Goal: Task Accomplishment & Management: Complete application form

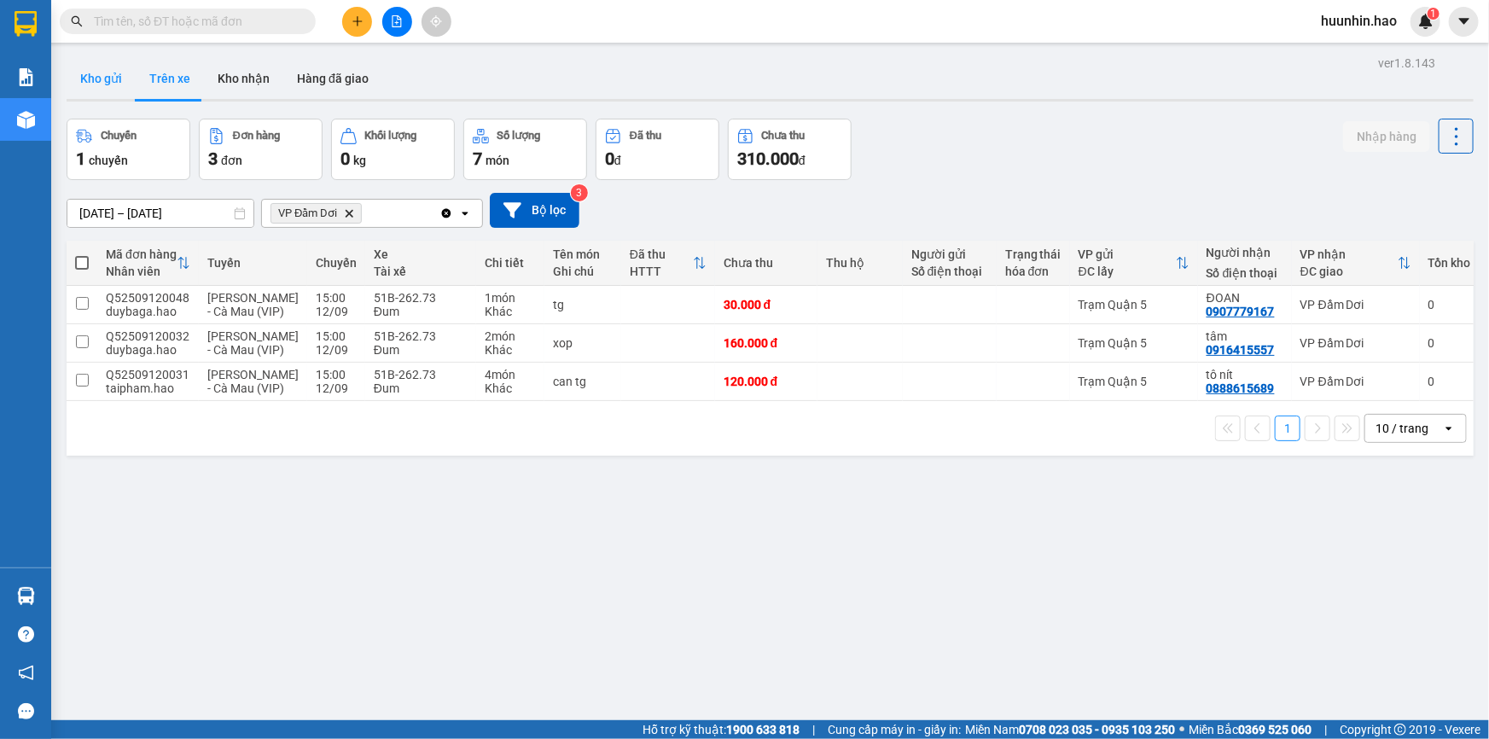
click at [119, 86] on button "Kho gửi" at bounding box center [101, 78] width 69 height 41
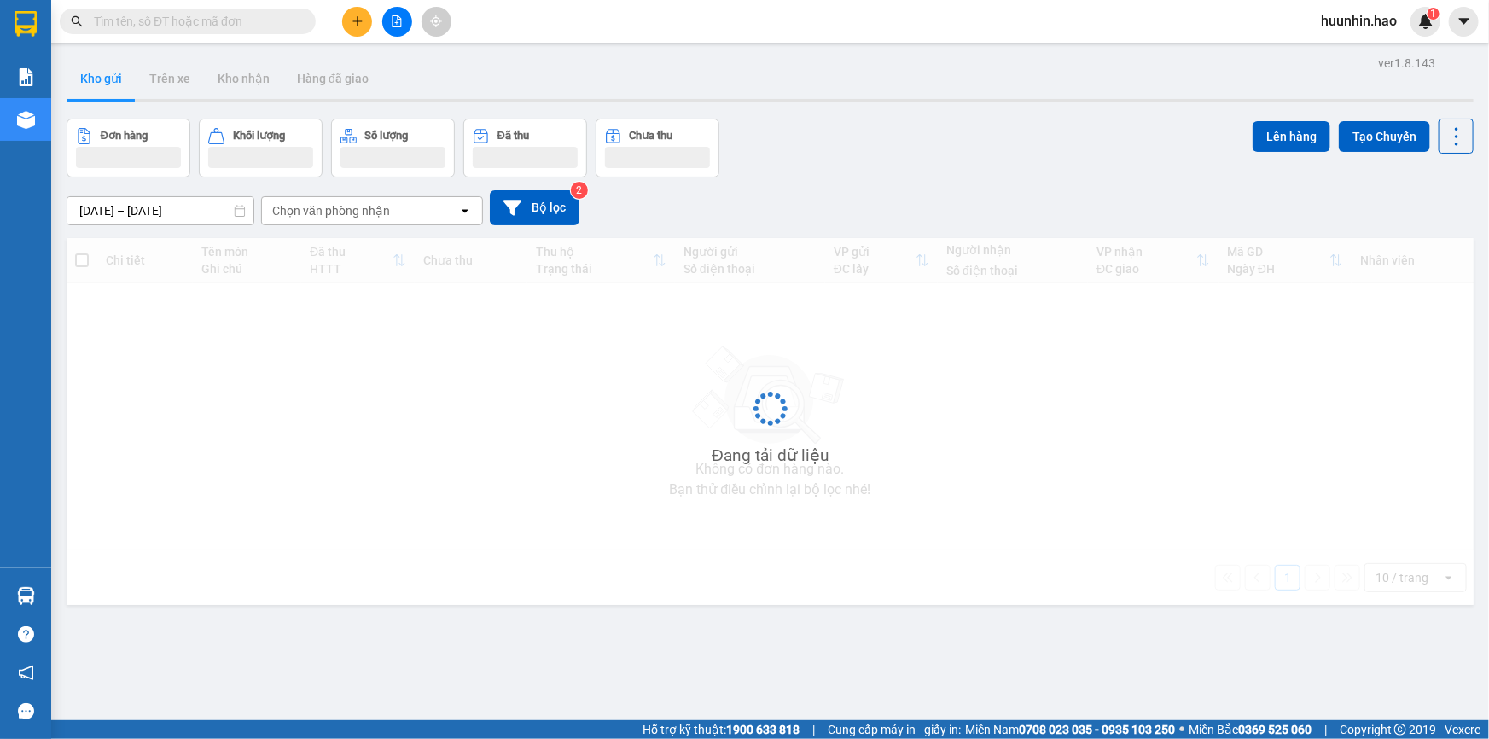
click at [119, 84] on button "Kho gửi" at bounding box center [101, 78] width 69 height 41
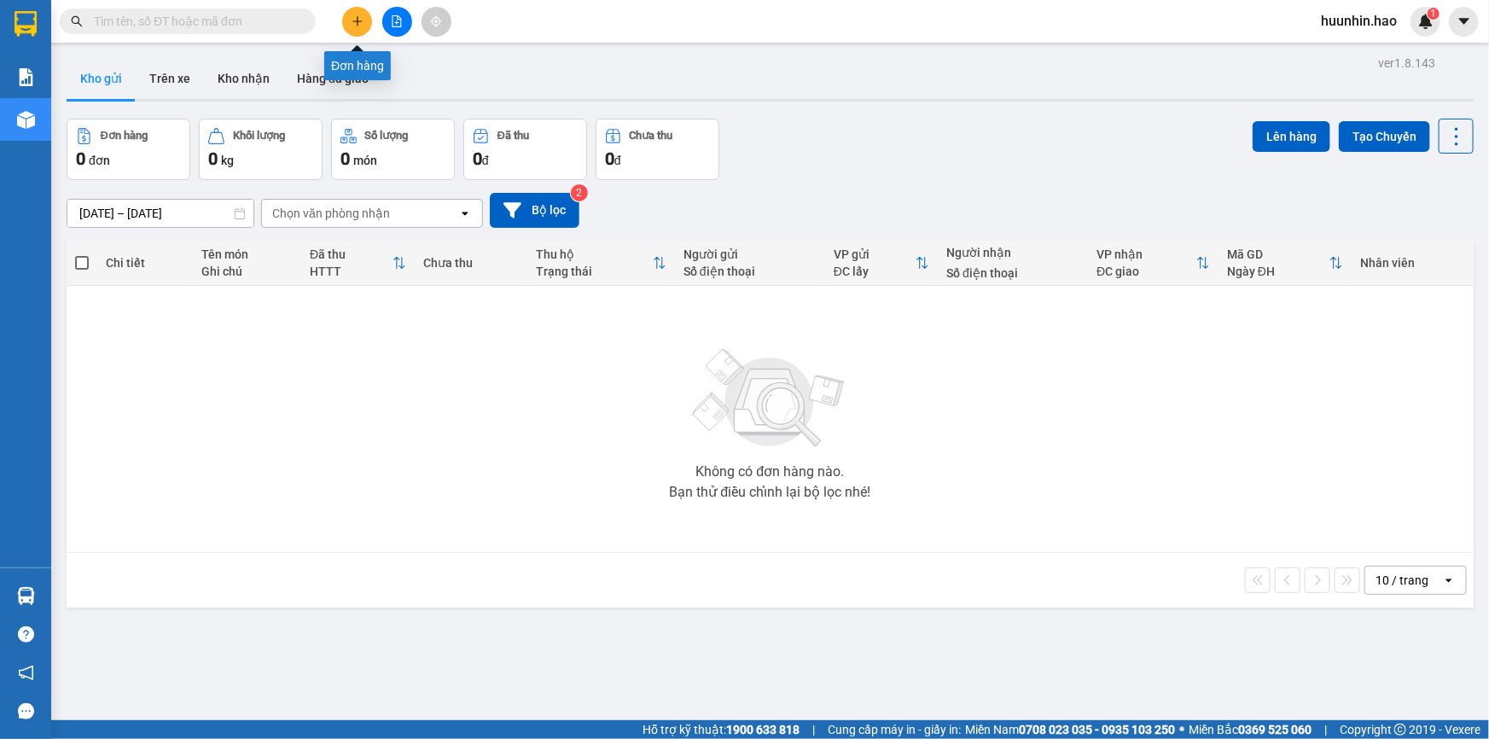
click at [355, 12] on button at bounding box center [357, 22] width 30 height 30
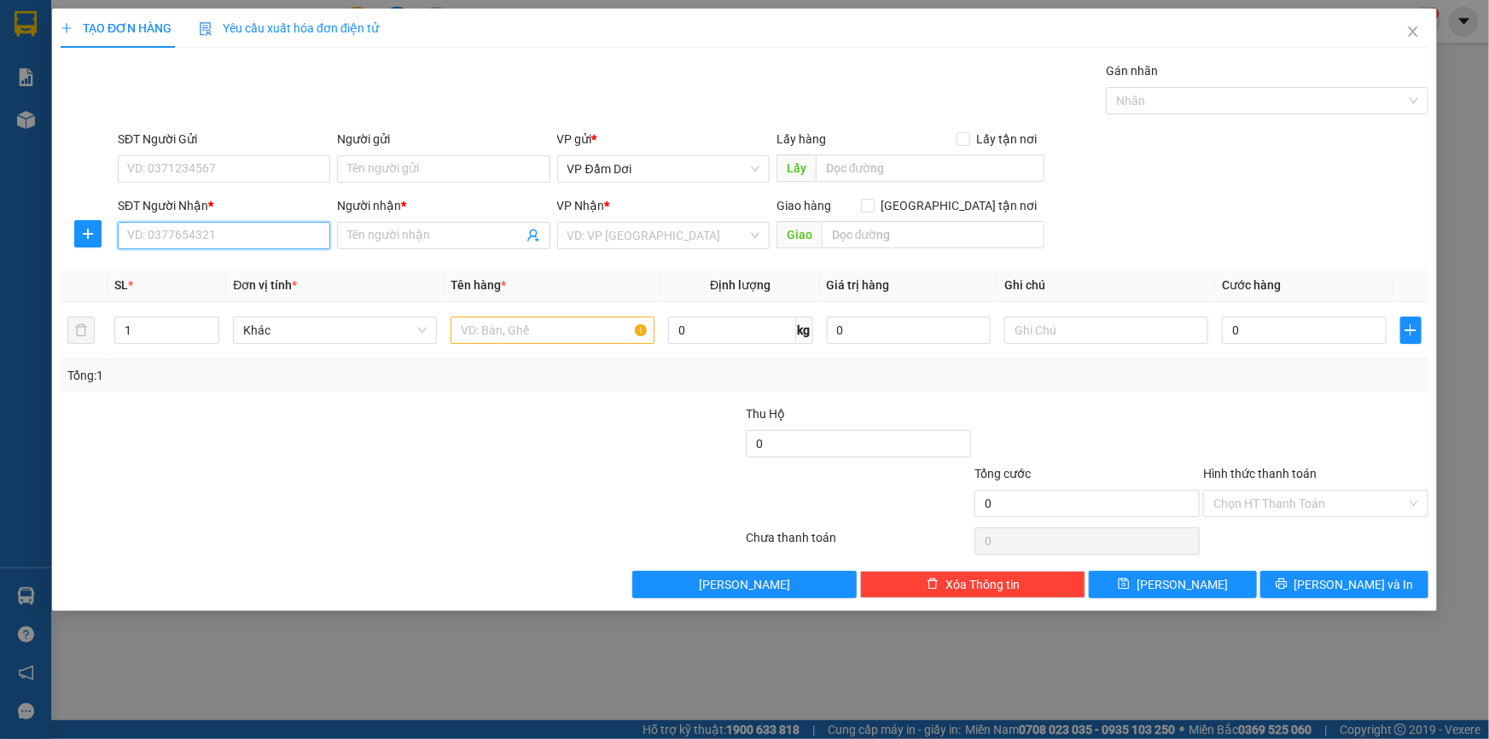
click at [230, 234] on input "SĐT Người Nhận *" at bounding box center [224, 235] width 212 height 27
type input "0933320155"
drag, startPoint x: 233, startPoint y: 277, endPoint x: 242, endPoint y: 273, distance: 10.3
click at [234, 277] on div "0933320155 - QUỲNH" at bounding box center [224, 271] width 192 height 19
type input "QUỲNH"
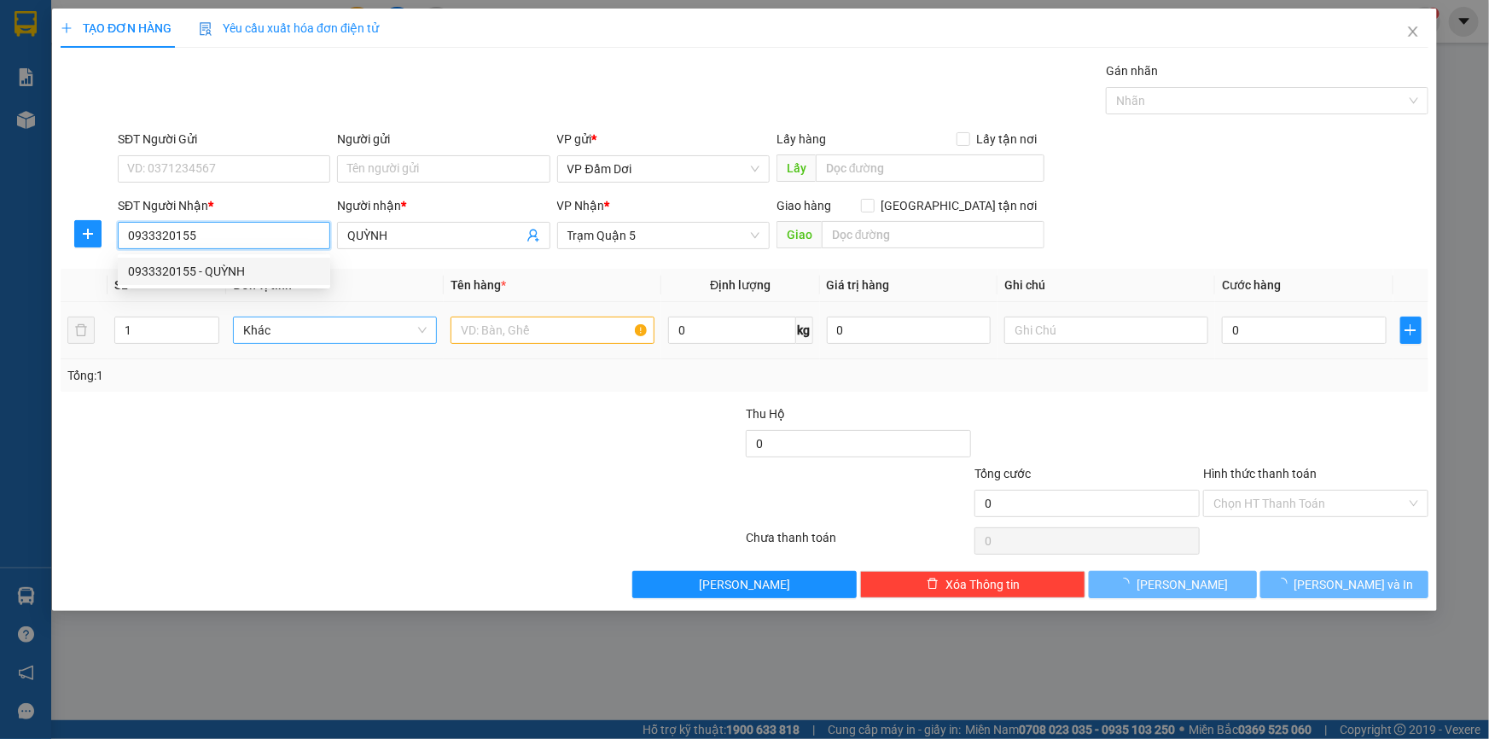
type input "100.000"
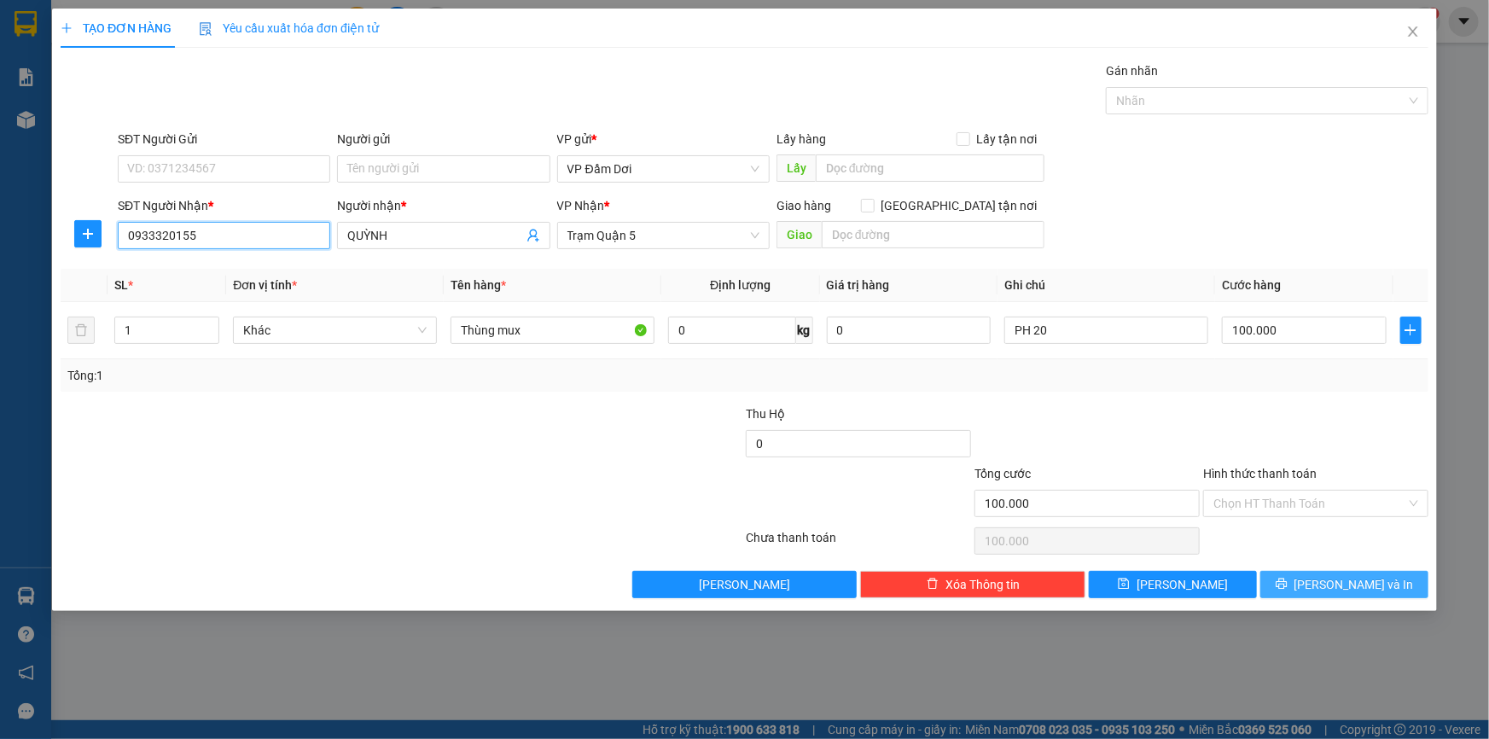
type input "0933320155"
click at [1366, 585] on span "[PERSON_NAME] và In" at bounding box center [1354, 584] width 119 height 19
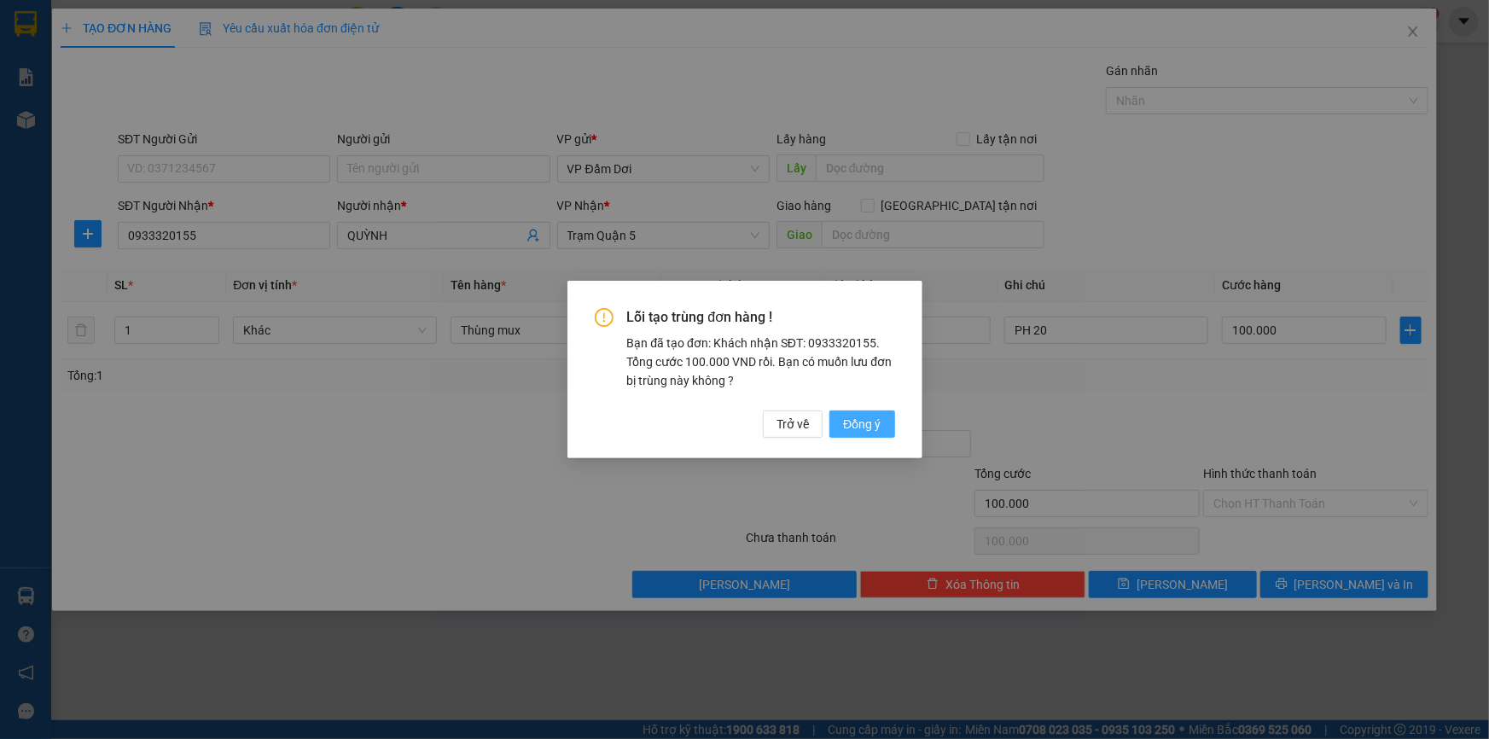
click at [853, 420] on span "Đồng ý" at bounding box center [862, 424] width 38 height 19
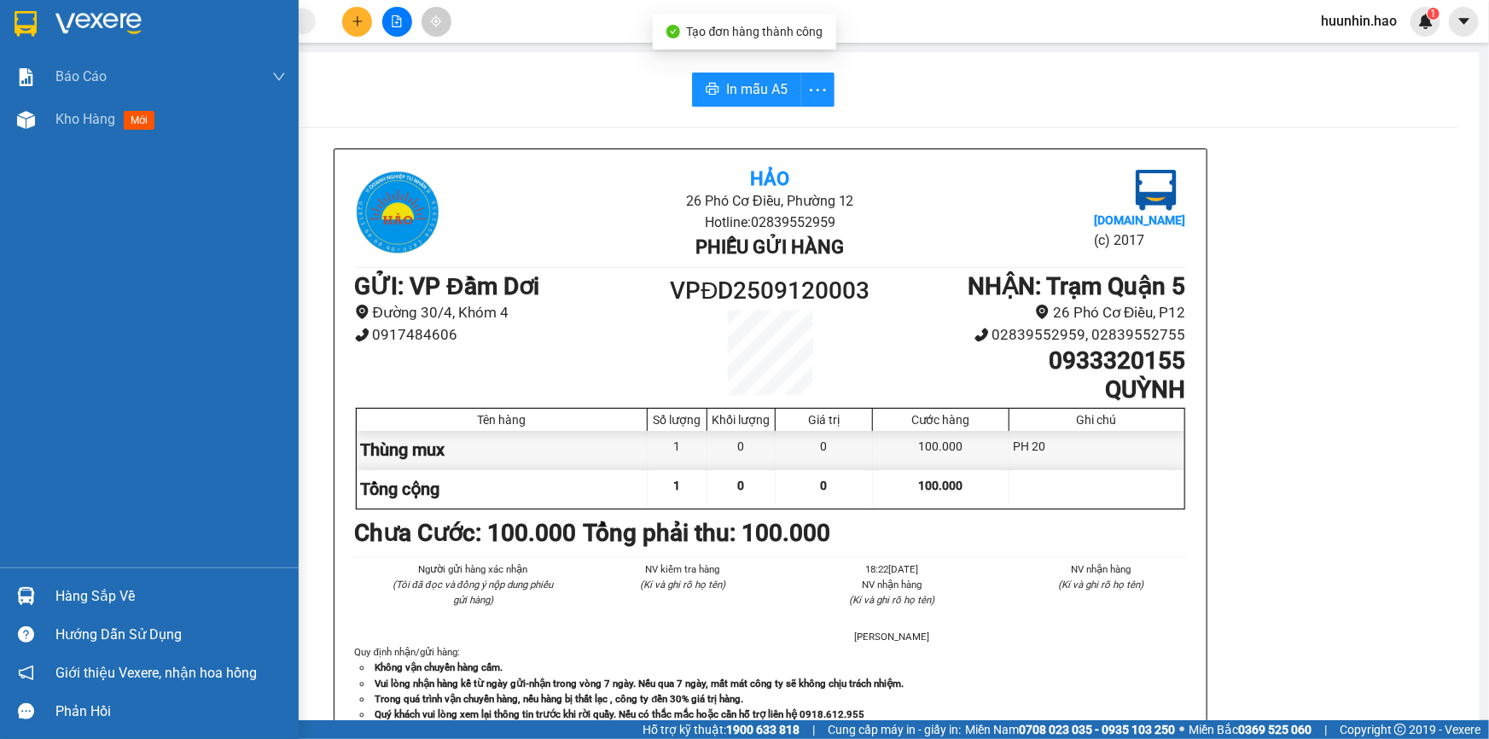
click at [95, 130] on div "In mẫu A5 Hảo 26 Phó Cơ Điều, Phường 12 Hotline: 02839552959 Phiếu gửi hàng [DO…" at bounding box center [770, 735] width 1419 height 1366
click at [66, 117] on span "Kho hàng" at bounding box center [85, 119] width 60 height 16
click at [68, 115] on span "Kho hàng" at bounding box center [85, 119] width 60 height 16
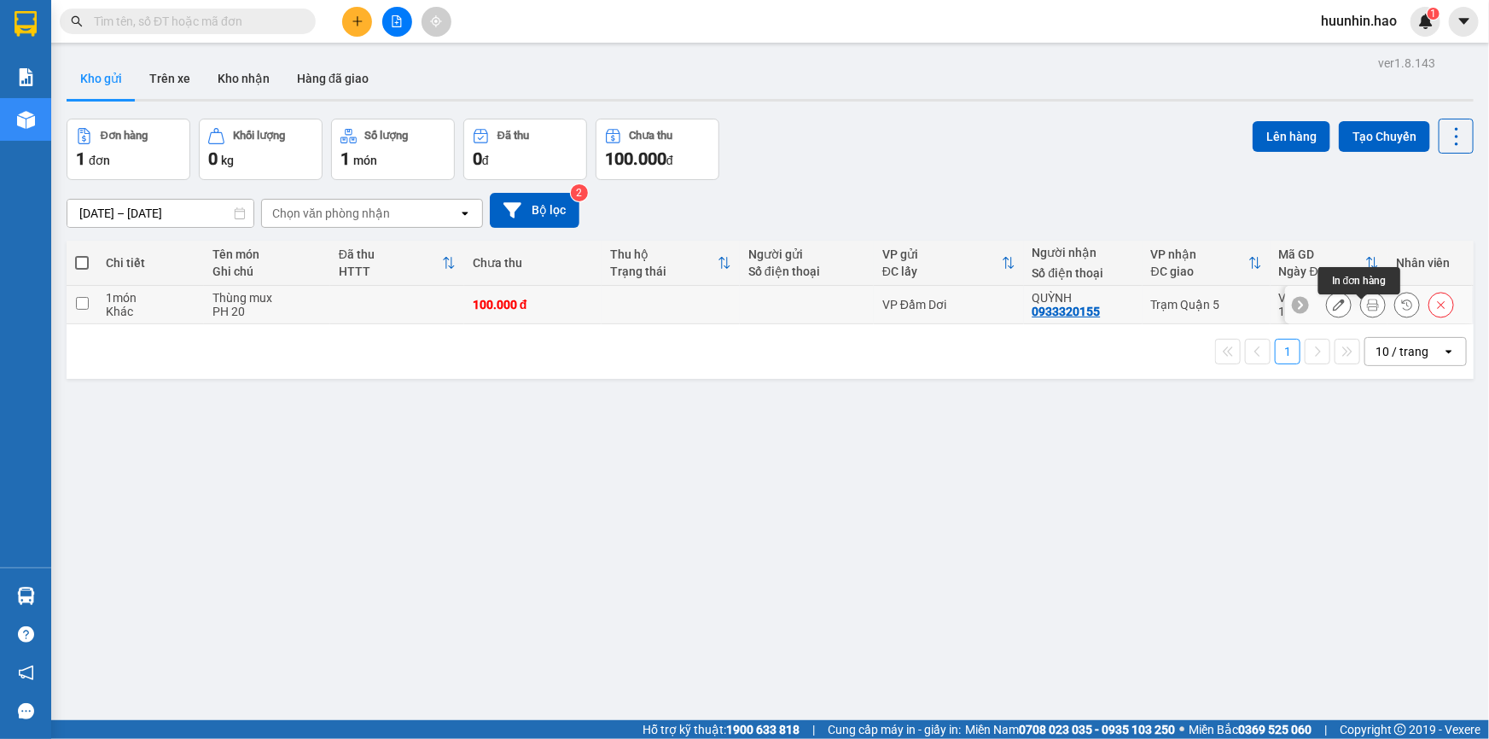
click at [1367, 311] on icon at bounding box center [1373, 305] width 12 height 12
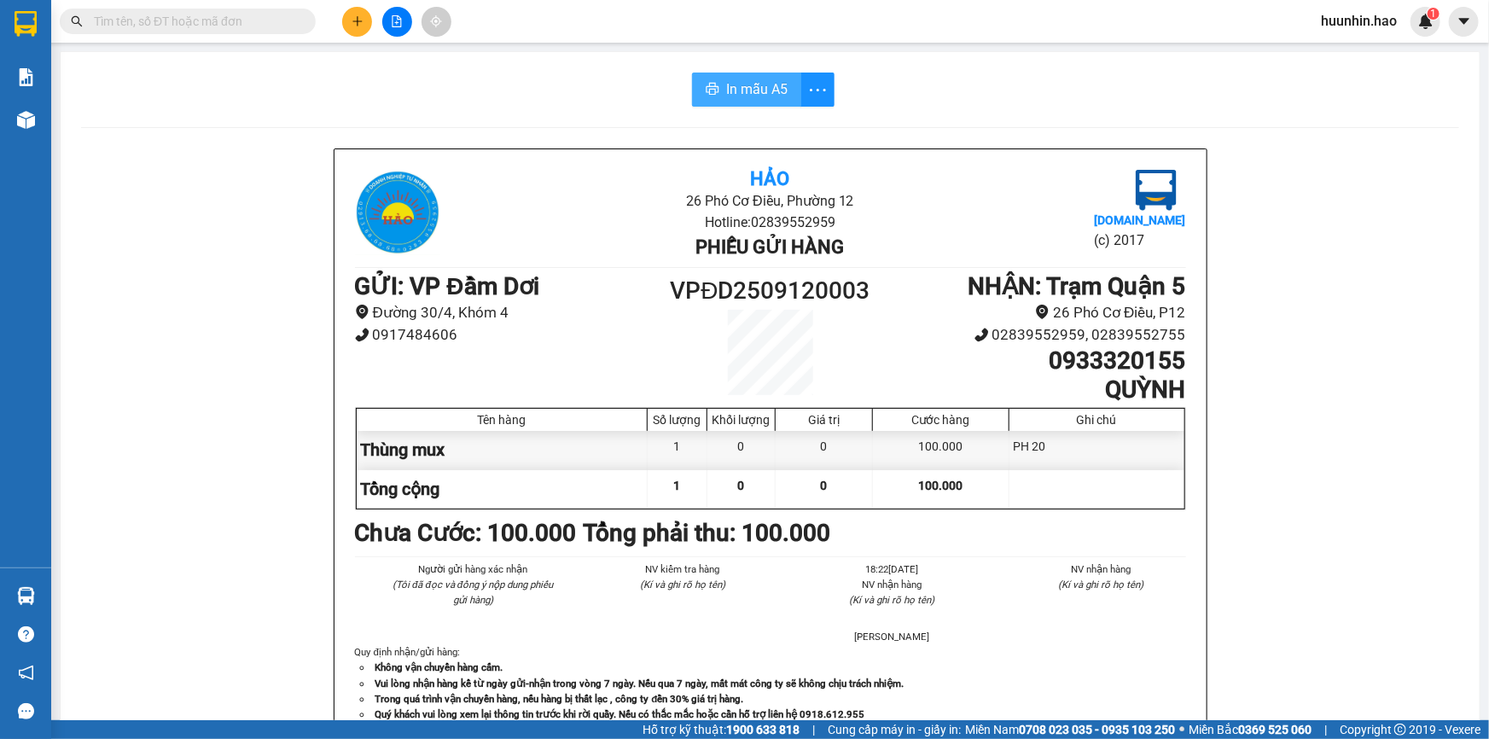
drag, startPoint x: 753, startPoint y: 85, endPoint x: 736, endPoint y: 85, distance: 16.2
click at [752, 85] on span "In mẫu A5" at bounding box center [756, 89] width 61 height 21
click at [352, 19] on icon "plus" at bounding box center [358, 21] width 12 height 12
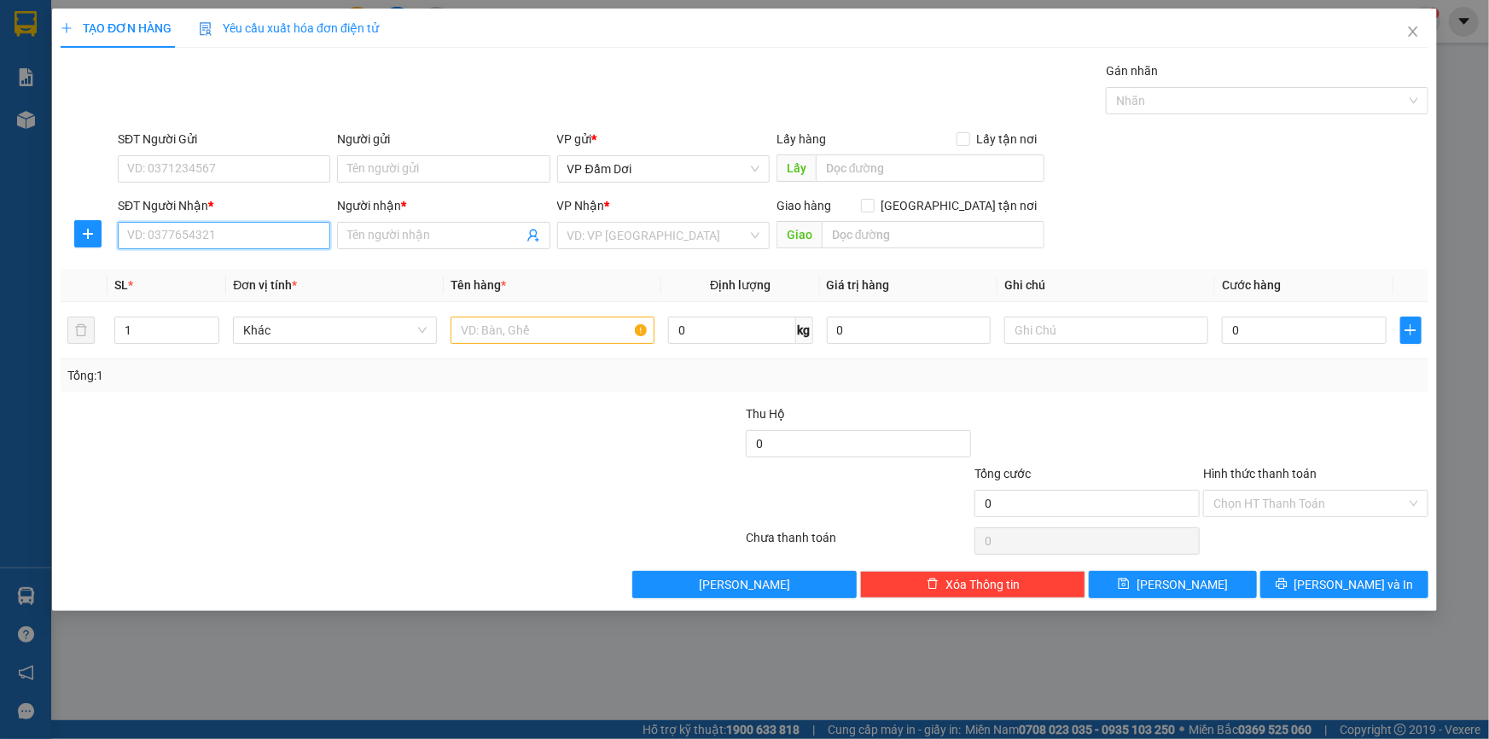
drag, startPoint x: 209, startPoint y: 240, endPoint x: 457, endPoint y: 254, distance: 247.9
click at [215, 240] on input "SĐT Người Nhận *" at bounding box center [224, 235] width 212 height 27
type input "0938045475"
click at [196, 235] on input "SĐT Người Nhận *" at bounding box center [224, 235] width 212 height 27
paste input "0938045475"
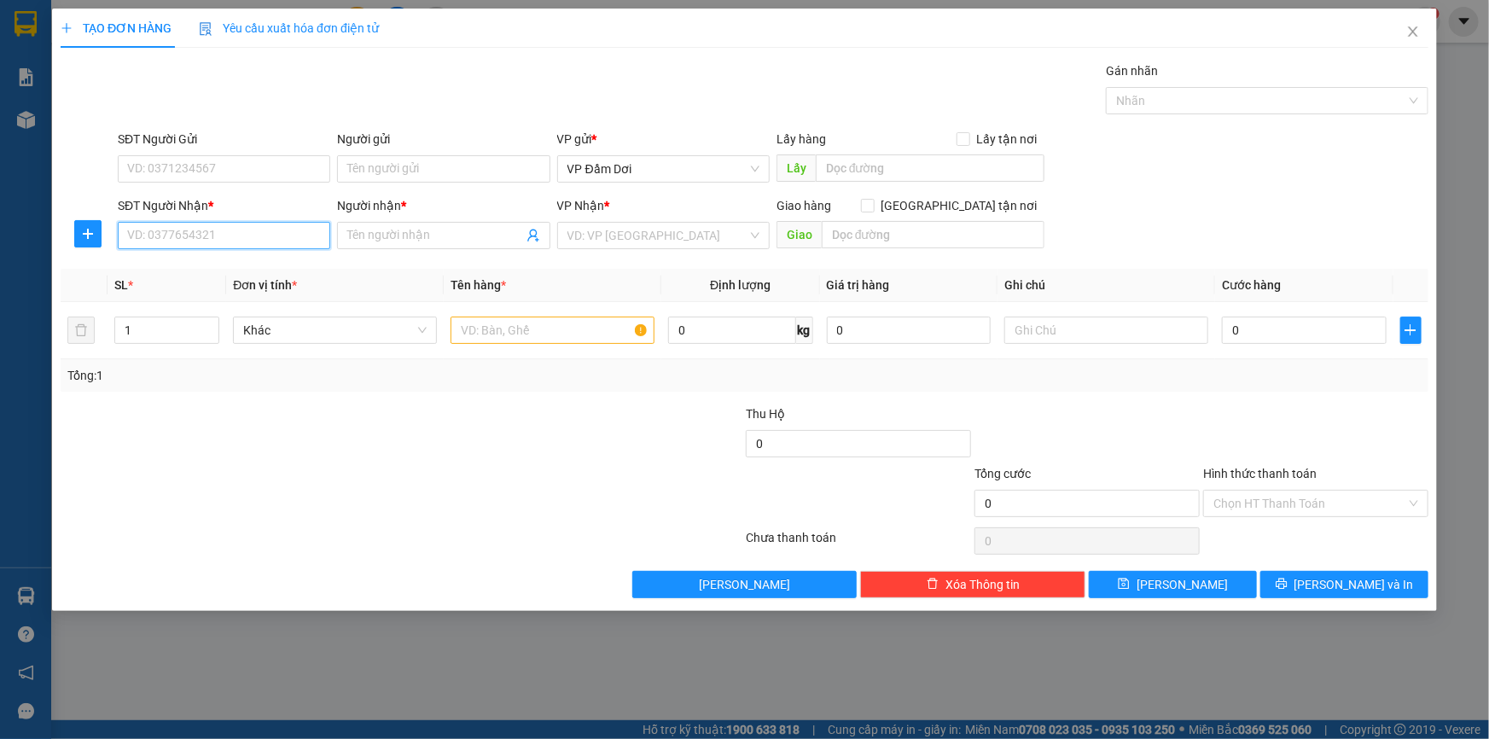
type input "0938045475"
click at [292, 486] on div at bounding box center [287, 494] width 457 height 60
click at [934, 240] on input "text" at bounding box center [933, 234] width 223 height 27
paste input "62/7 [PERSON_NAME], p15 quận [GEOGRAPHIC_DATA]"
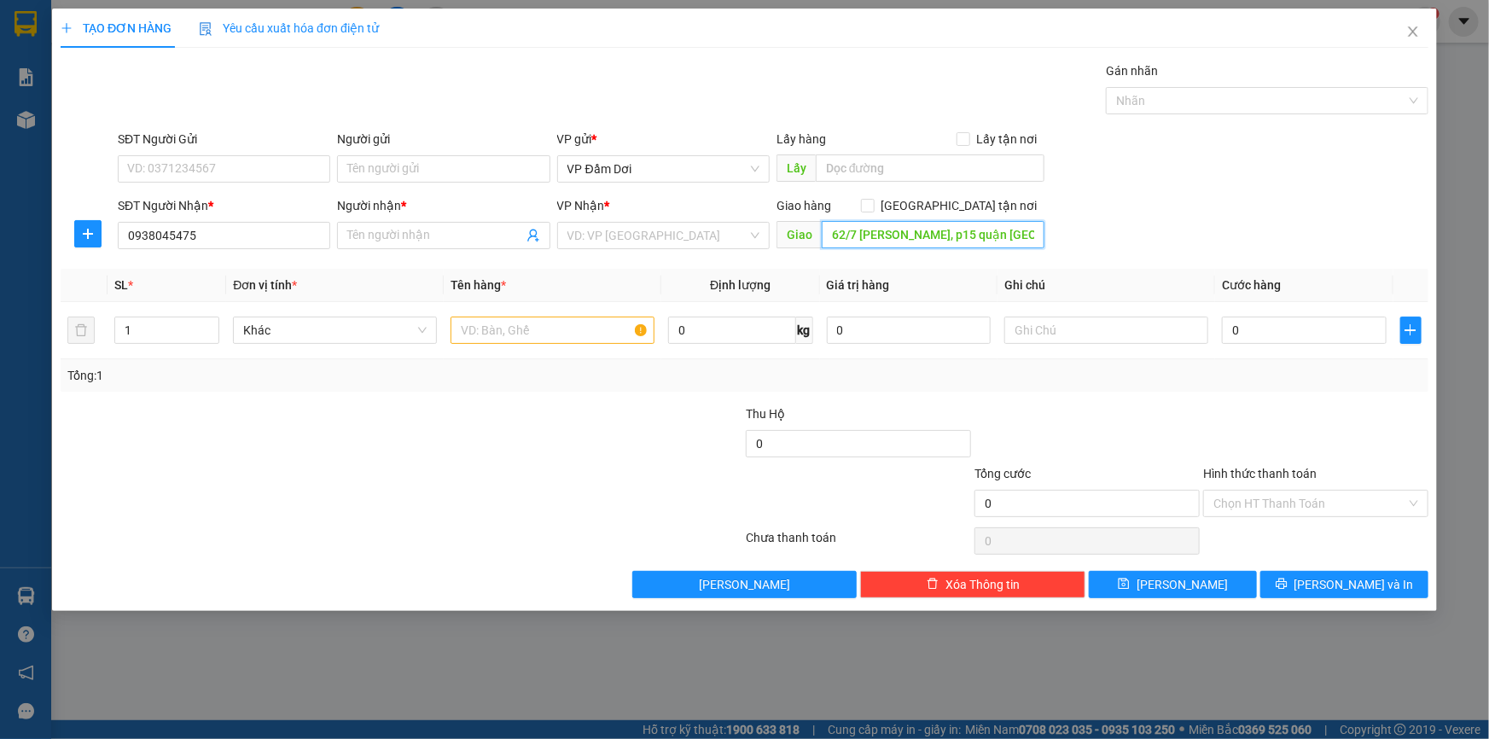
scroll to position [0, 44]
type input "62/7 [PERSON_NAME], p15 quận [GEOGRAPHIC_DATA]"
click at [875, 204] on span at bounding box center [868, 206] width 14 height 14
click at [873, 204] on input "[GEOGRAPHIC_DATA] tận nơi" at bounding box center [867, 205] width 12 height 12
checkbox input "true"
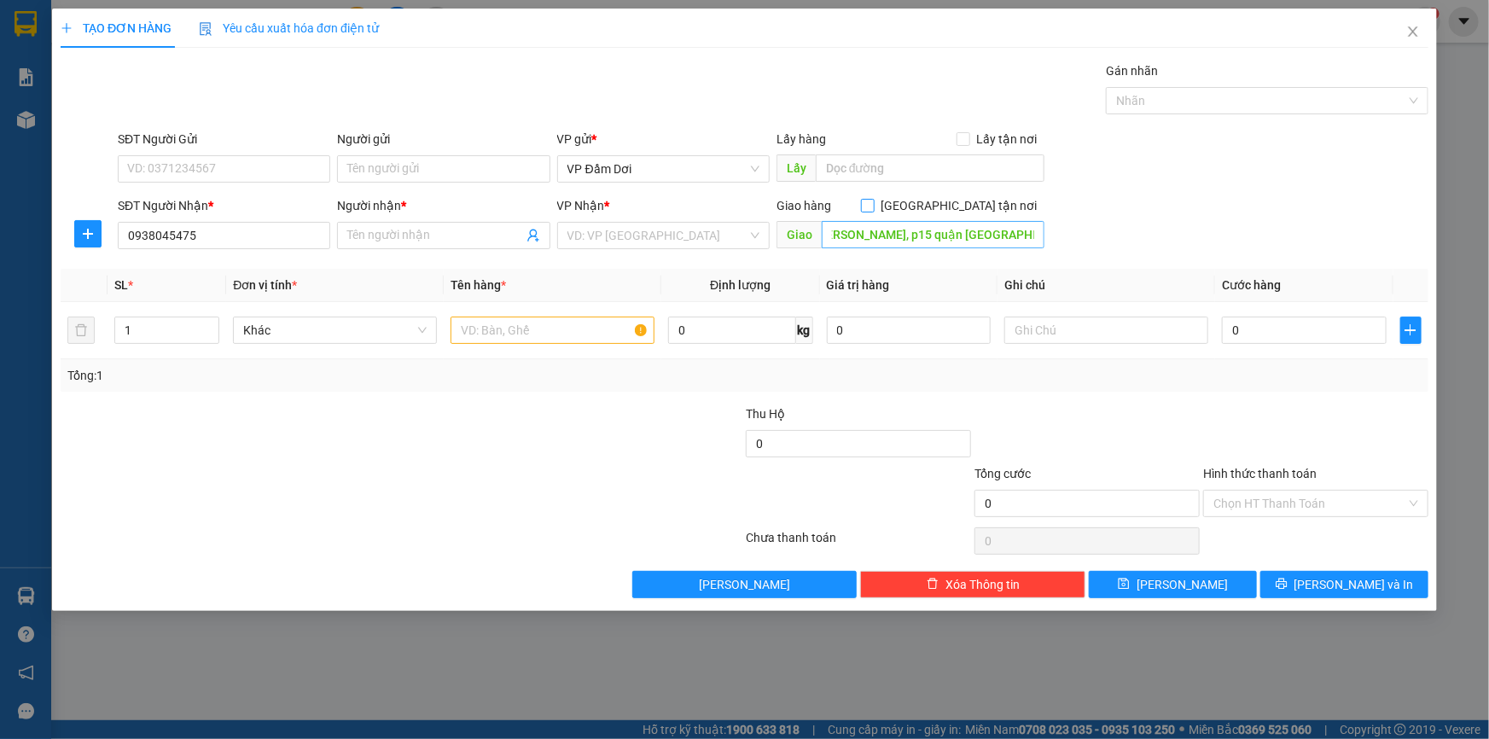
scroll to position [0, 0]
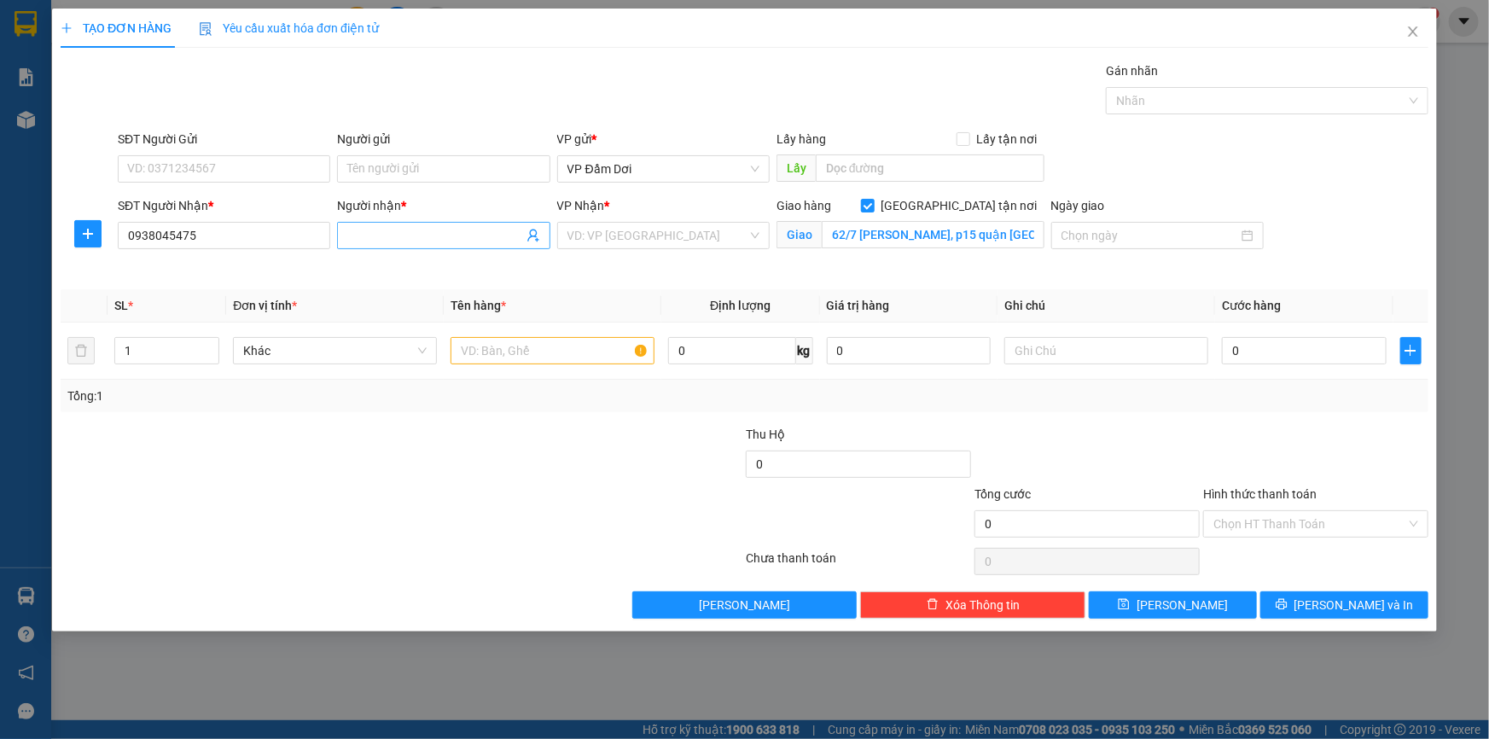
drag, startPoint x: 488, startPoint y: 239, endPoint x: 475, endPoint y: 239, distance: 12.8
click at [487, 239] on input "Người nhận *" at bounding box center [434, 235] width 175 height 19
click at [428, 235] on input "Người nhận *" at bounding box center [434, 235] width 175 height 19
type input "NGỌC"
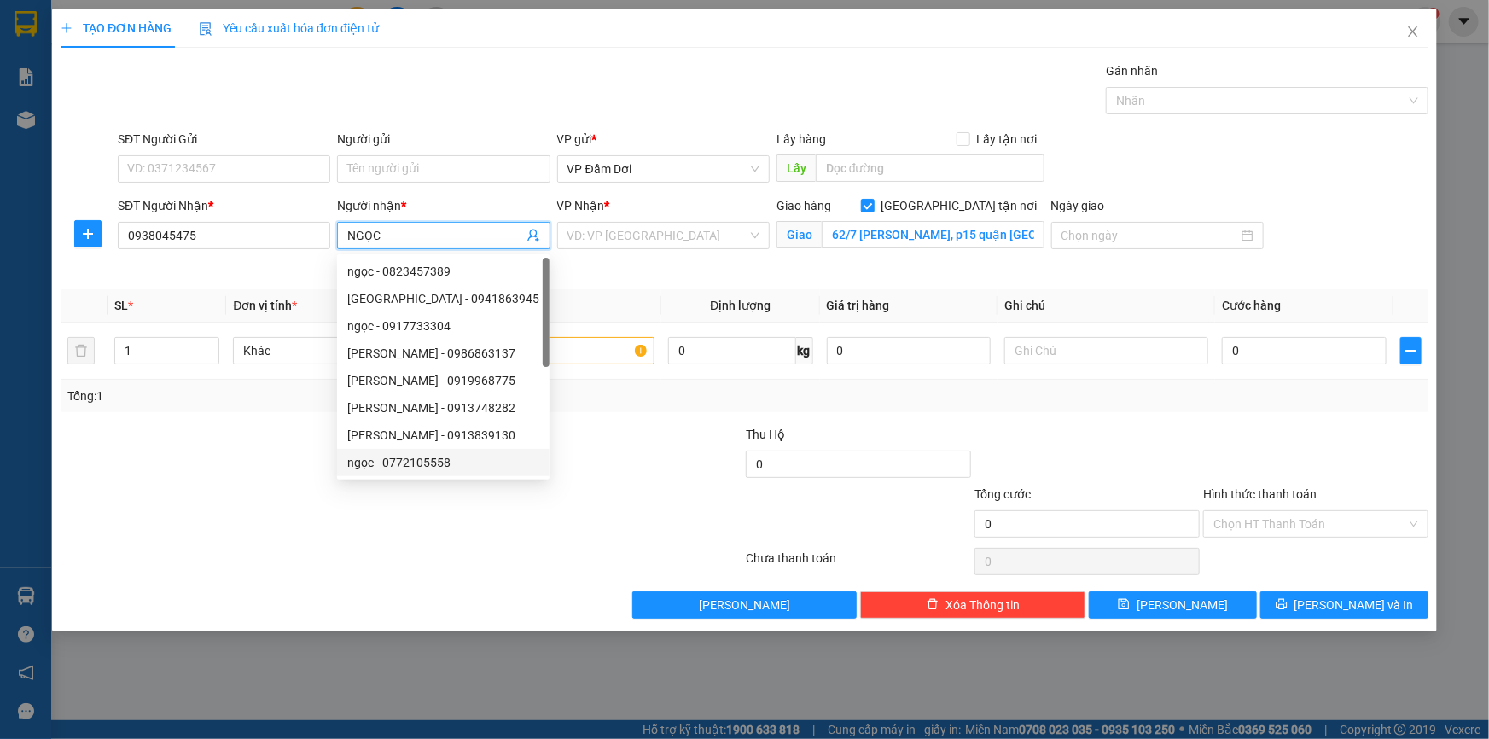
drag, startPoint x: 529, startPoint y: 450, endPoint x: 534, endPoint y: 427, distance: 23.6
click at [529, 451] on div "ngọc - 0772105558" at bounding box center [443, 462] width 212 height 27
type input "0772105558"
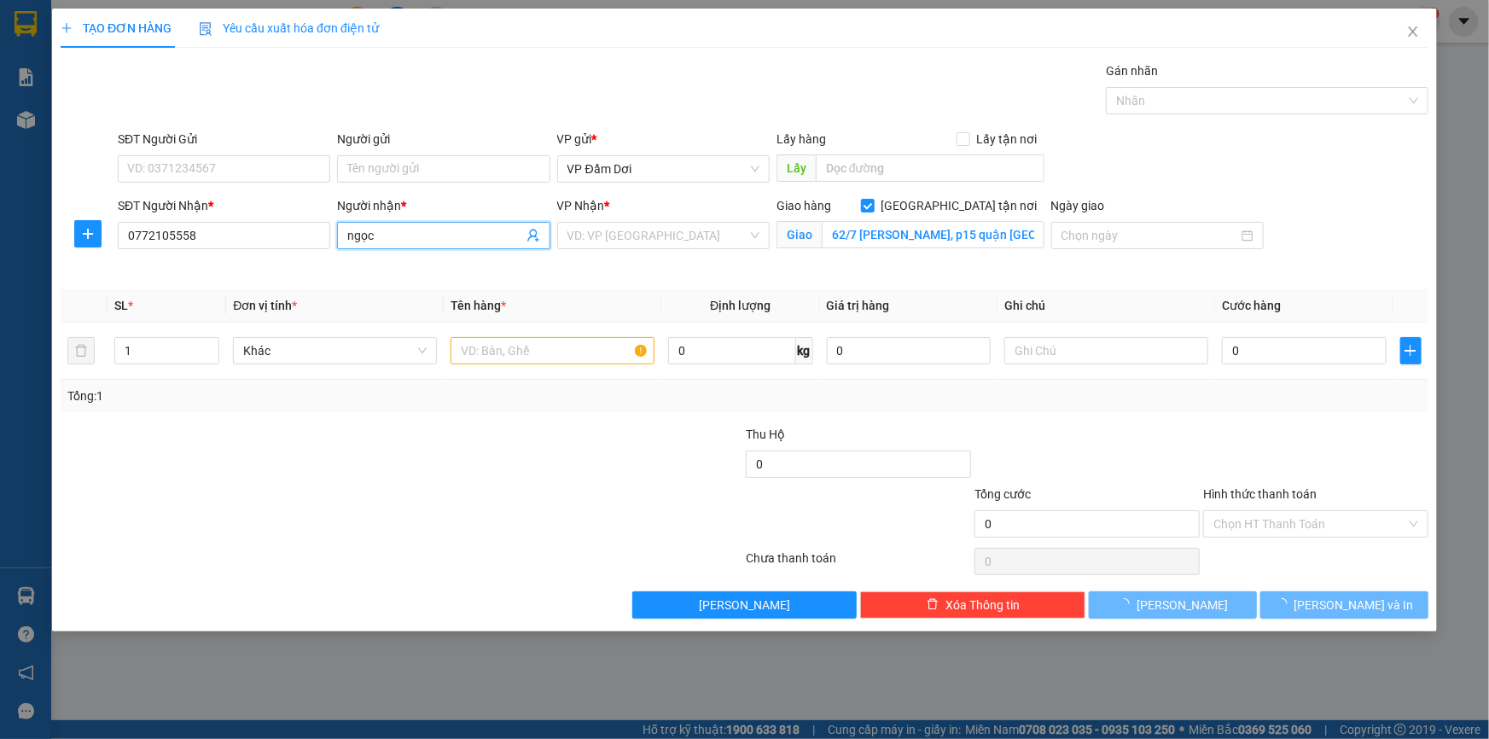
type input "ngọc"
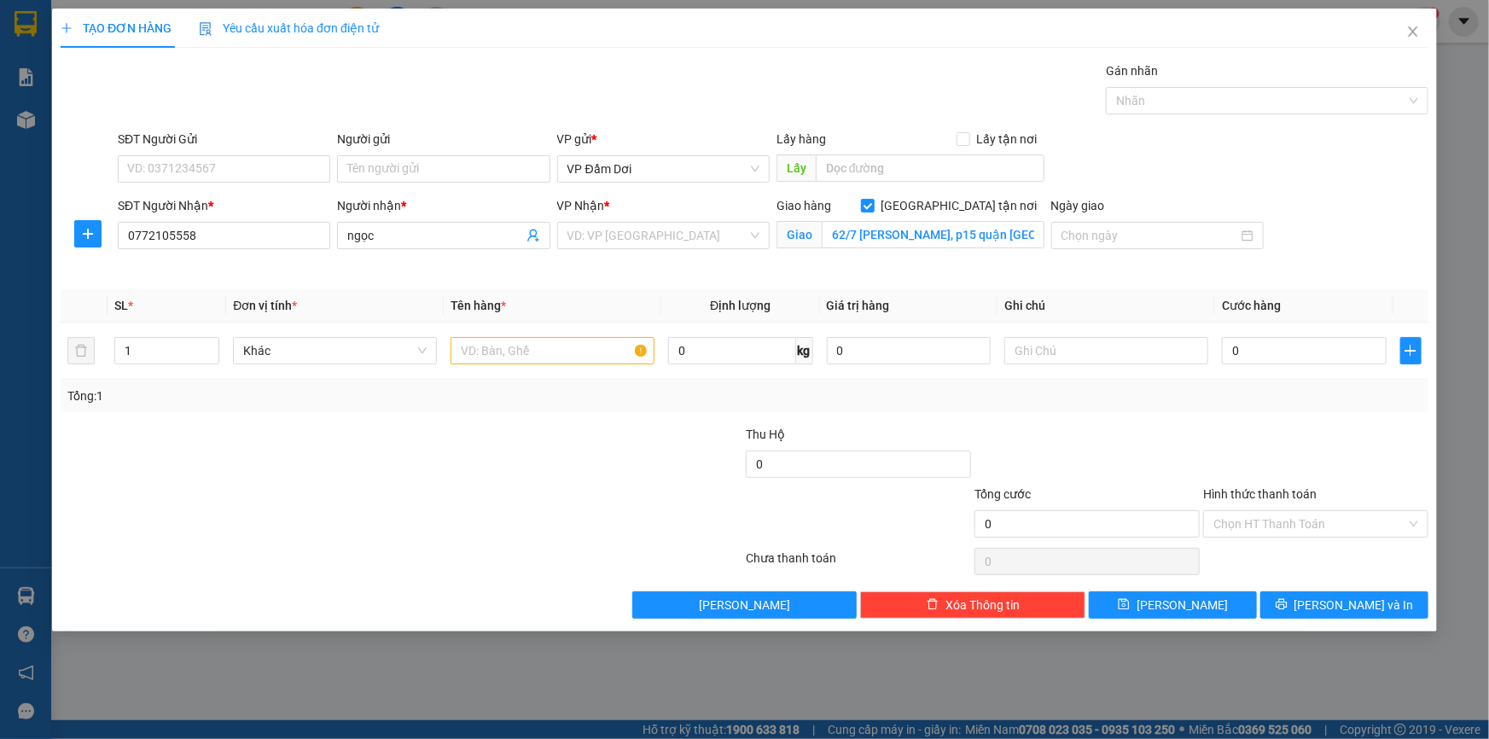
drag, startPoint x: 612, startPoint y: 490, endPoint x: 314, endPoint y: 417, distance: 306.5
click at [610, 491] on div at bounding box center [630, 515] width 229 height 60
click at [567, 364] on input "text" at bounding box center [553, 350] width 204 height 27
type input "1TH"
click at [1144, 331] on td at bounding box center [1107, 351] width 218 height 57
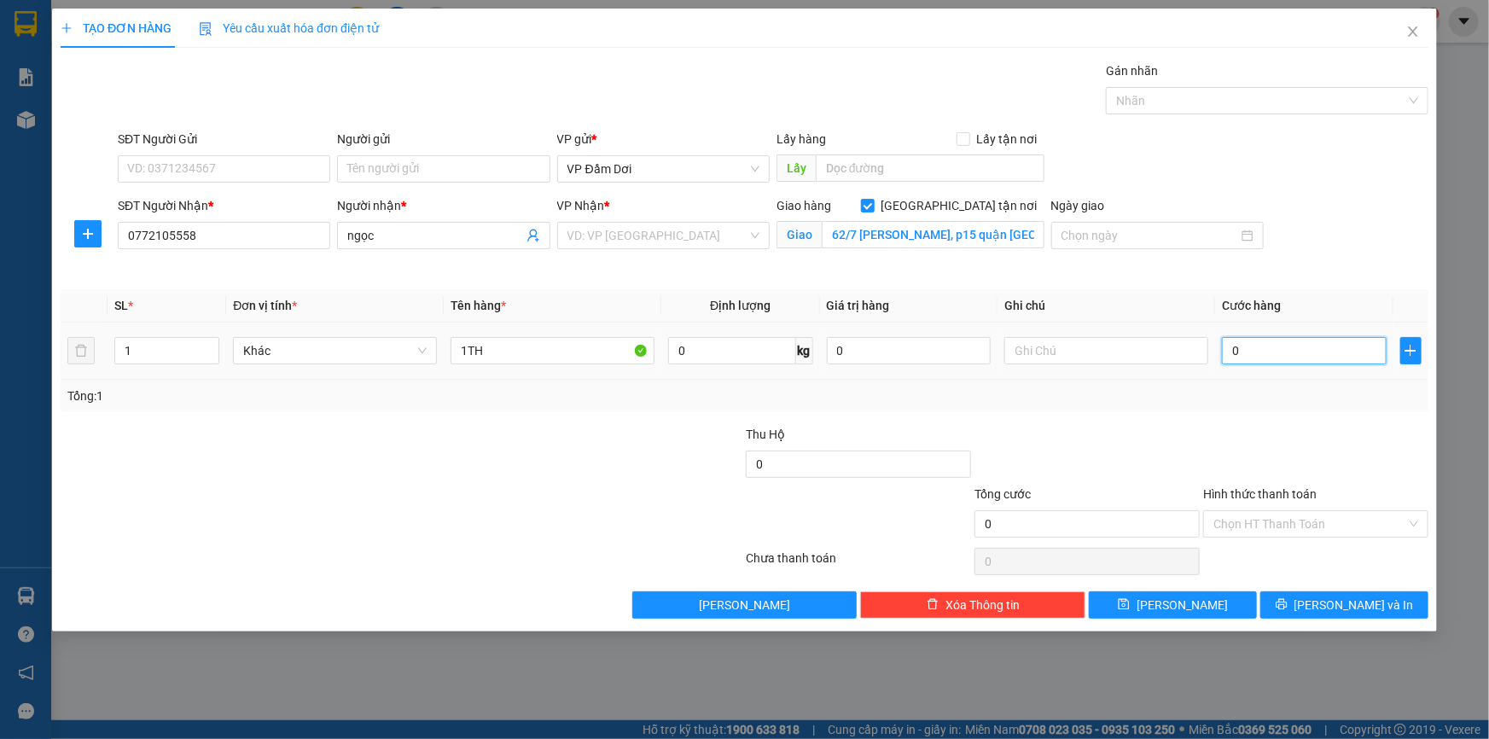
click at [1254, 352] on input "0" at bounding box center [1304, 350] width 165 height 27
type input "003"
type input "3"
type input "0.030"
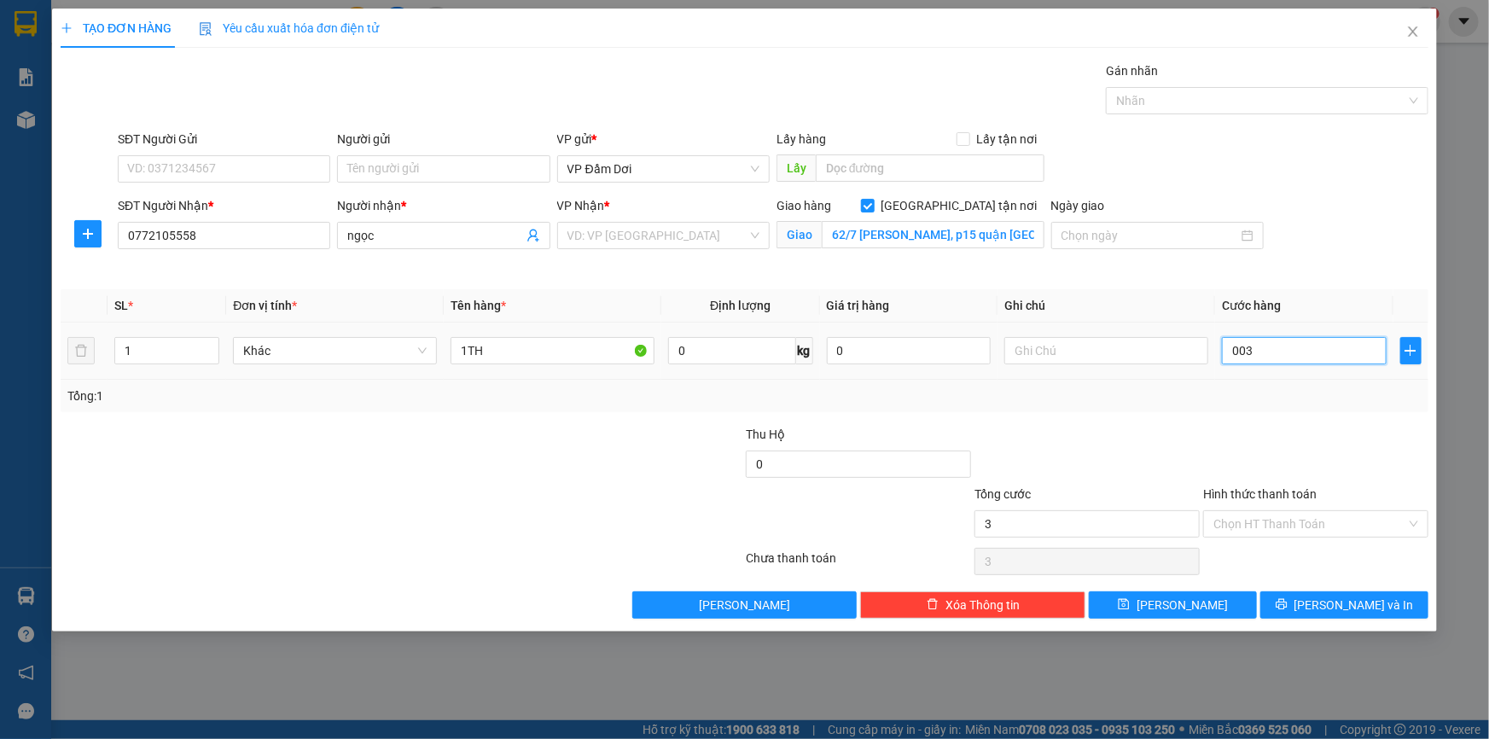
type input "30"
type input "00.300"
type input "300"
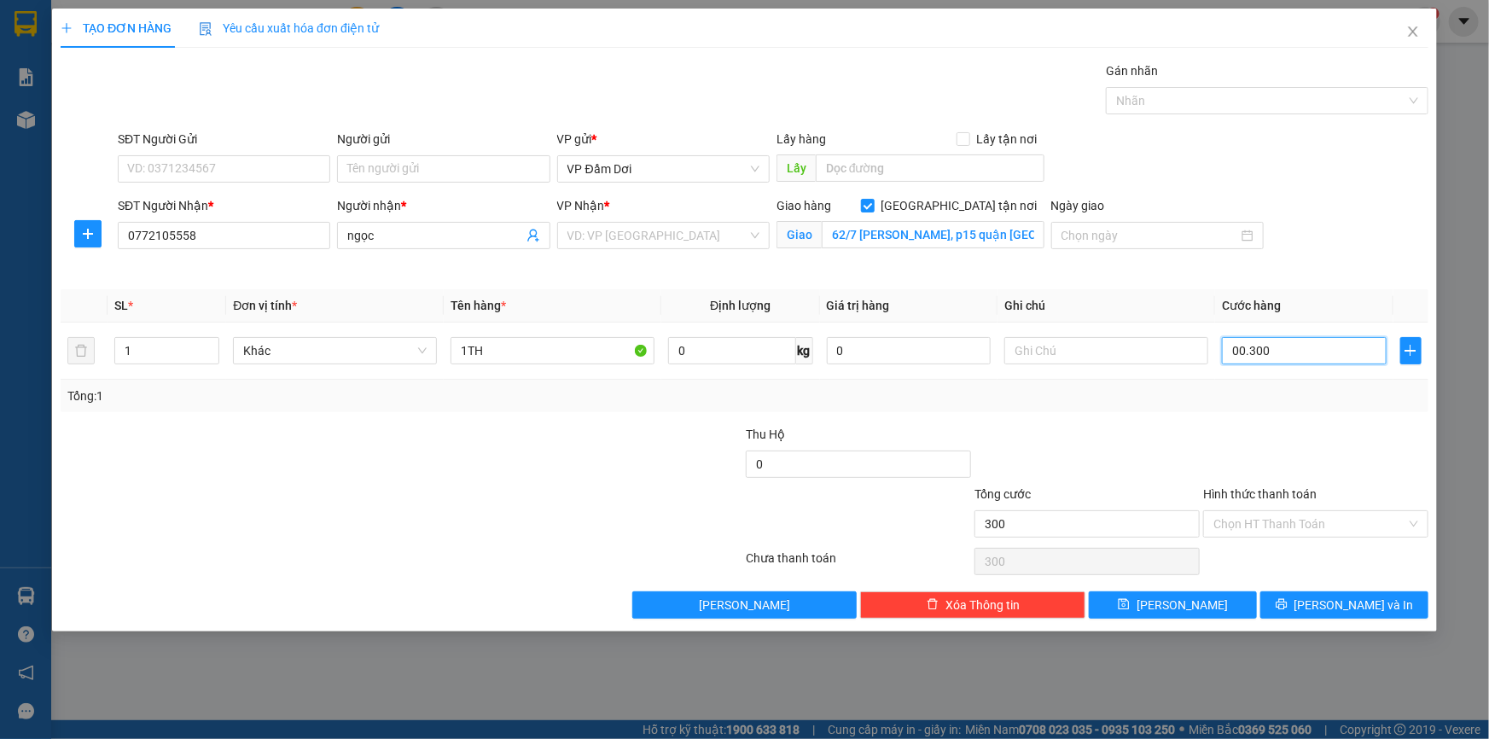
type input "0.003.000"
type input "3.000"
type input "000.030.000"
type input "30.000"
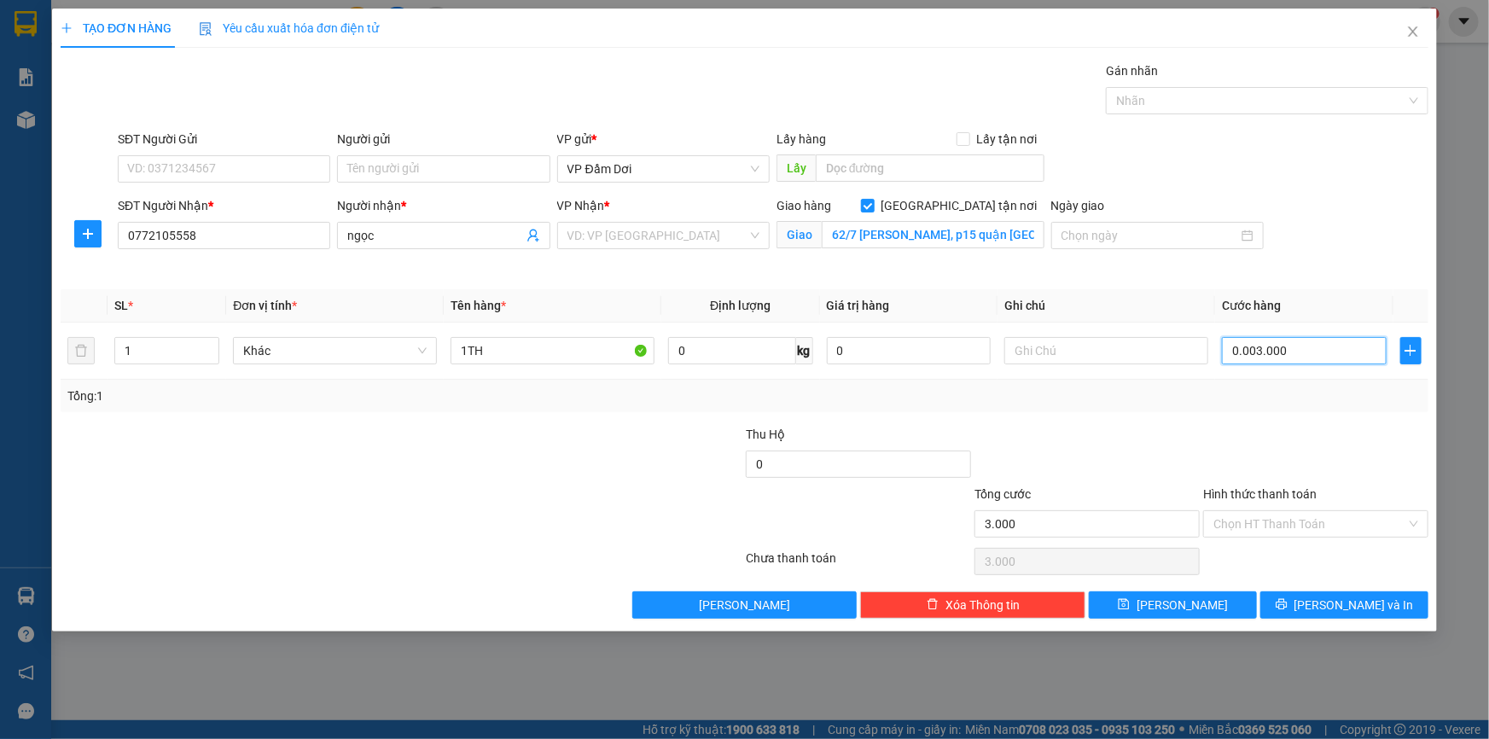
type input "30.000"
click at [1254, 429] on div at bounding box center [1316, 455] width 229 height 60
type input "30.000"
click at [1276, 529] on input "Hình thức thanh toán" at bounding box center [1309, 524] width 193 height 26
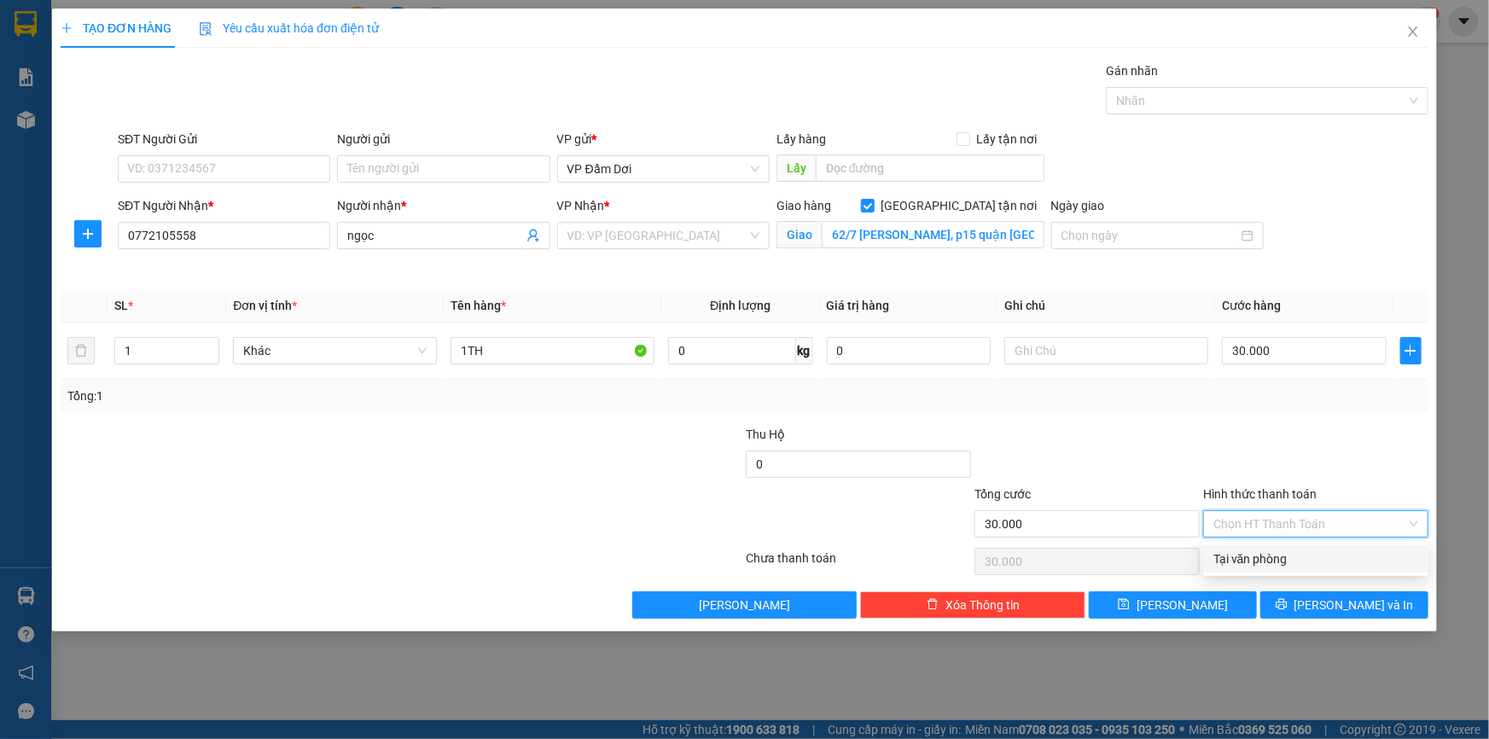
click at [1271, 556] on div "Tại văn phòng" at bounding box center [1315, 559] width 205 height 19
type input "0"
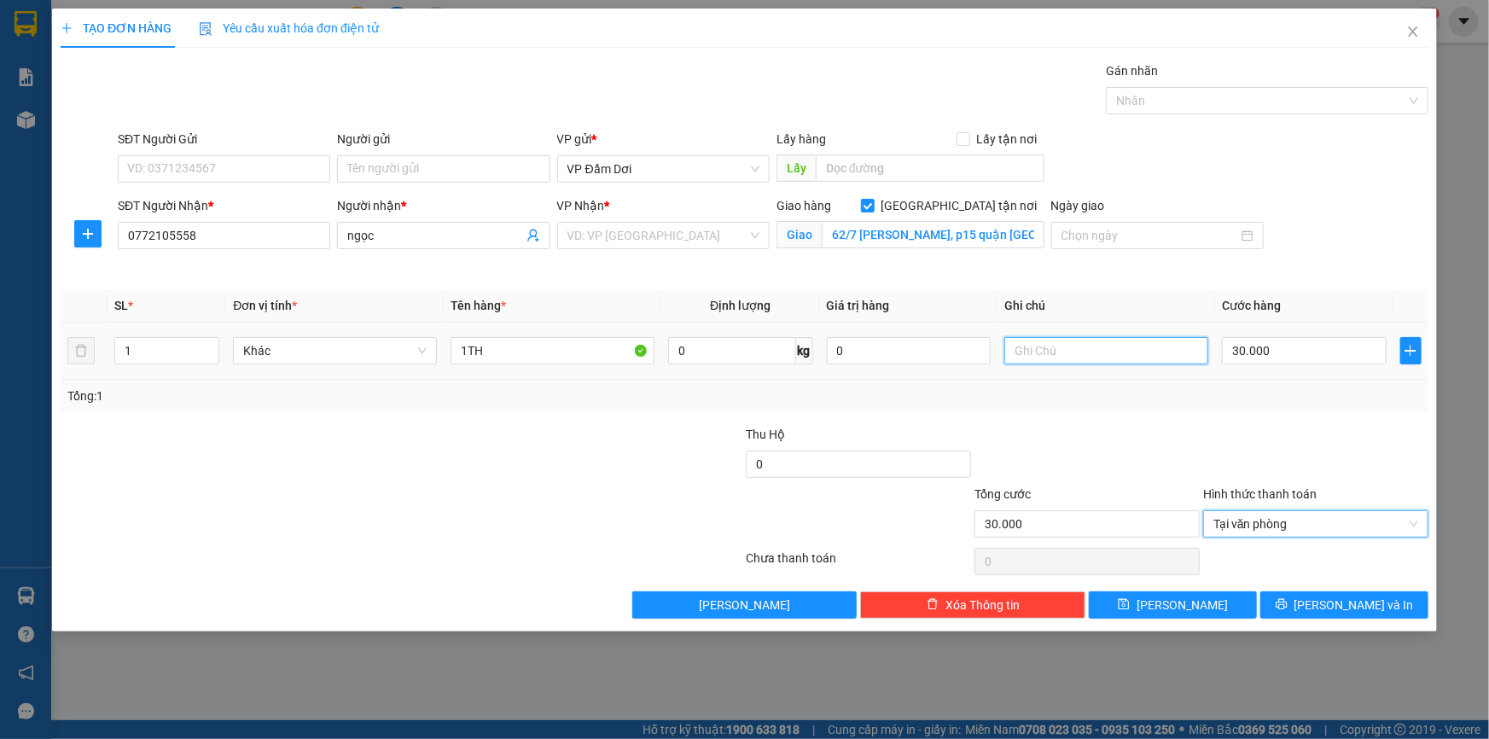
click at [1126, 364] on input "text" at bounding box center [1106, 350] width 204 height 27
type input "100K SHIP"
click at [1201, 434] on div at bounding box center [1087, 455] width 229 height 60
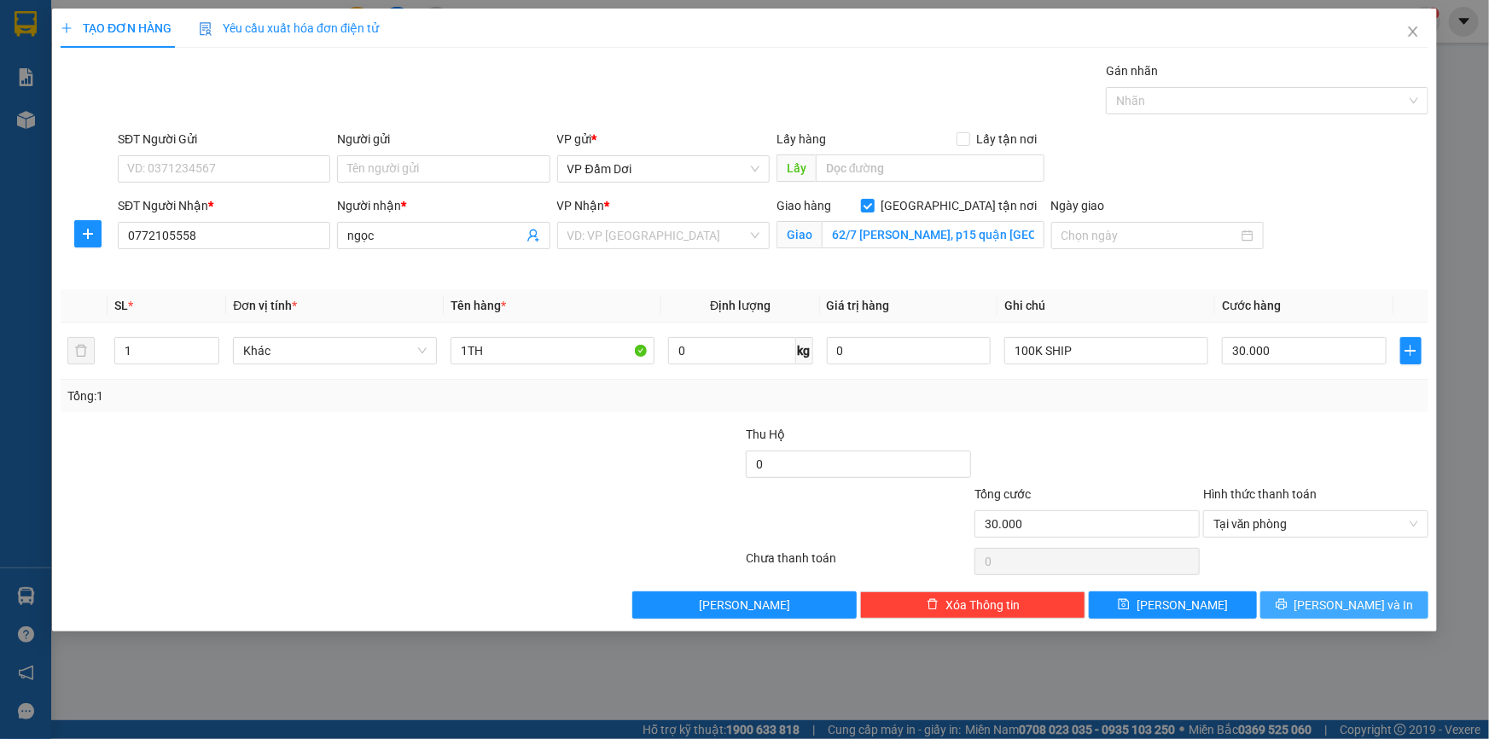
click at [1300, 606] on button "[PERSON_NAME] và In" at bounding box center [1344, 604] width 168 height 27
click at [633, 230] on input "search" at bounding box center [657, 236] width 180 height 26
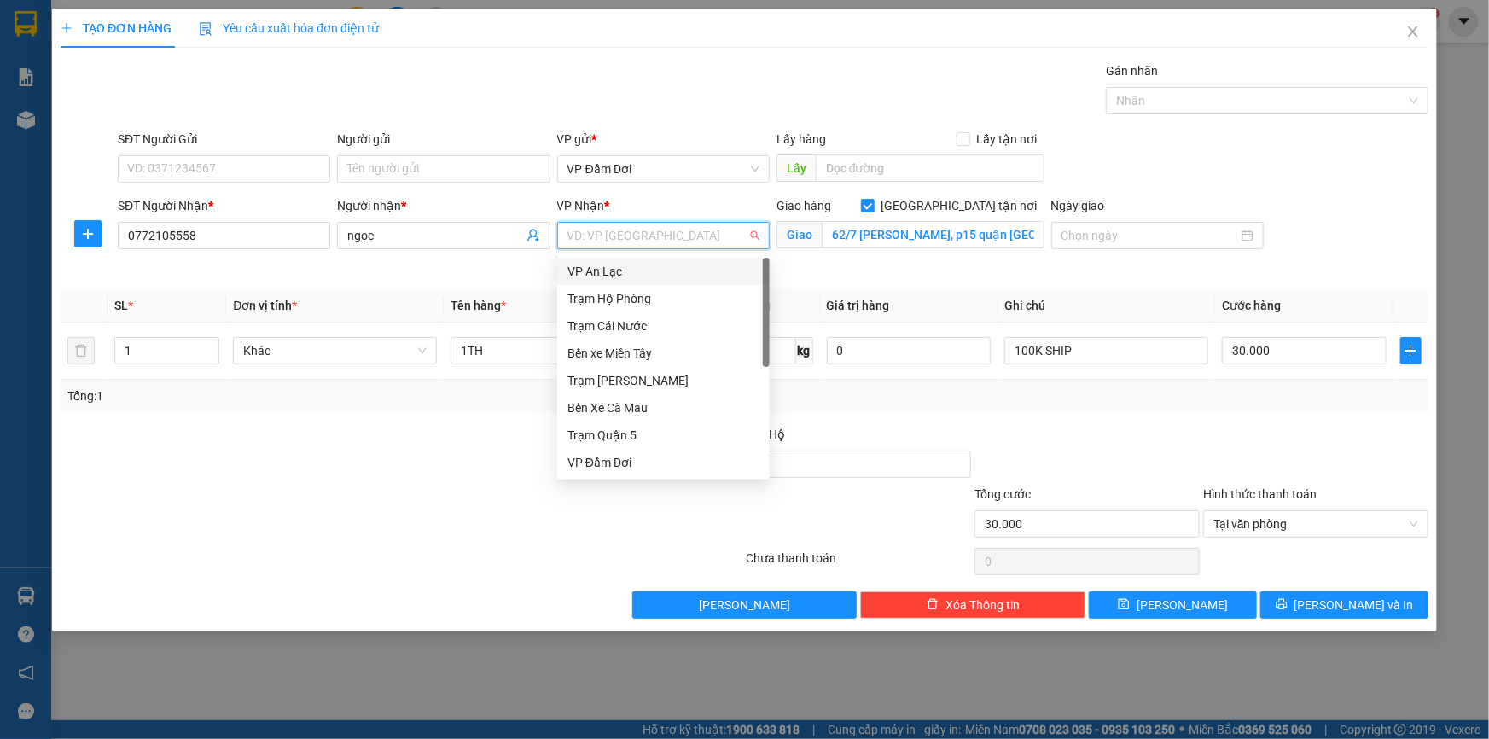
type input "5"
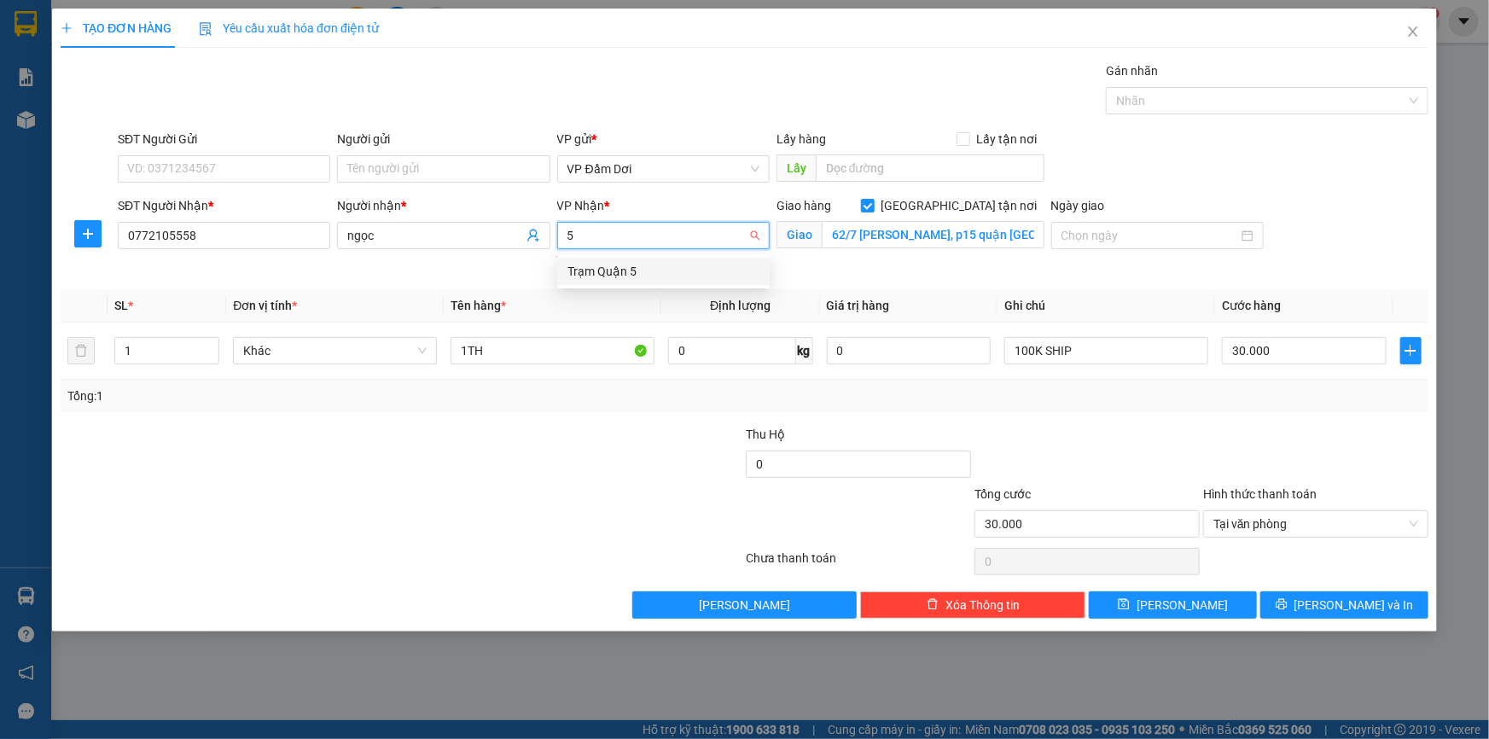
drag, startPoint x: 631, startPoint y: 263, endPoint x: 746, endPoint y: 417, distance: 192.2
click at [631, 263] on div "Trạm Quận 5" at bounding box center [663, 271] width 192 height 19
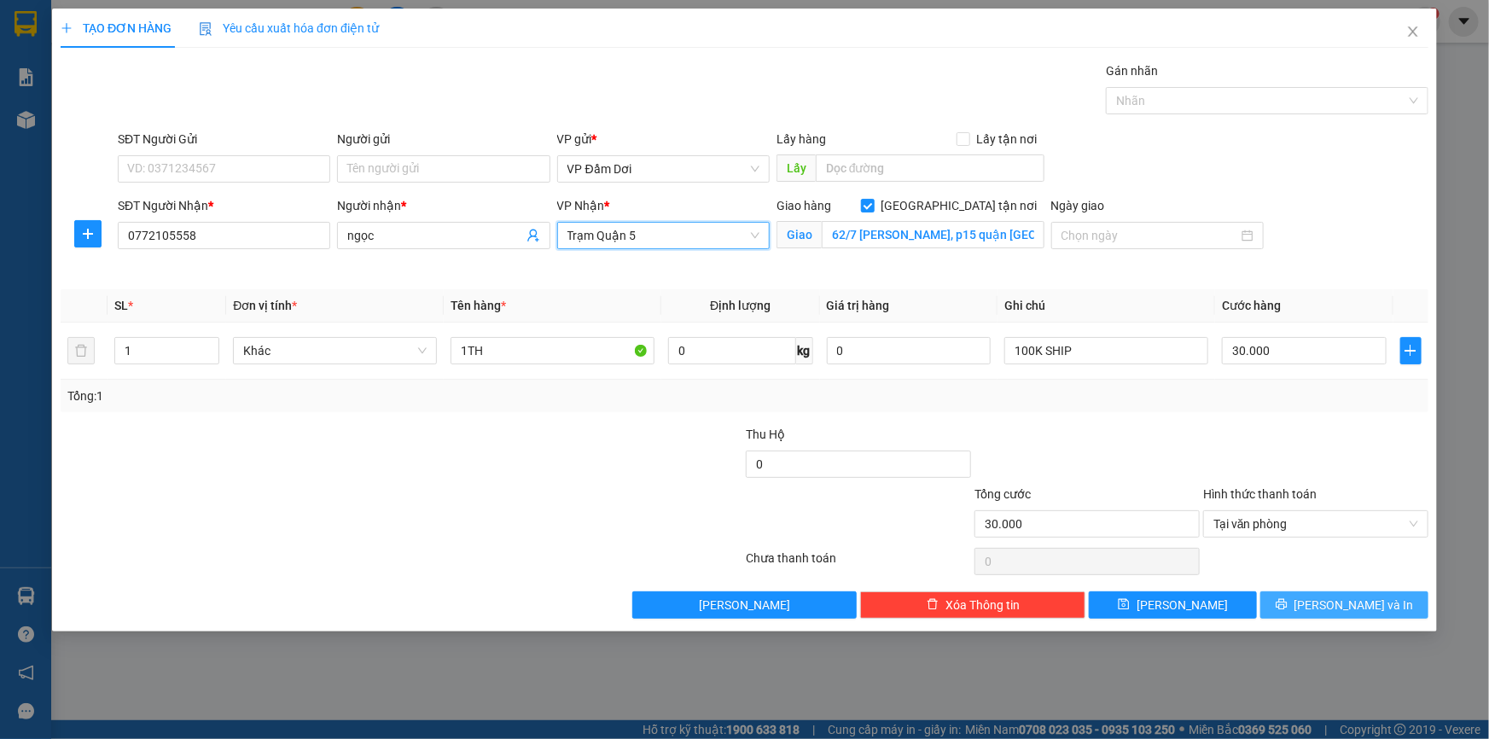
click at [1400, 608] on button "[PERSON_NAME] và In" at bounding box center [1344, 604] width 168 height 27
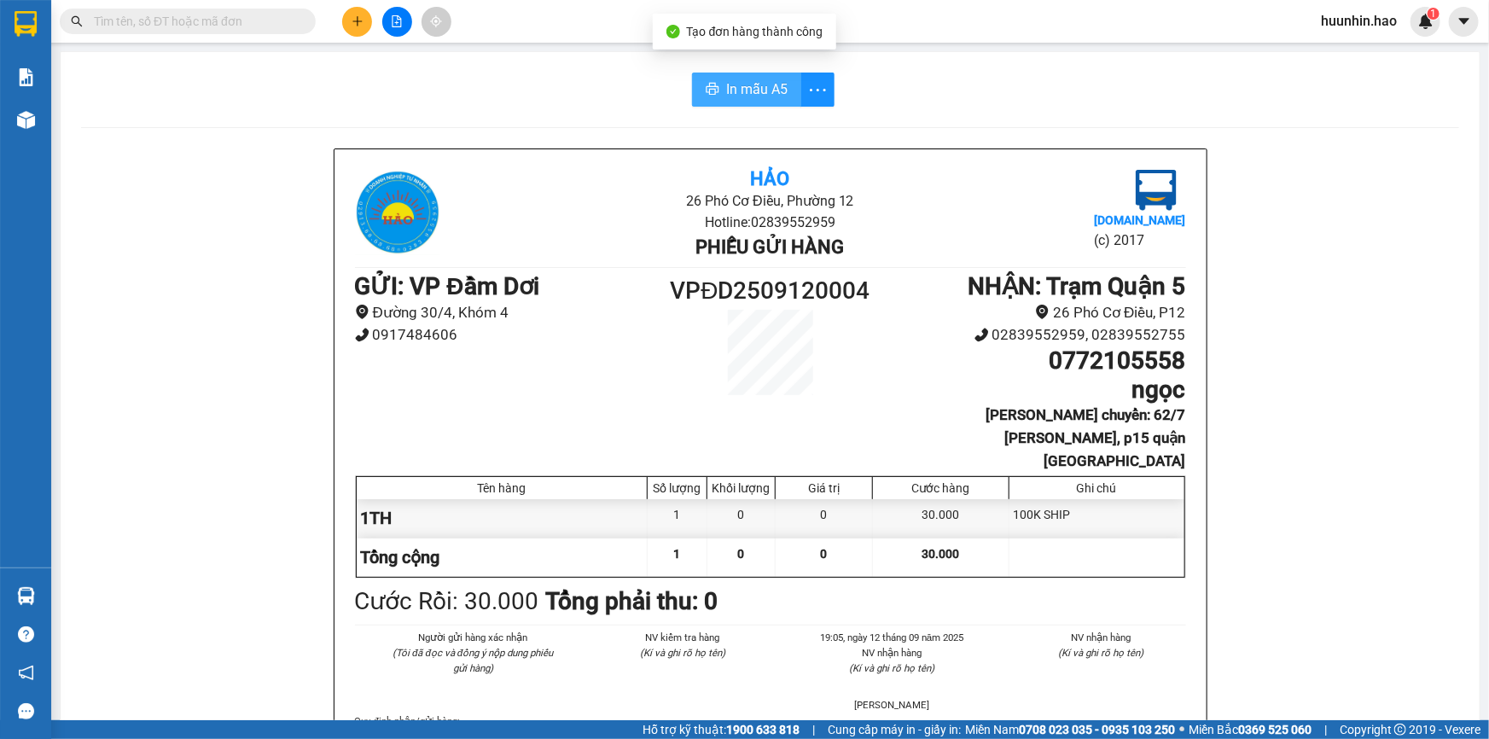
click at [748, 79] on span "In mẫu A5" at bounding box center [756, 89] width 61 height 21
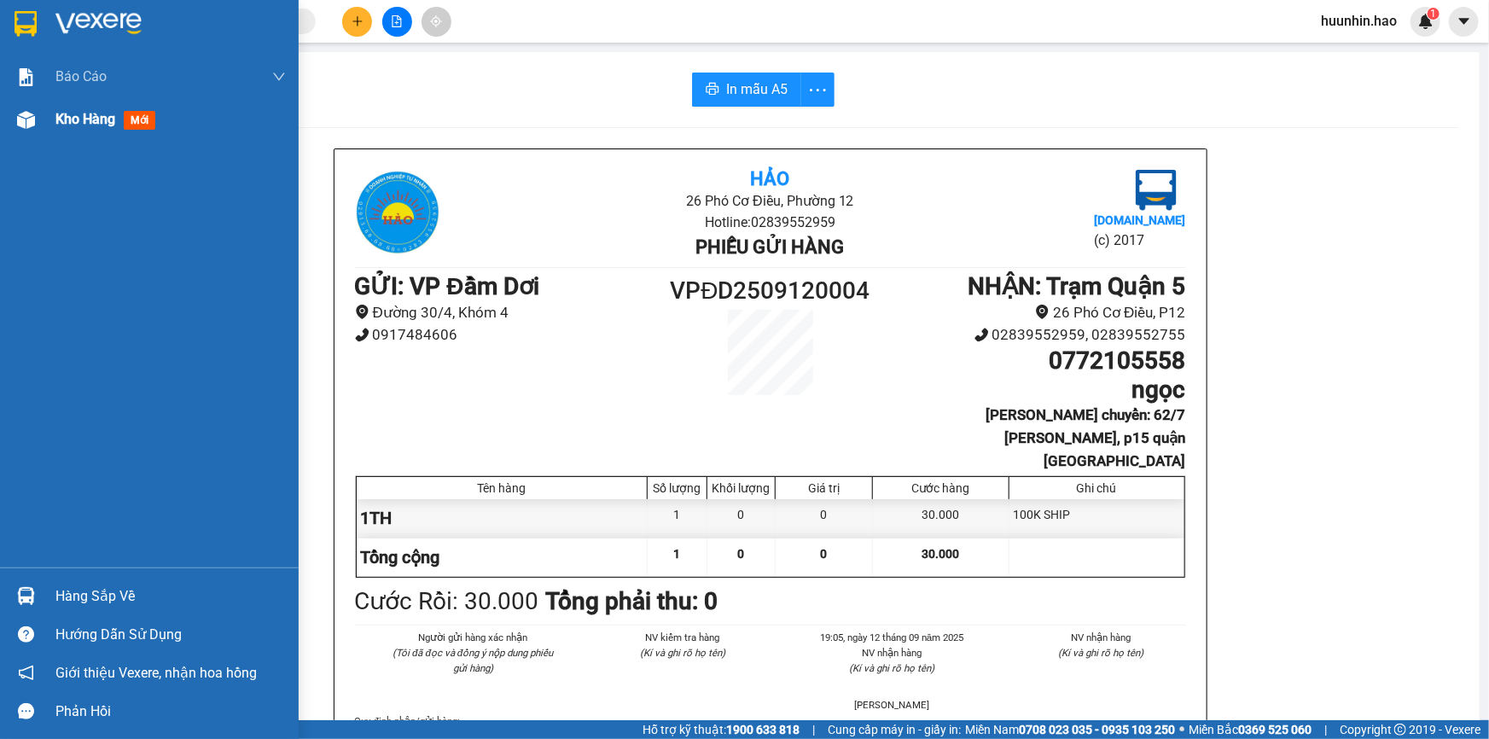
click at [77, 125] on span "Kho hàng" at bounding box center [85, 119] width 60 height 16
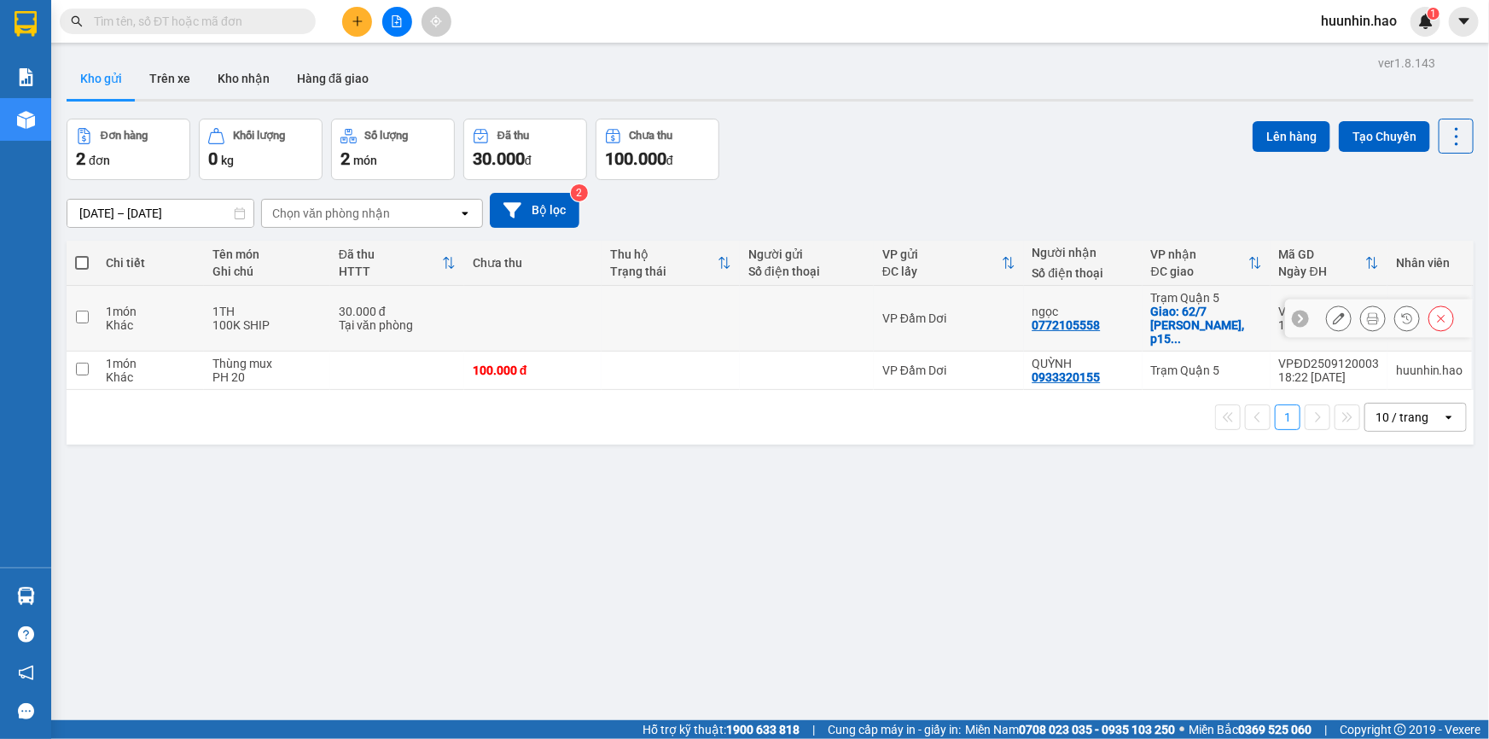
click at [1327, 316] on button at bounding box center [1339, 319] width 24 height 30
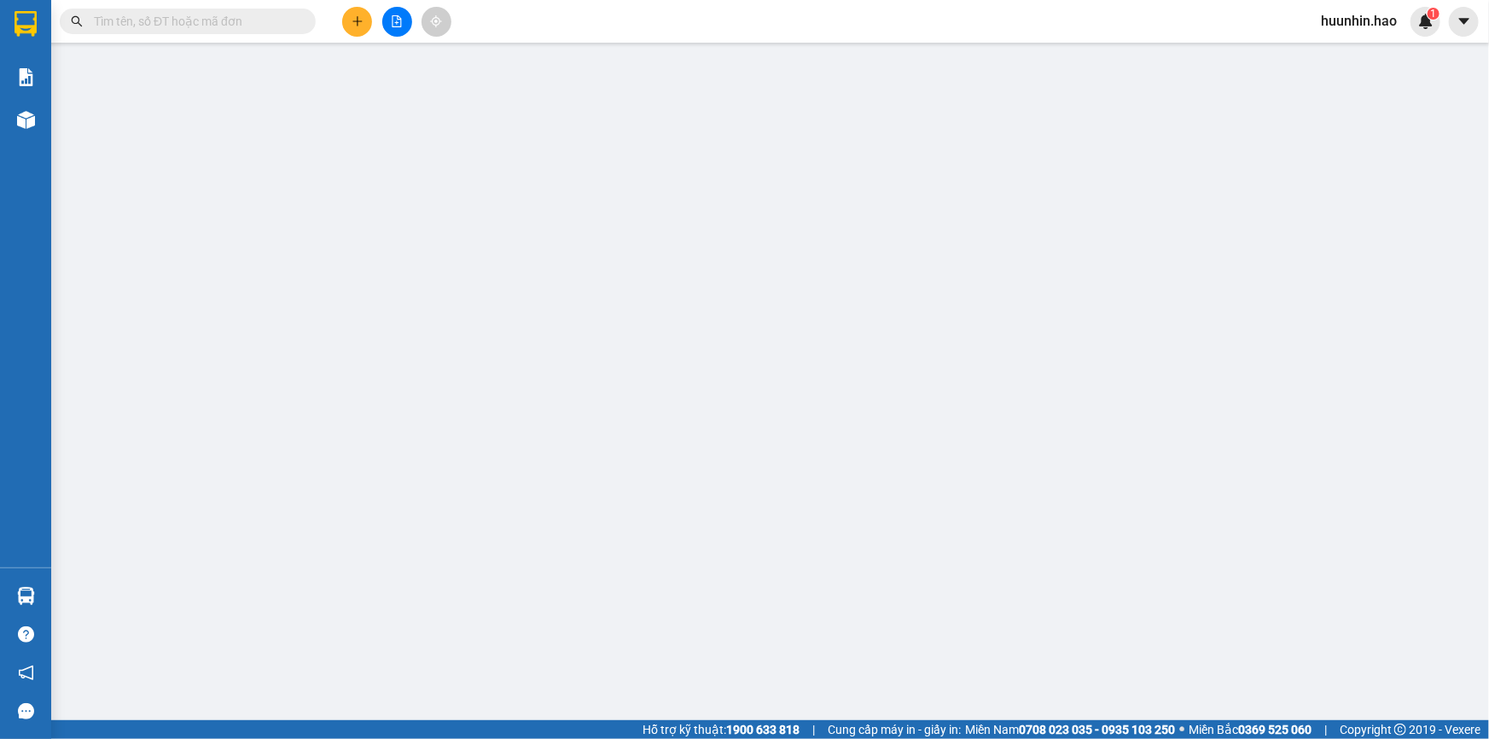
type input "0772105558"
type input "ngọc"
checkbox input "true"
type input "62/7 [PERSON_NAME], p15 quận [GEOGRAPHIC_DATA]"
type input "30.000"
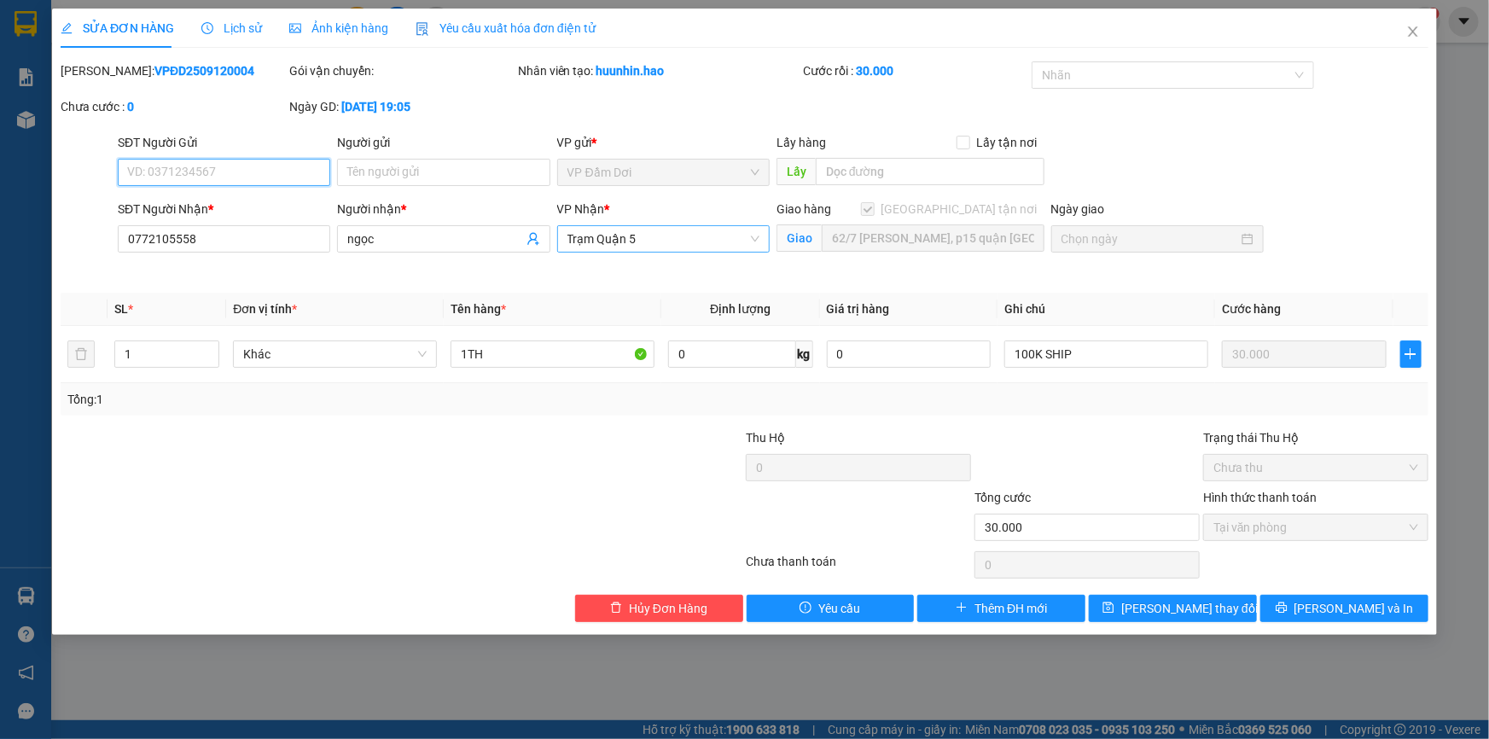
click at [654, 241] on span "Trạm Quận 5" at bounding box center [663, 239] width 192 height 26
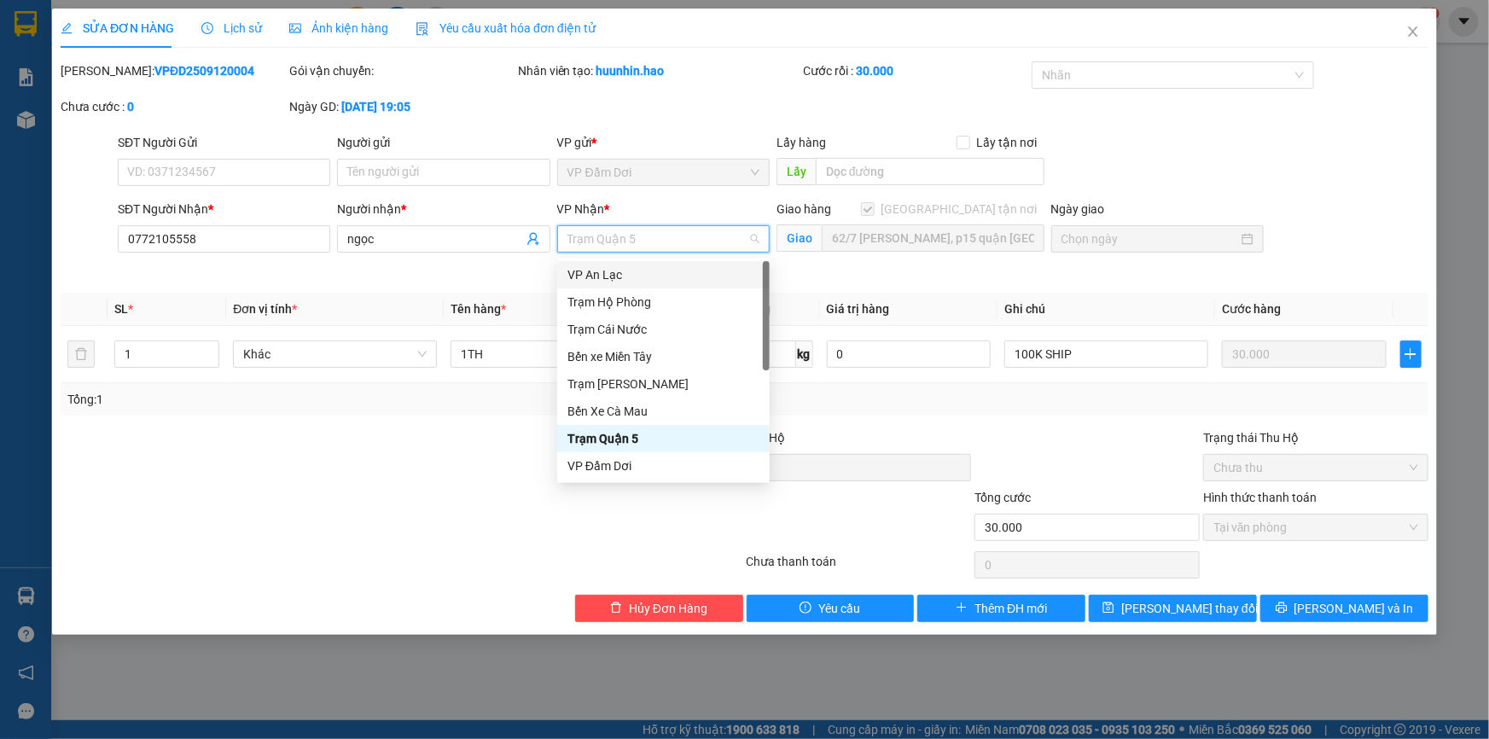
click at [631, 274] on div "VP An Lạc" at bounding box center [663, 274] width 192 height 19
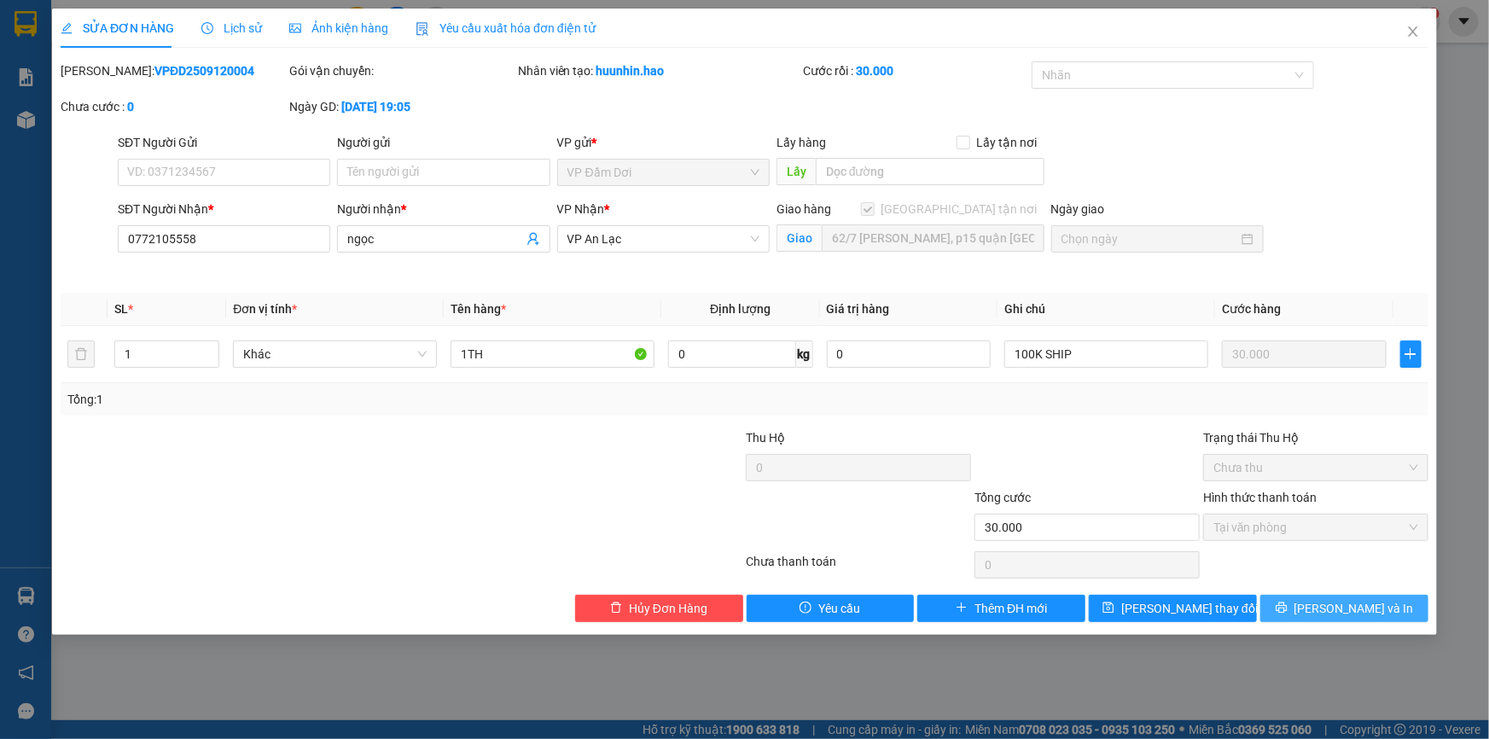
drag, startPoint x: 1322, startPoint y: 616, endPoint x: 1306, endPoint y: 602, distance: 21.2
click at [1322, 610] on button "[PERSON_NAME] và In" at bounding box center [1344, 608] width 168 height 27
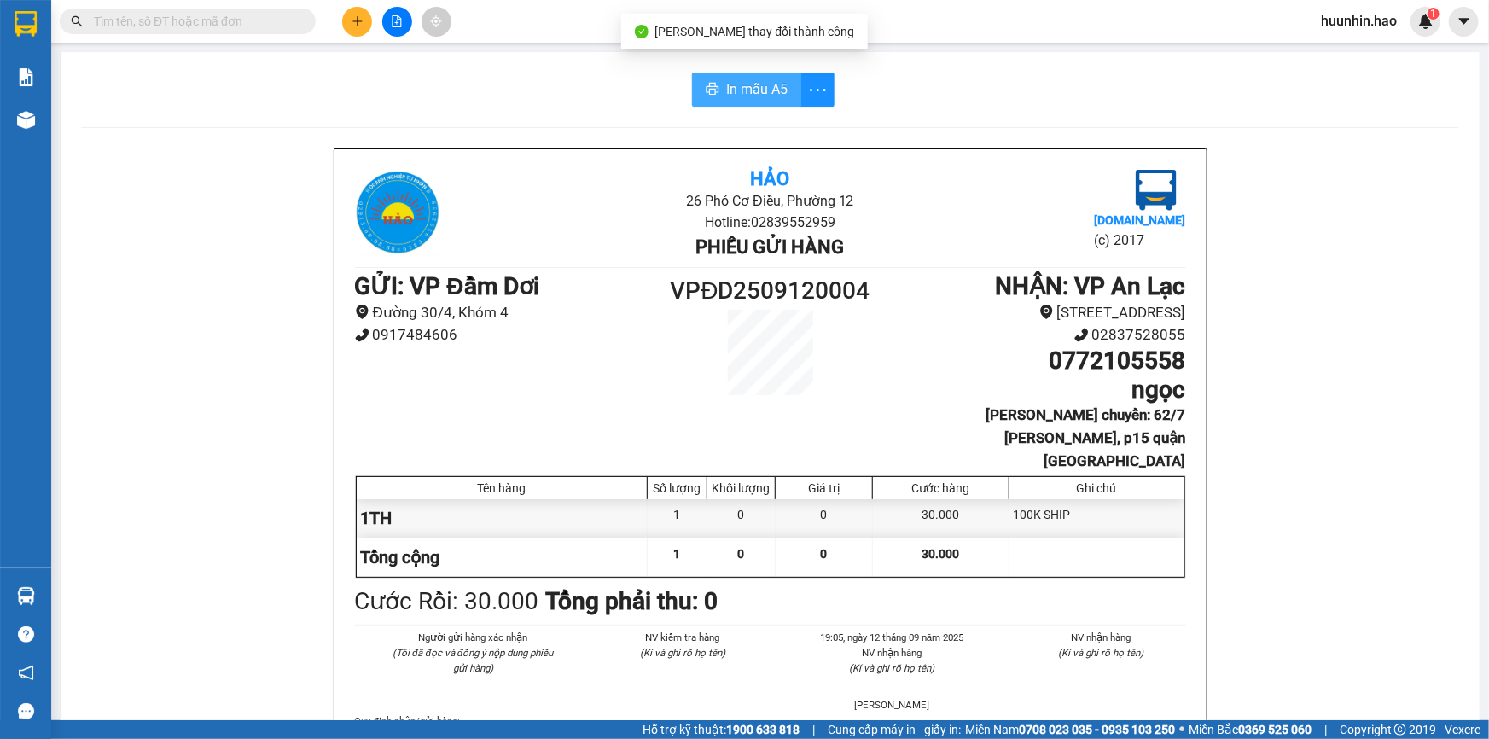
click at [746, 95] on span "In mẫu A5" at bounding box center [756, 89] width 61 height 21
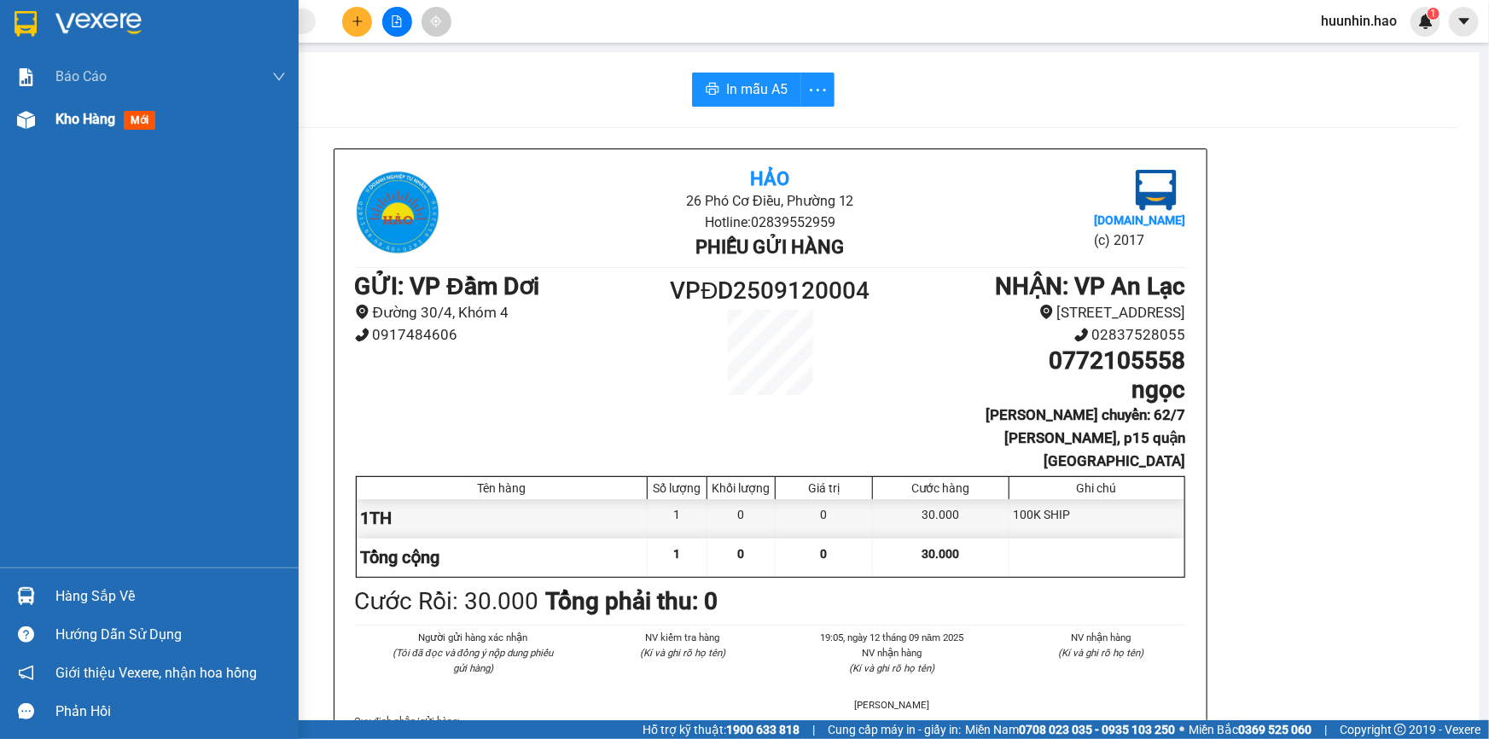
click at [47, 119] on div "Kho hàng mới" at bounding box center [149, 119] width 299 height 43
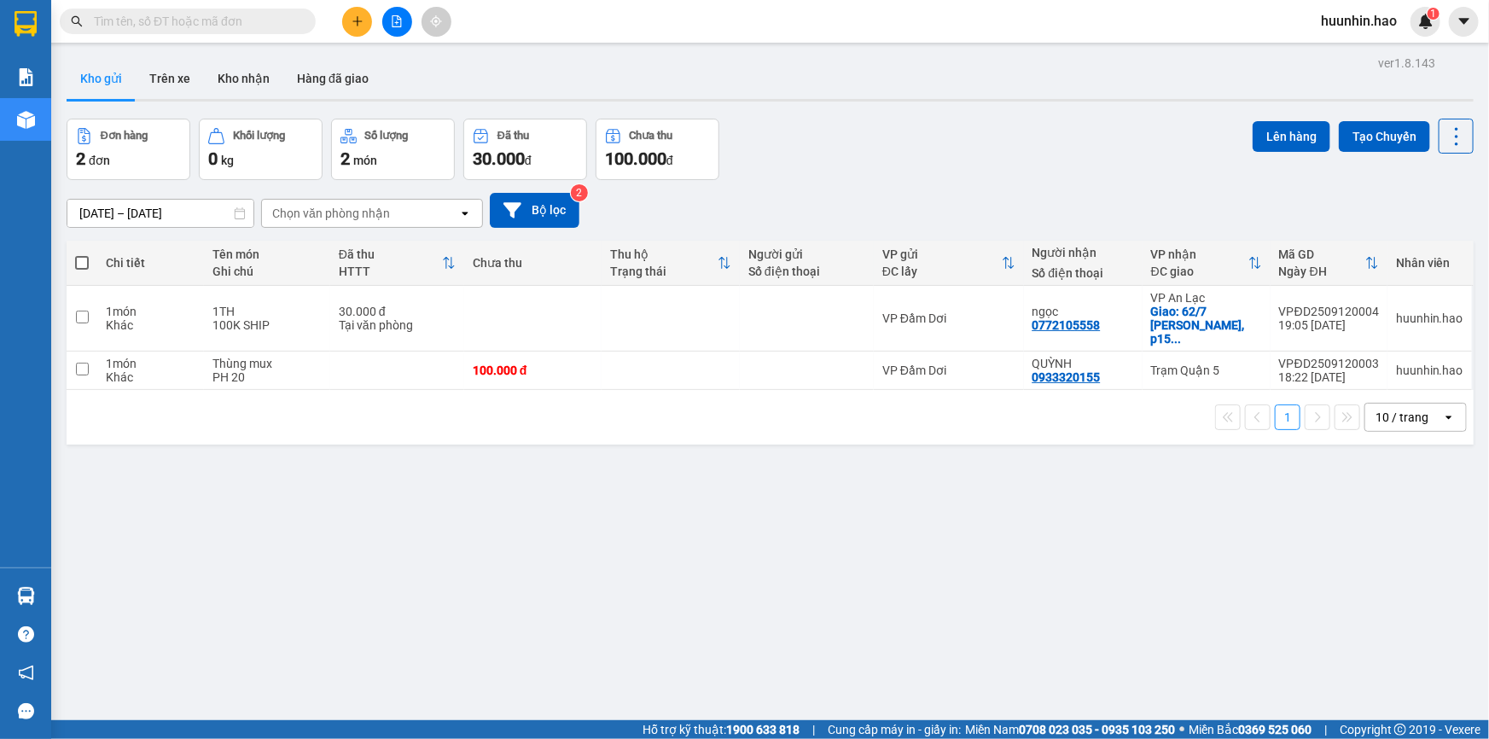
click at [262, 20] on input "text" at bounding box center [194, 21] width 201 height 19
click at [366, 17] on button at bounding box center [357, 22] width 30 height 30
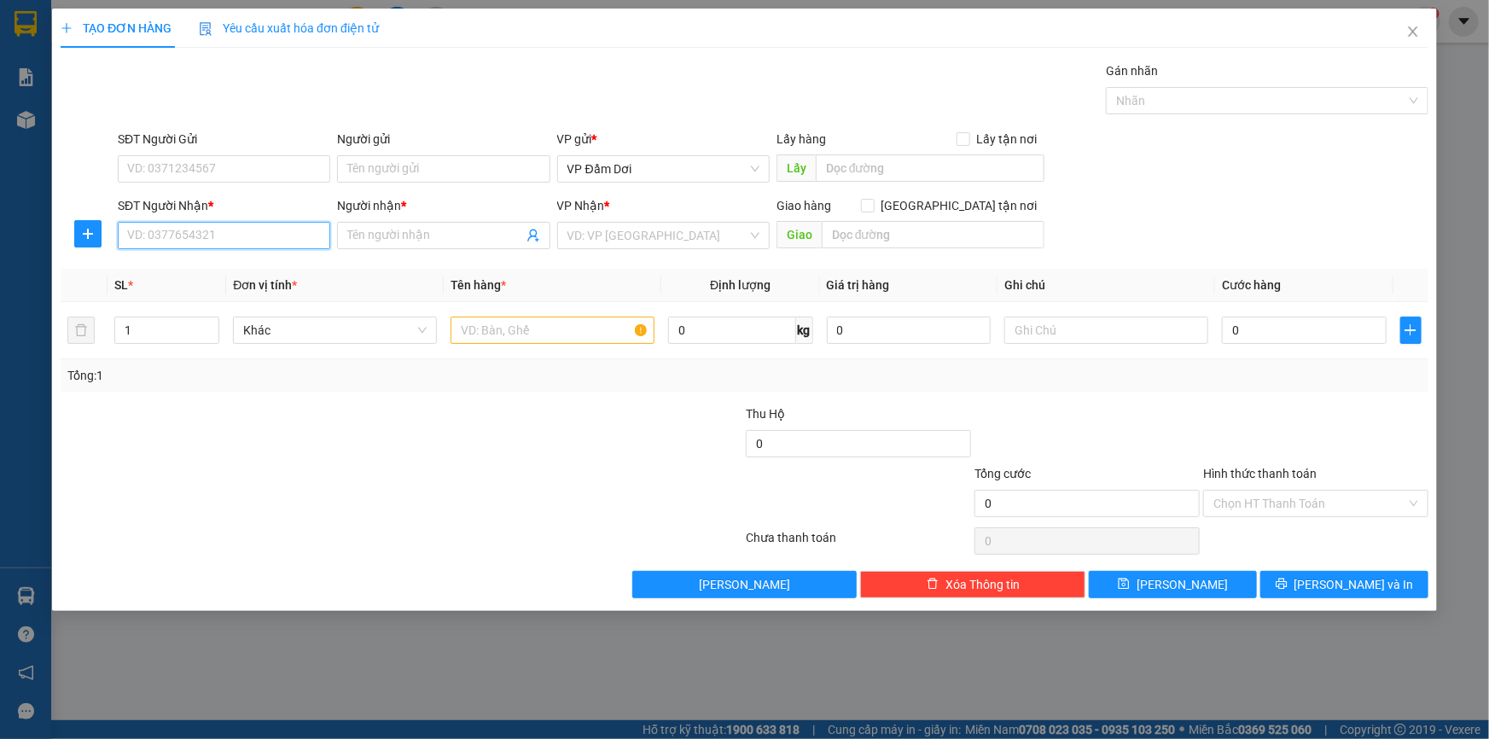
click at [256, 238] on input "SĐT Người Nhận *" at bounding box center [224, 235] width 212 height 27
click at [238, 264] on div "0906666727 - TÂM PHÁT" at bounding box center [224, 271] width 192 height 19
type input "0906666727"
type input "TÂM PHÁT"
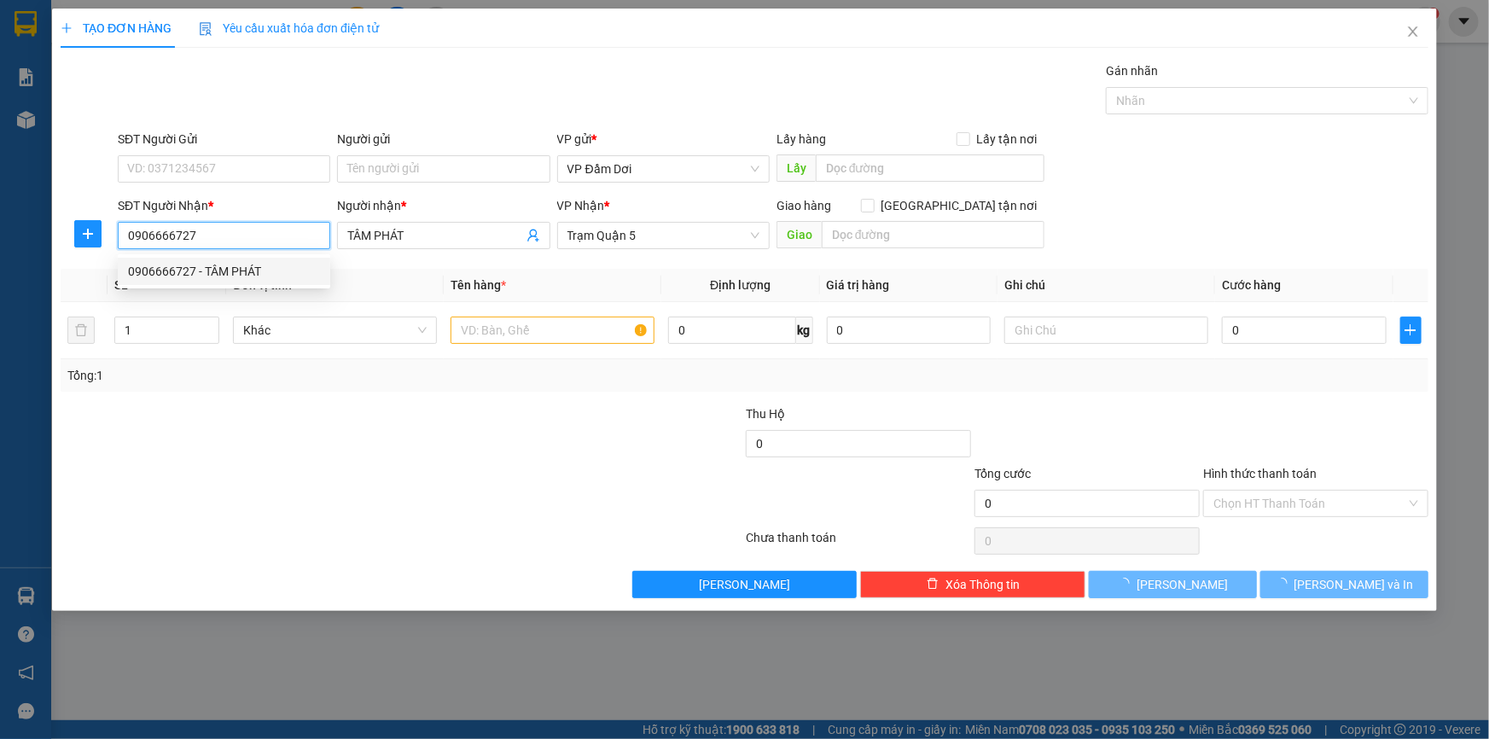
type input "160.000"
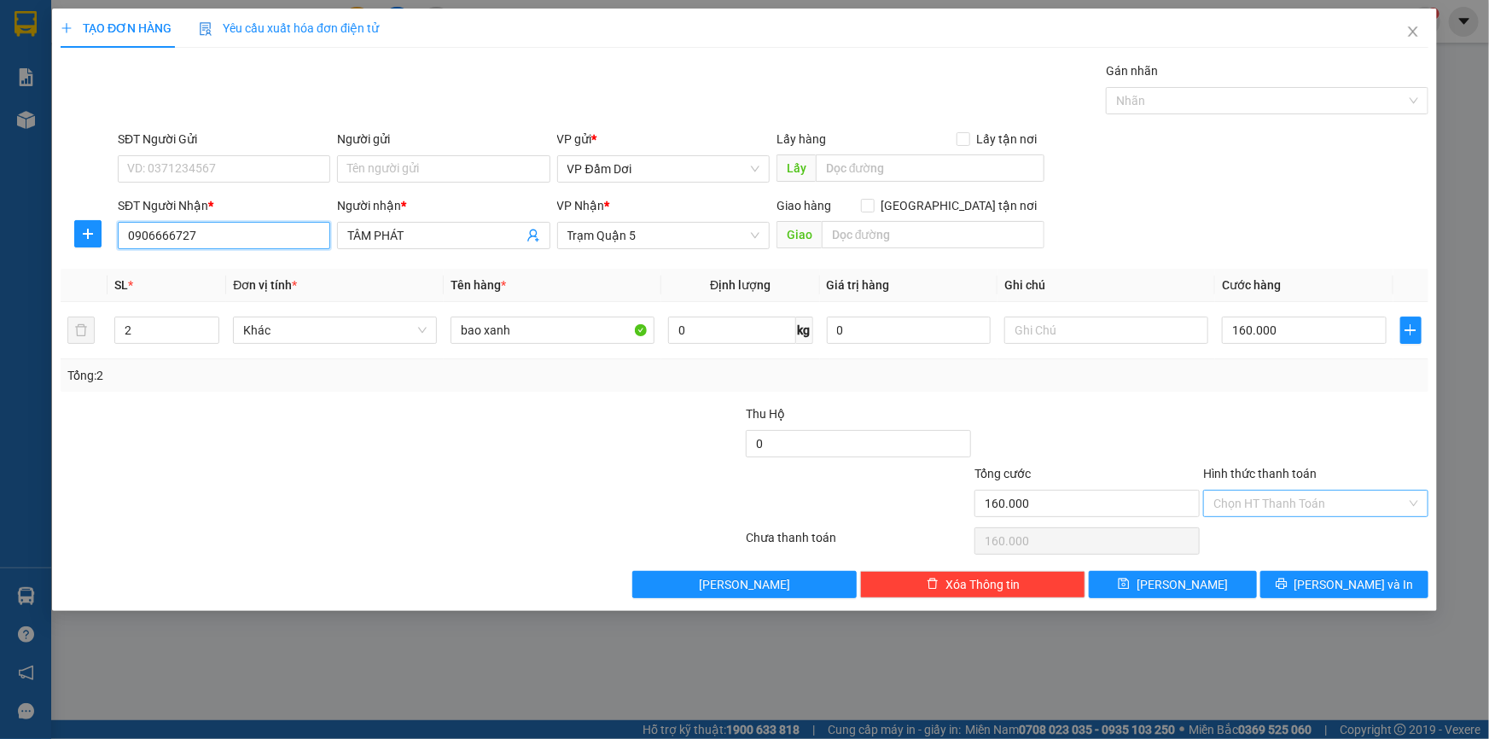
type input "0906666727"
click at [1295, 509] on input "Hình thức thanh toán" at bounding box center [1309, 504] width 193 height 26
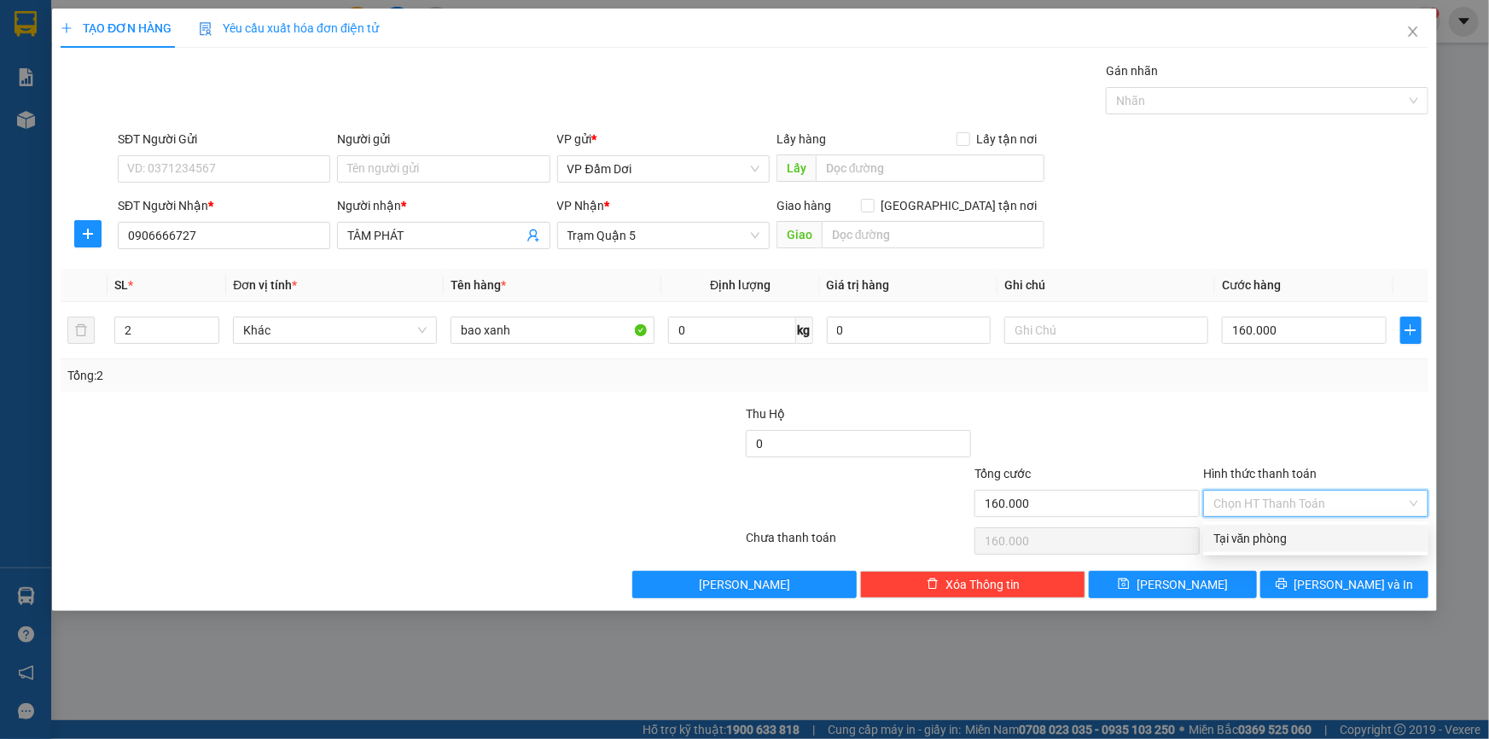
click at [1284, 531] on div "Tại văn phòng" at bounding box center [1315, 538] width 205 height 19
type input "0"
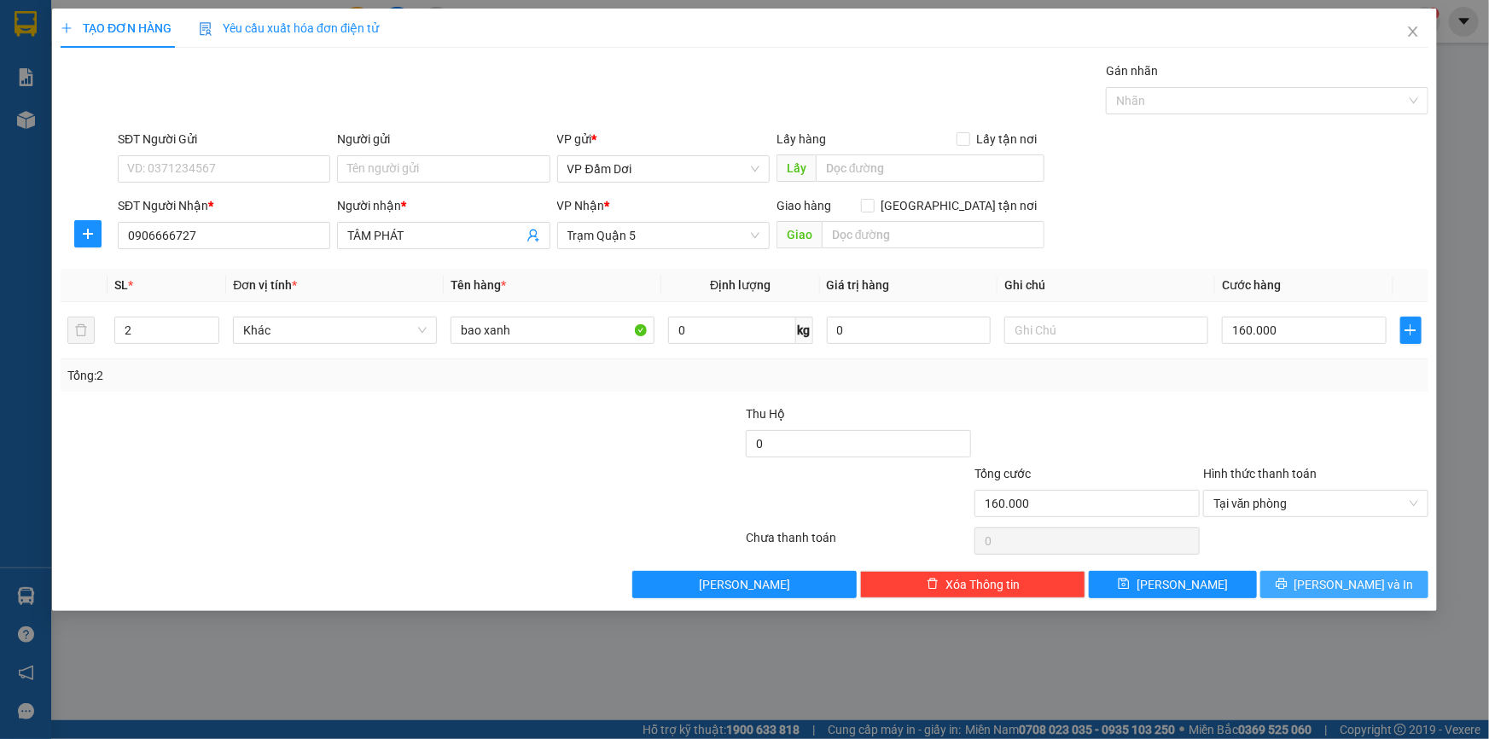
click at [1320, 573] on button "[PERSON_NAME] và In" at bounding box center [1344, 584] width 168 height 27
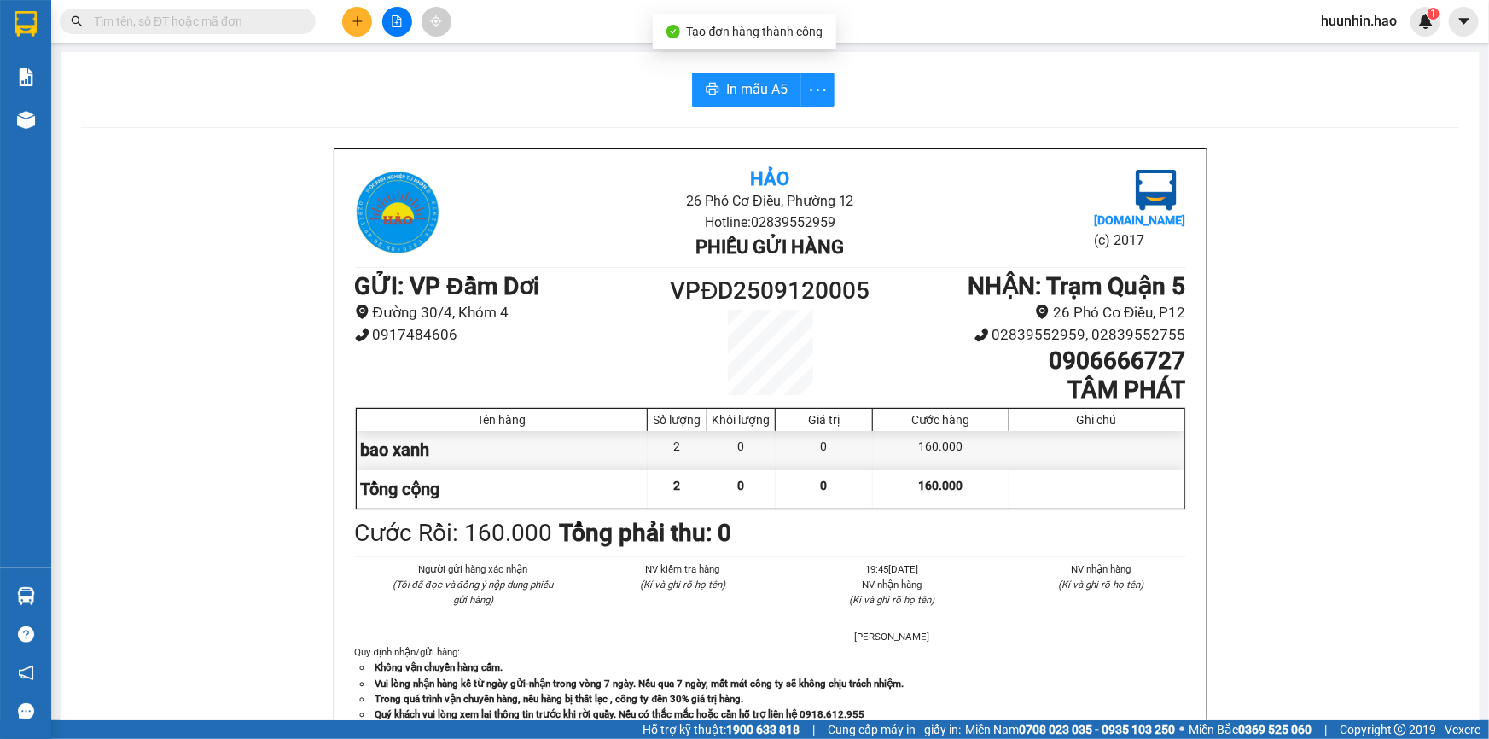
click at [1320, 578] on div "Hảo 26 Phó Cơ Điều, Phường 12 Hotline: 02839552959 Phiếu gửi hàng [DOMAIN_NAME]…" at bounding box center [770, 748] width 1378 height 1201
click at [731, 91] on span "In mẫu A5" at bounding box center [756, 89] width 61 height 21
click at [346, 25] on button at bounding box center [357, 22] width 30 height 30
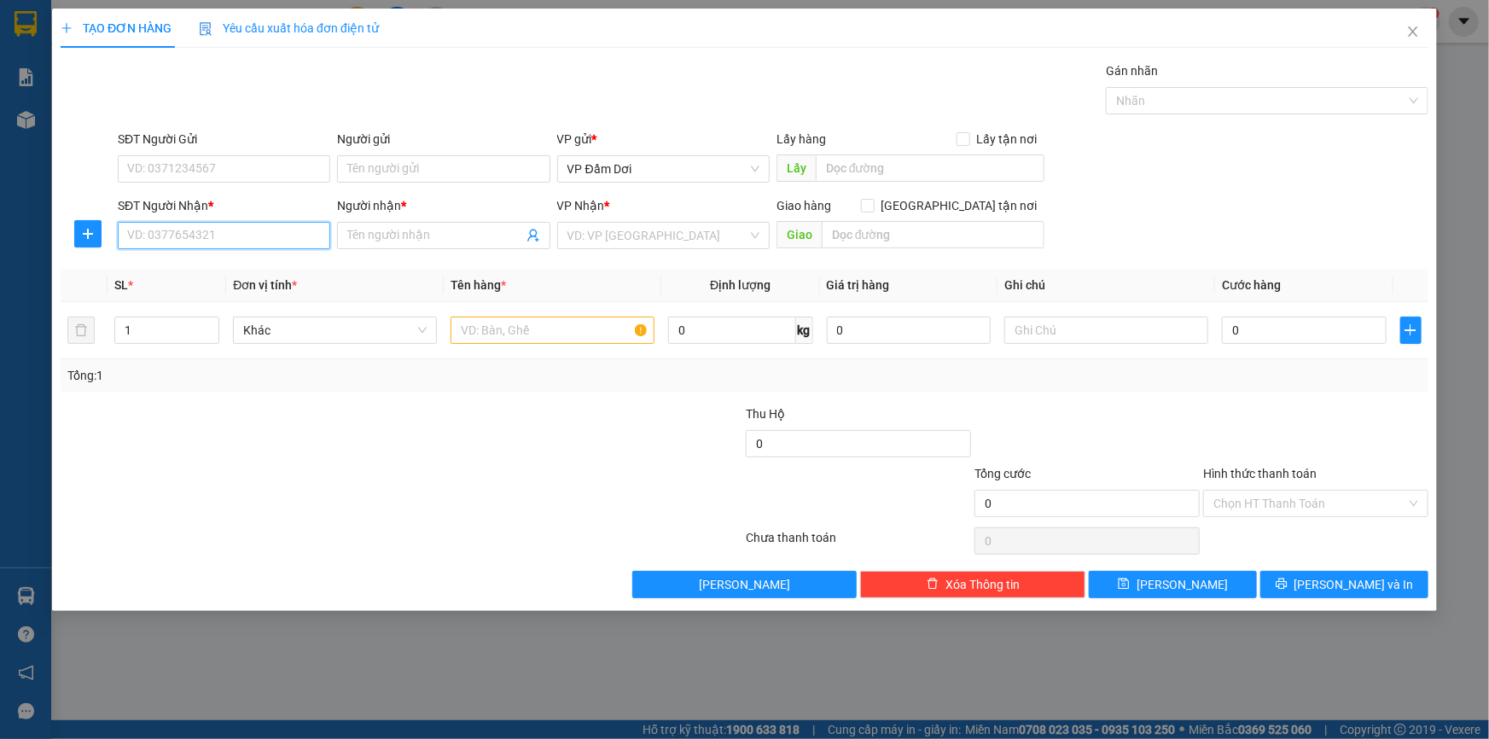
drag, startPoint x: 183, startPoint y: 239, endPoint x: 183, endPoint y: 206, distance: 33.3
click at [183, 231] on input "SĐT Người Nhận *" at bounding box center [224, 235] width 212 height 27
click at [238, 274] on div "0917117231 - gấm" at bounding box center [224, 271] width 192 height 19
type input "0917117231"
type input "gấm"
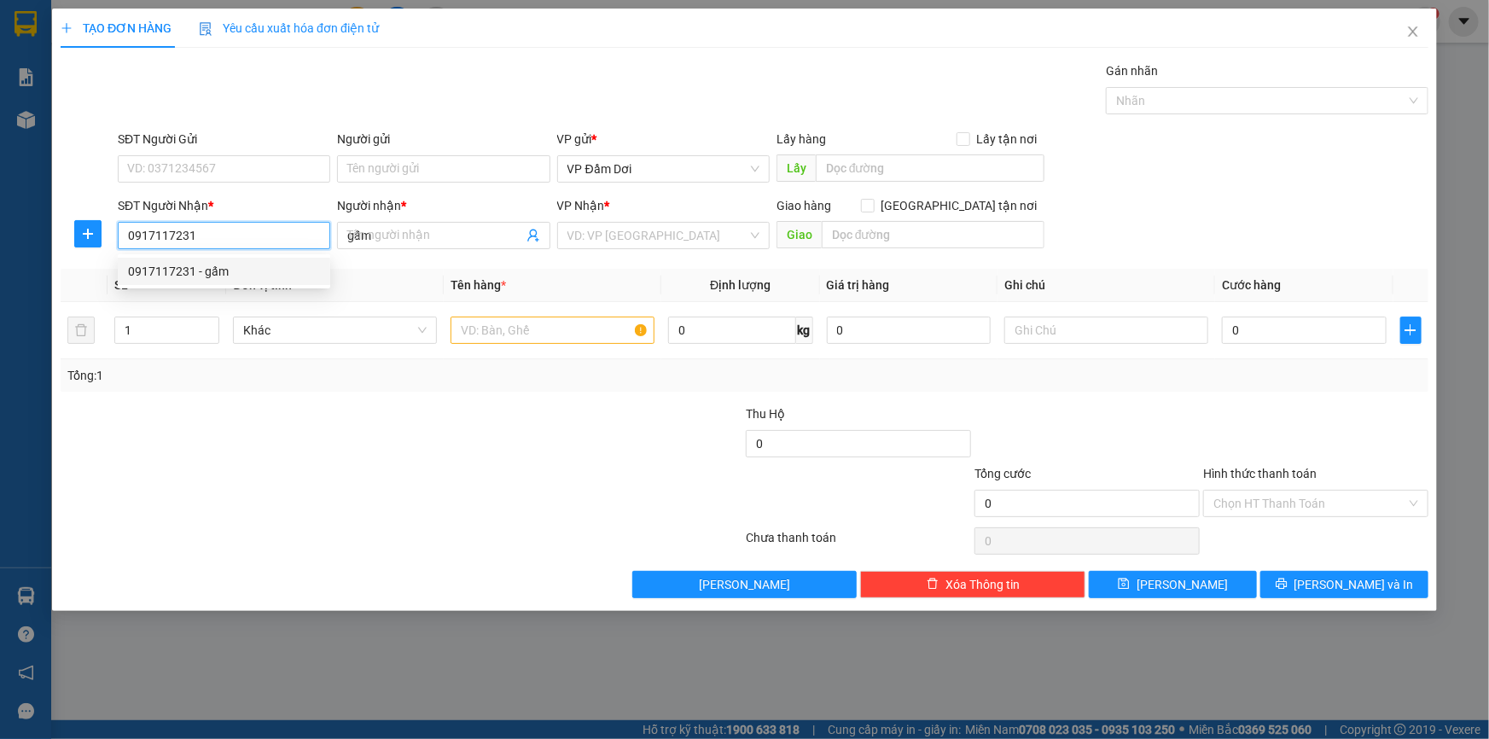
type input "160.000"
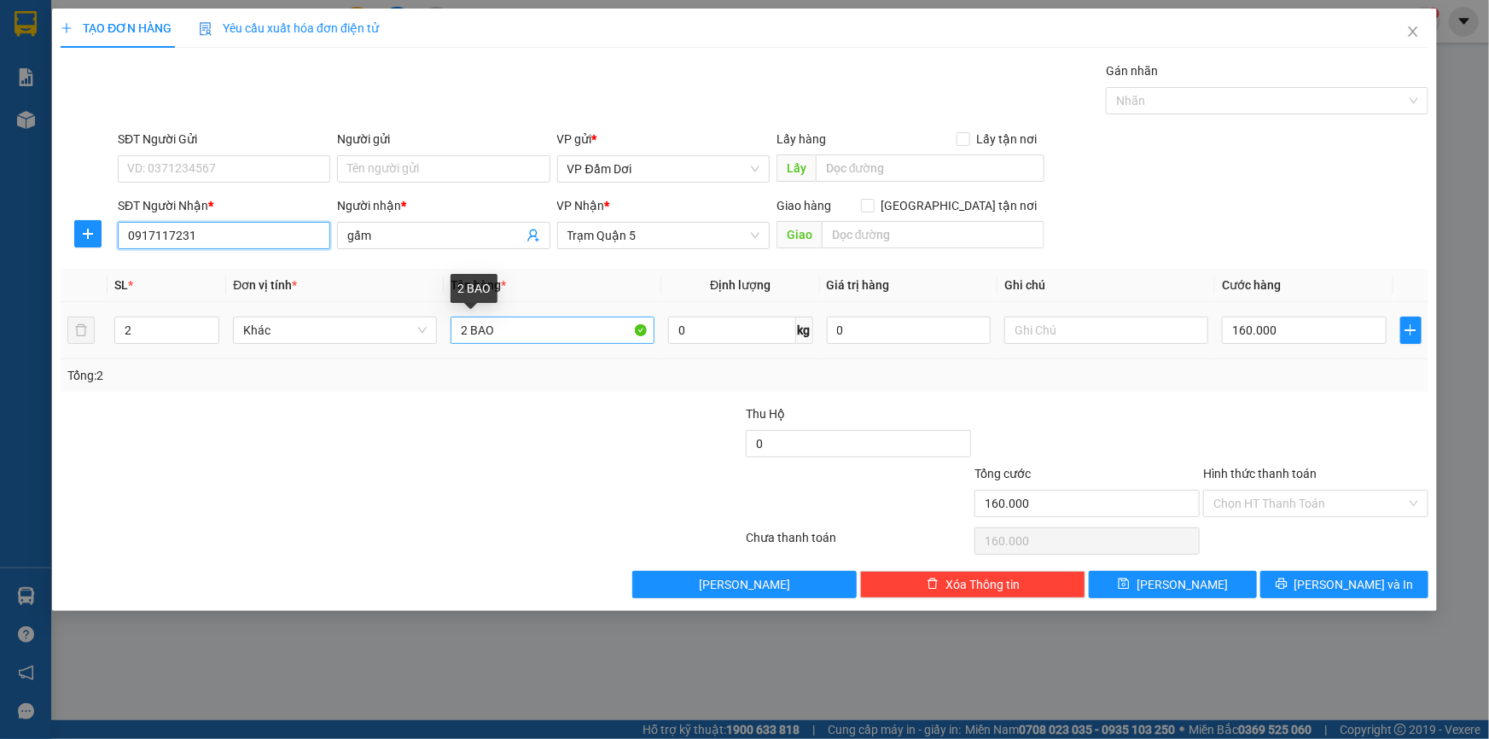
type input "0917117231"
click at [539, 335] on input "2 BAO" at bounding box center [553, 330] width 204 height 27
type input "BAO"
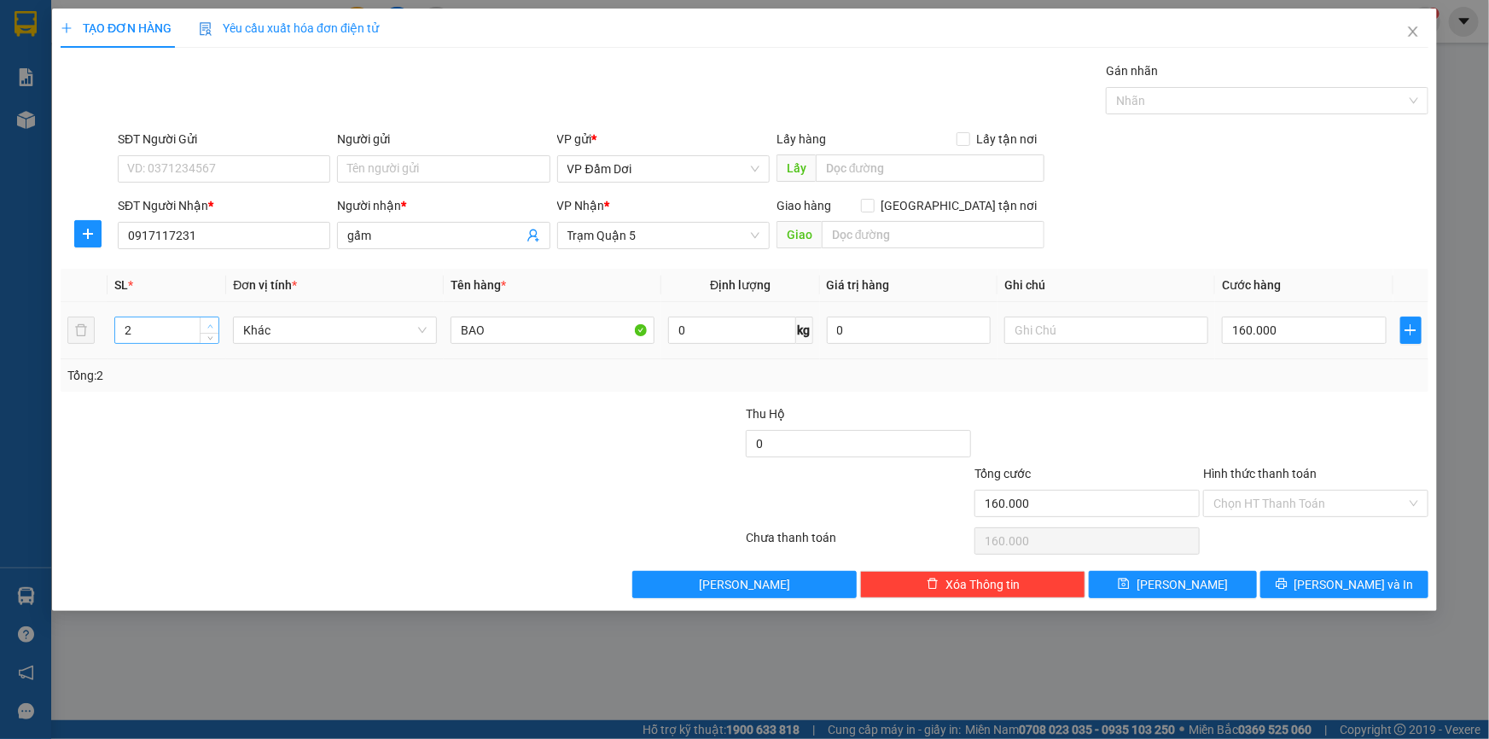
click at [207, 325] on icon "up" at bounding box center [210, 326] width 6 height 6
type input "3"
drag, startPoint x: 226, startPoint y: 438, endPoint x: 956, endPoint y: 364, distance: 733.3
click at [243, 438] on div at bounding box center [287, 434] width 457 height 60
click at [1272, 324] on input "160.000" at bounding box center [1304, 330] width 165 height 27
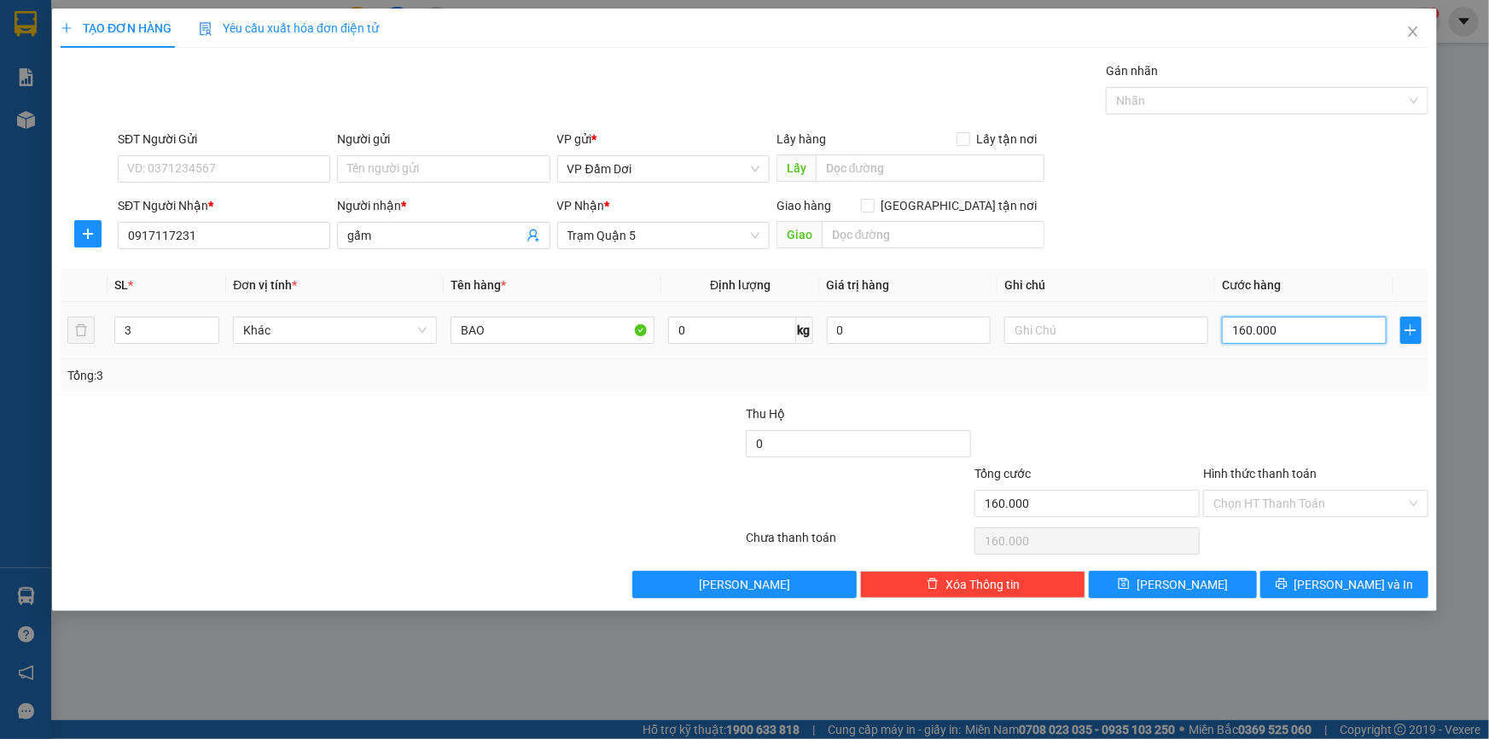
type input "0"
type input "2"
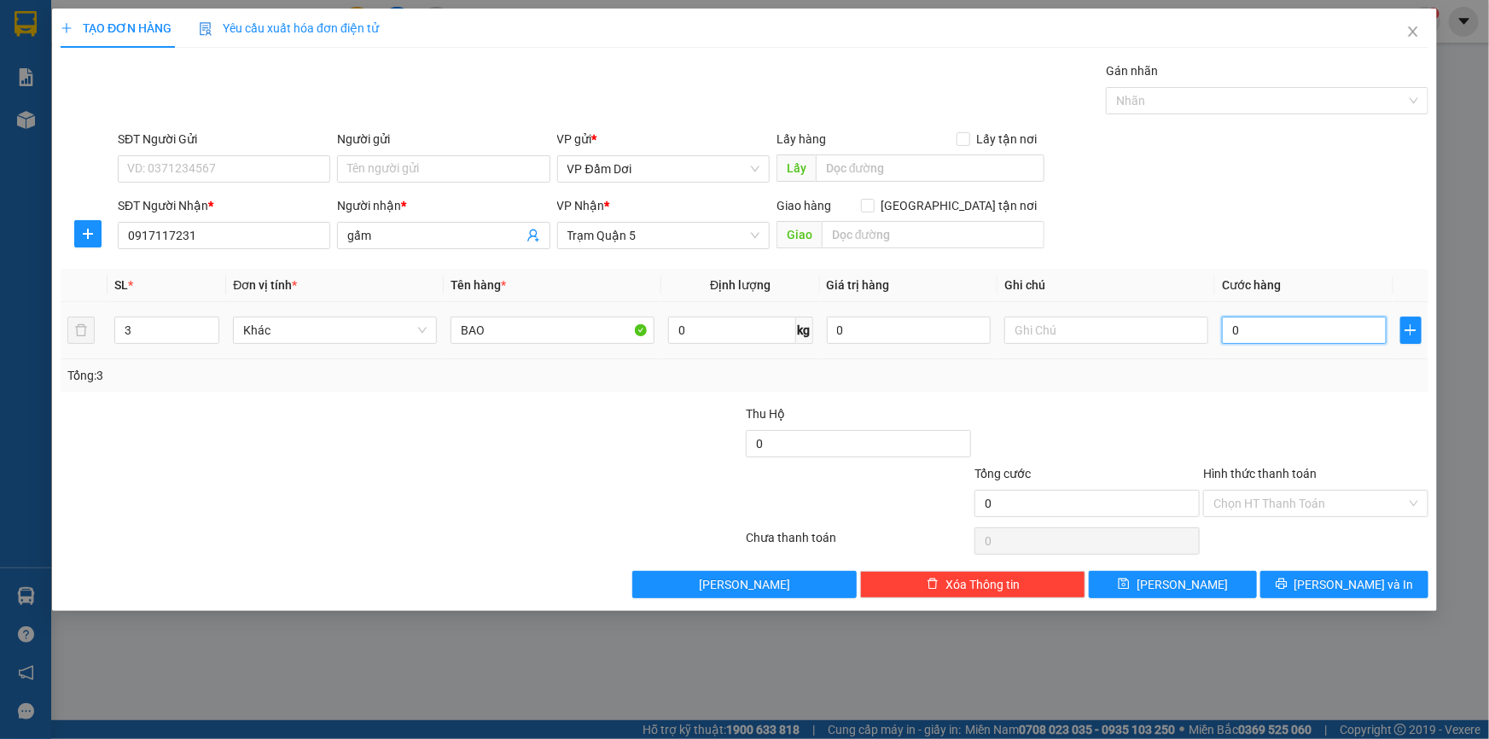
type input "002"
type input "24"
type input "0.024"
type input "240"
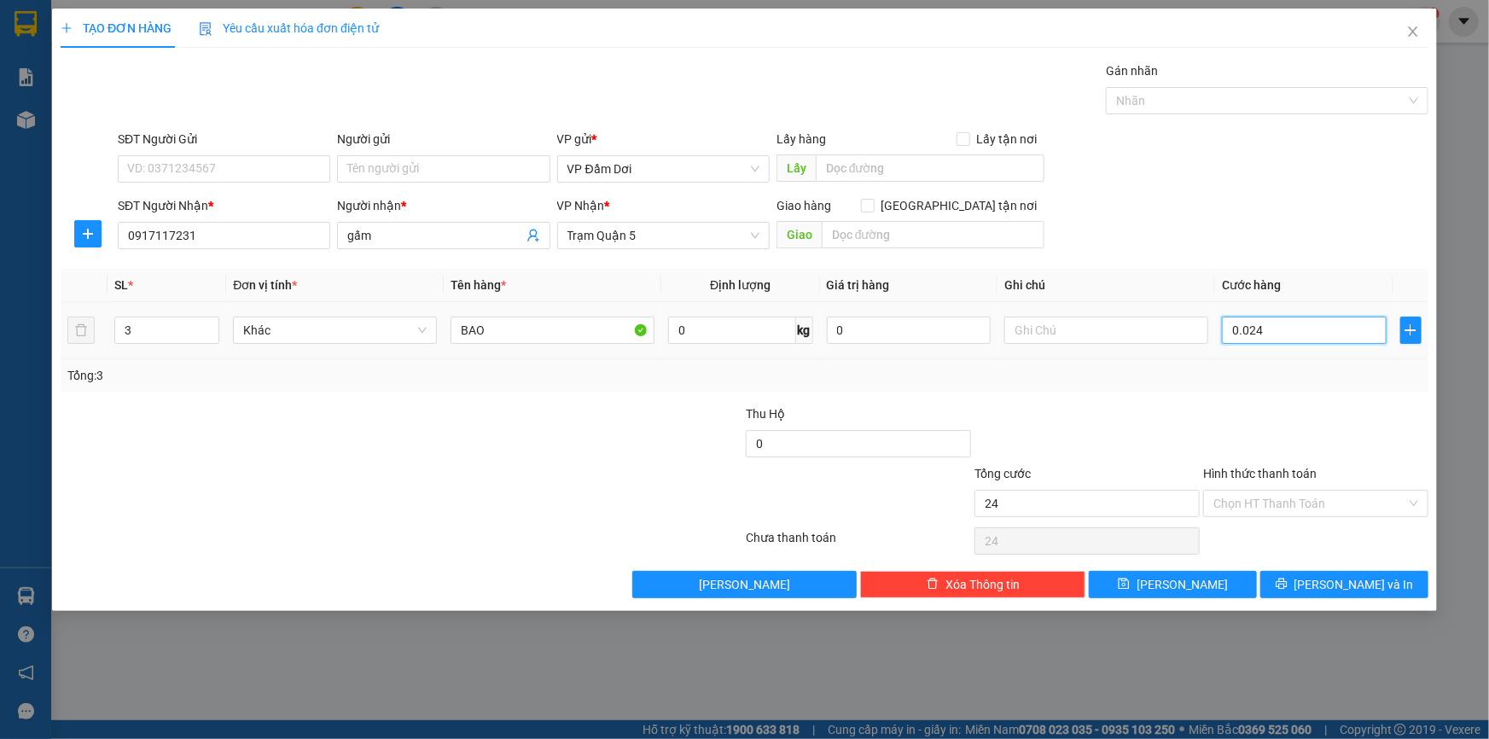
type input "240"
type input "00.240"
type input "2.400"
type input "0.002.400"
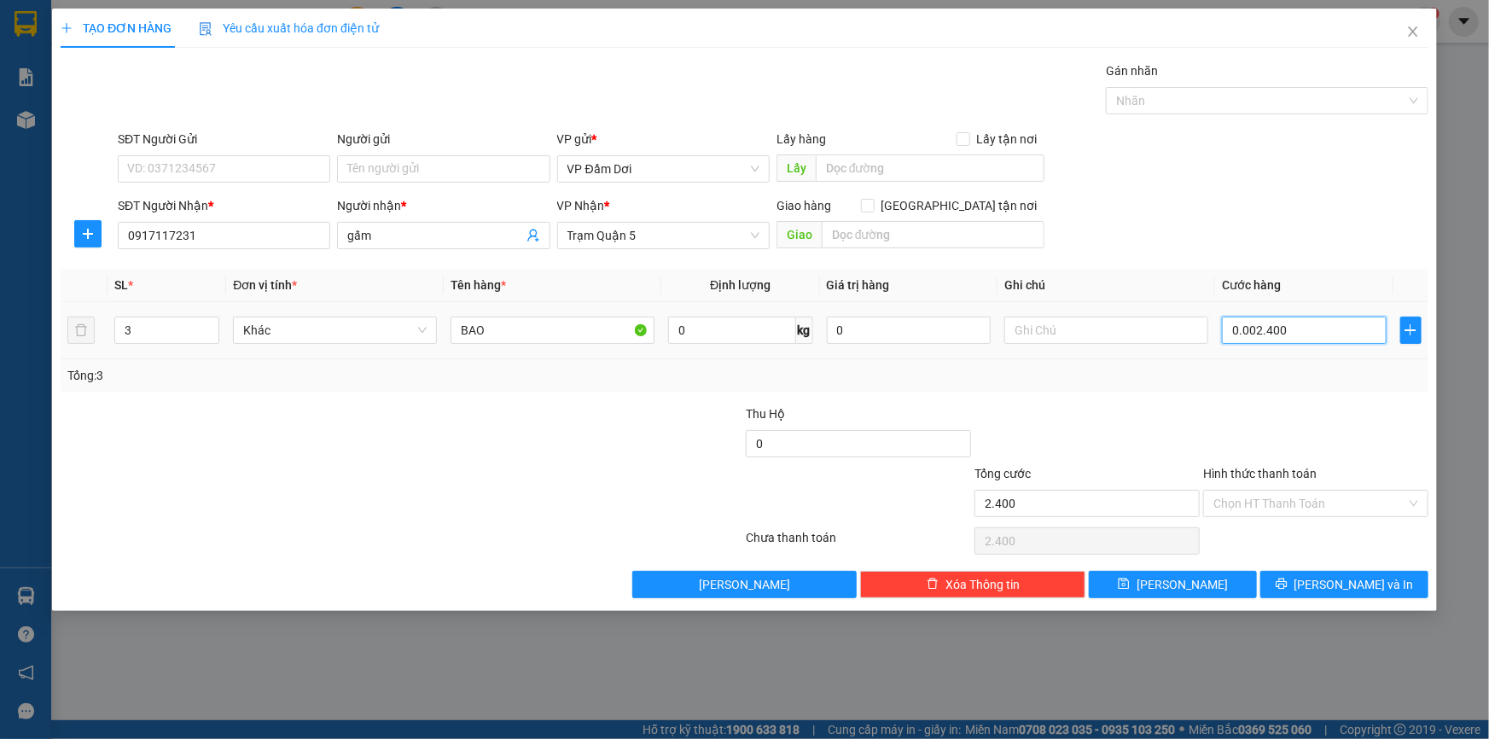
type input "24.000"
type input "000.024.000"
type input "240.000"
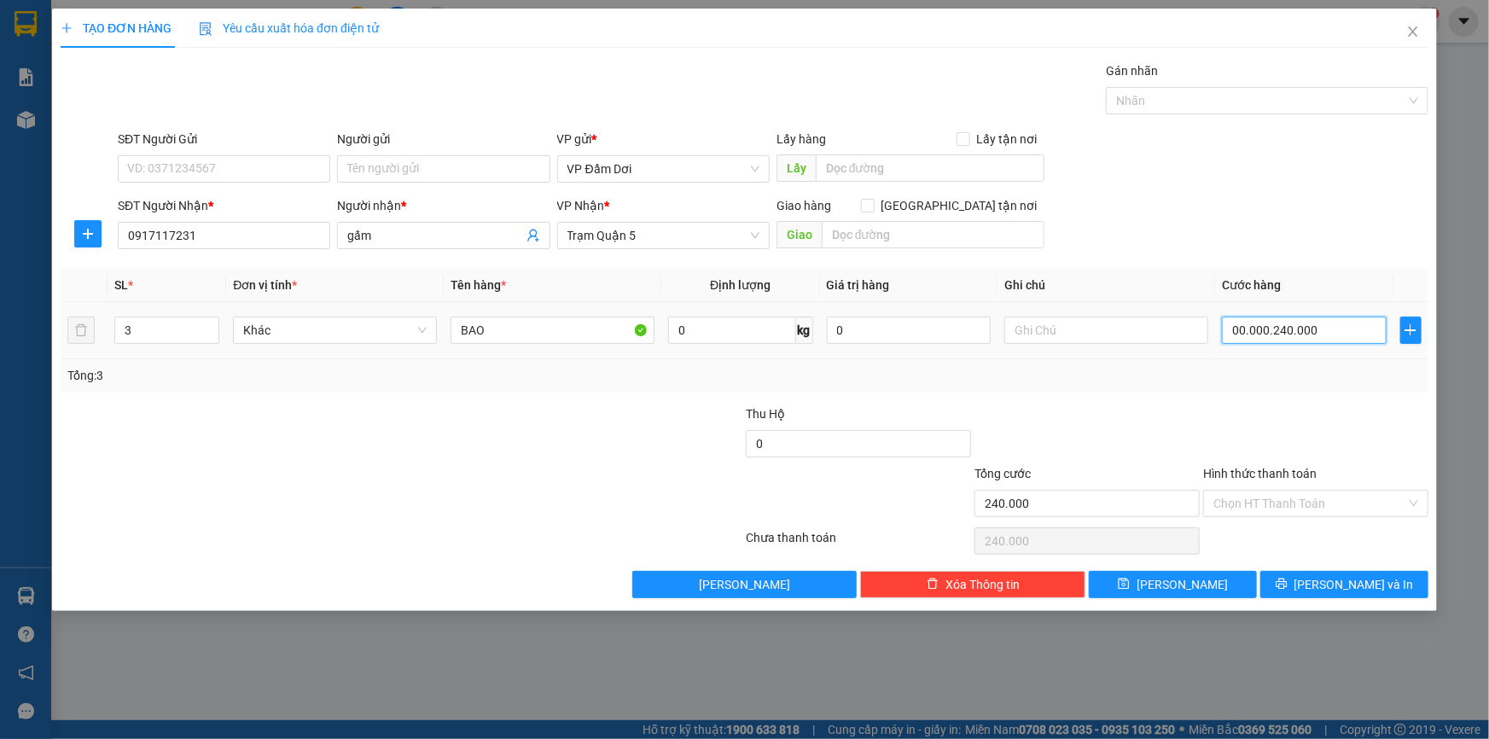
type input "00.240.000"
drag, startPoint x: 1268, startPoint y: 404, endPoint x: 1275, endPoint y: 398, distance: 9.7
click at [1269, 403] on div "Transit Pickup Surcharge Ids Transit Deliver Surcharge Ids Transit Deliver Surc…" at bounding box center [745, 329] width 1368 height 537
type input "240.000"
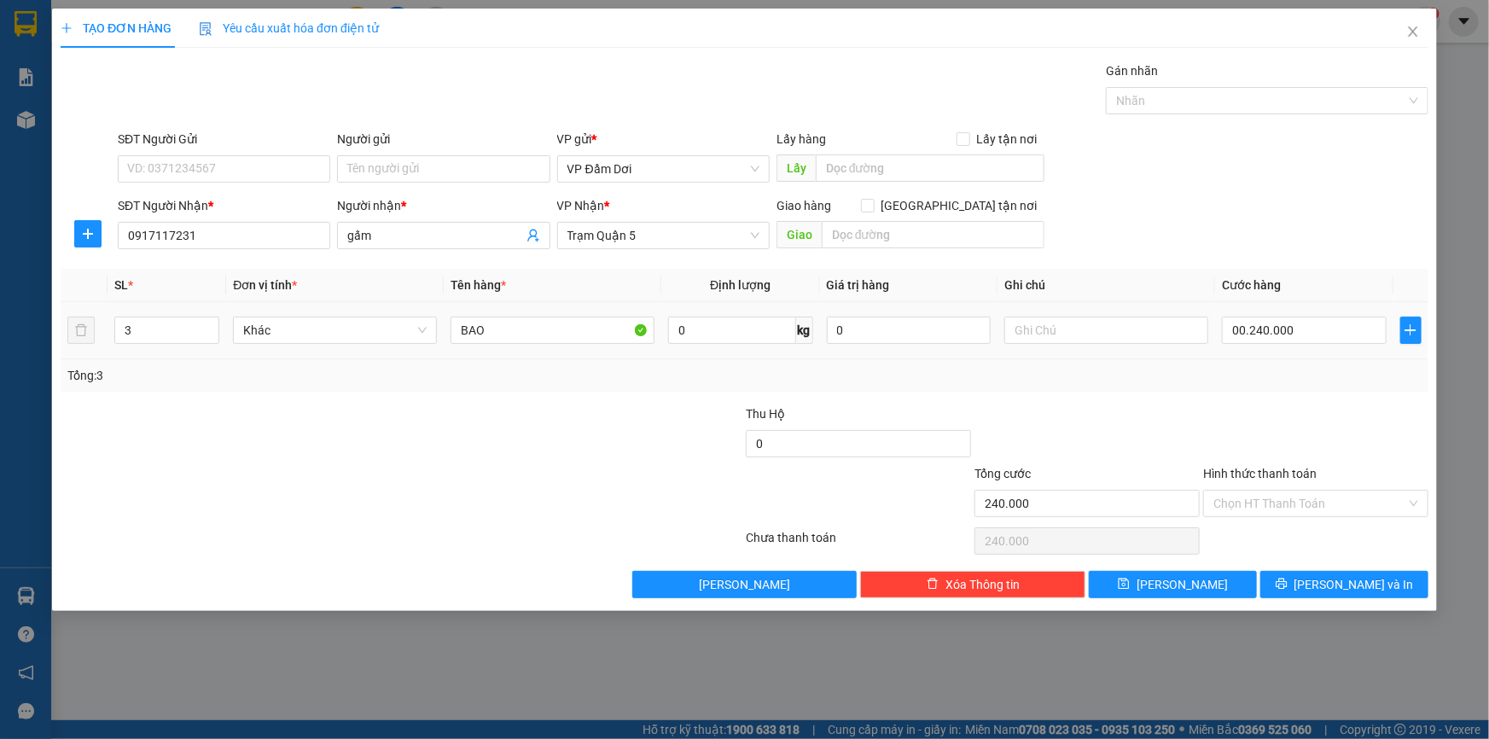
type input "240.000"
click at [1289, 496] on input "Hình thức thanh toán" at bounding box center [1309, 504] width 193 height 26
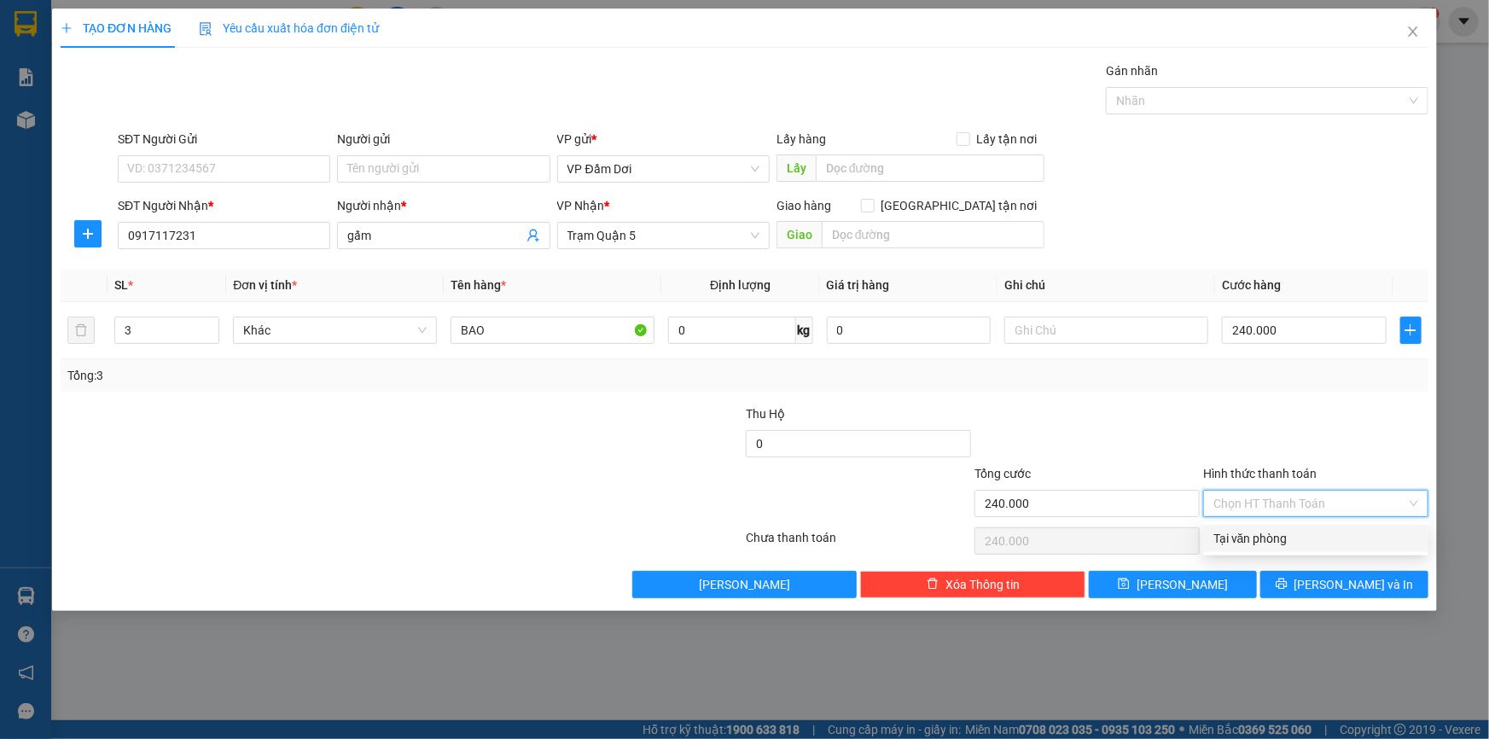
click at [1289, 497] on input "Hình thức thanh toán" at bounding box center [1309, 504] width 193 height 26
click at [1196, 434] on div at bounding box center [1087, 434] width 229 height 60
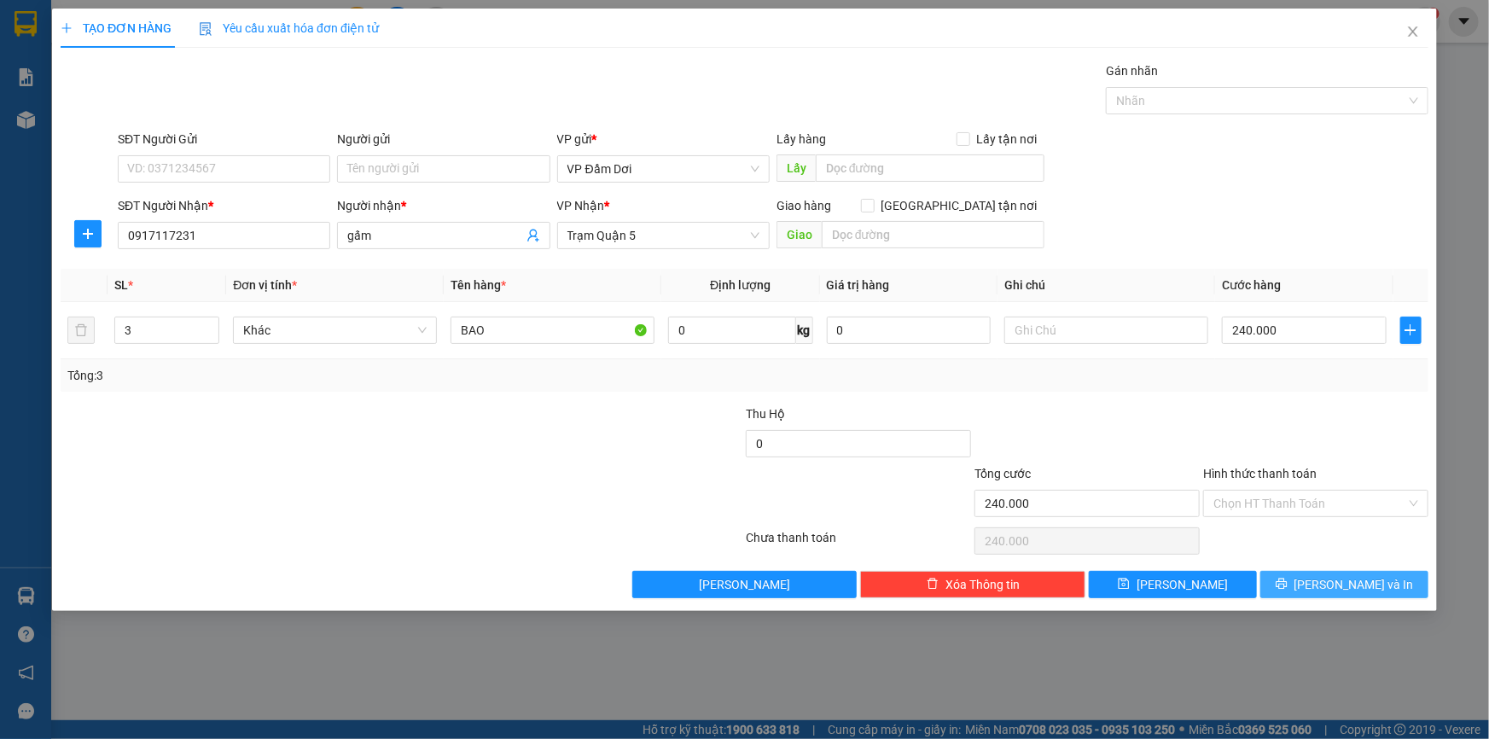
click at [1340, 580] on span "[PERSON_NAME] và In" at bounding box center [1354, 584] width 119 height 19
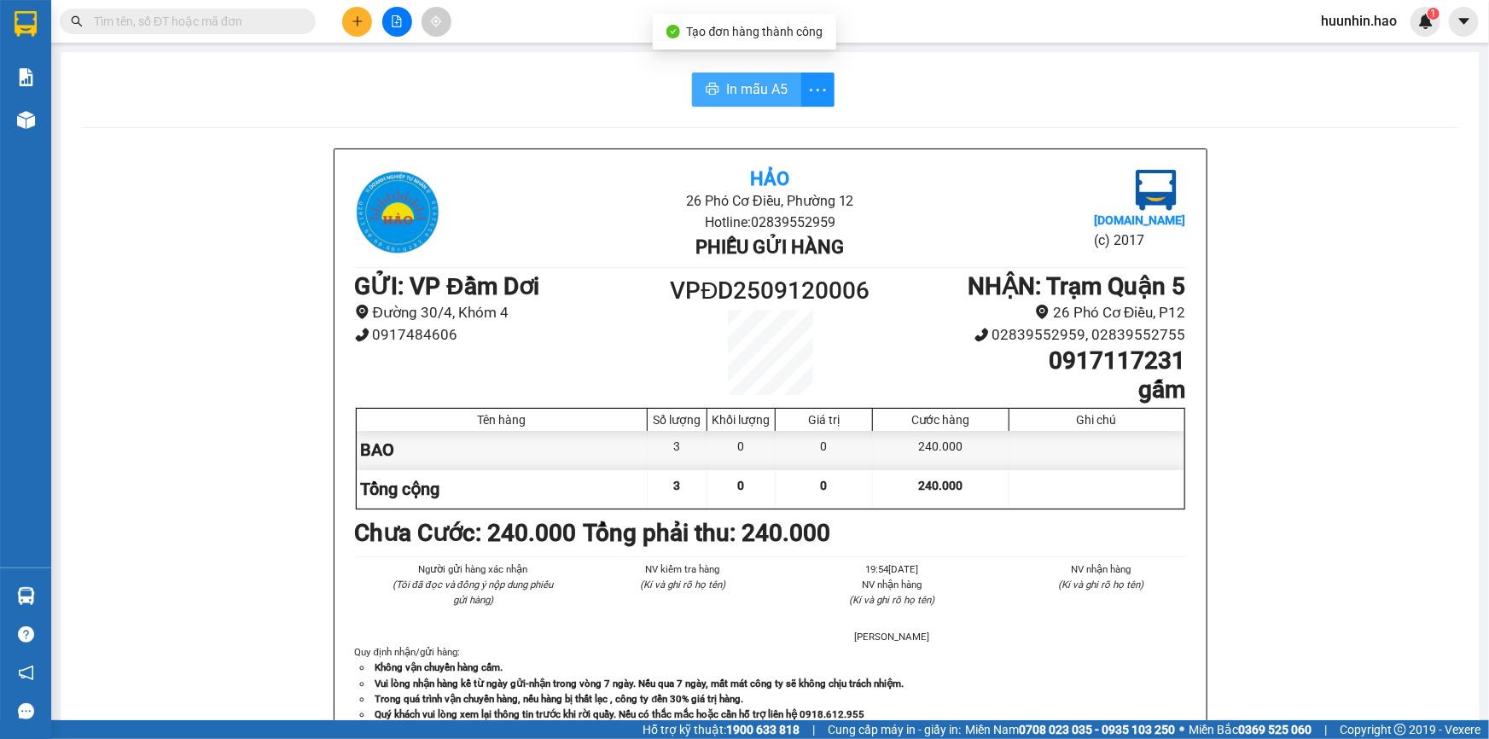
click at [765, 93] on span "In mẫu A5" at bounding box center [756, 89] width 61 height 21
click at [49, 119] on div "Kho hàng mới" at bounding box center [25, 119] width 51 height 43
drag, startPoint x: 49, startPoint y: 119, endPoint x: 68, endPoint y: 123, distance: 19.1
click at [50, 119] on div "Kho hàng mới" at bounding box center [25, 119] width 51 height 43
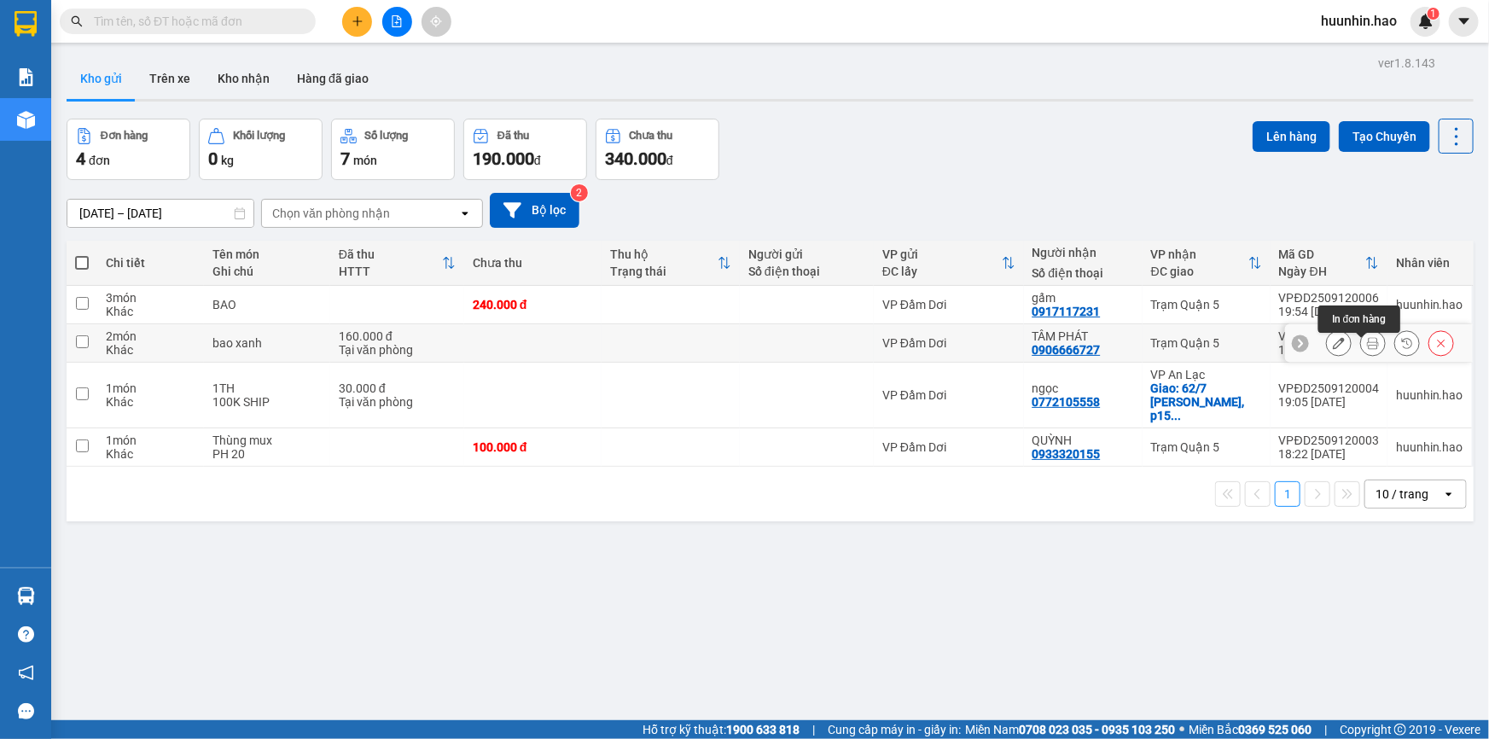
click at [1367, 349] on icon at bounding box center [1373, 343] width 12 height 12
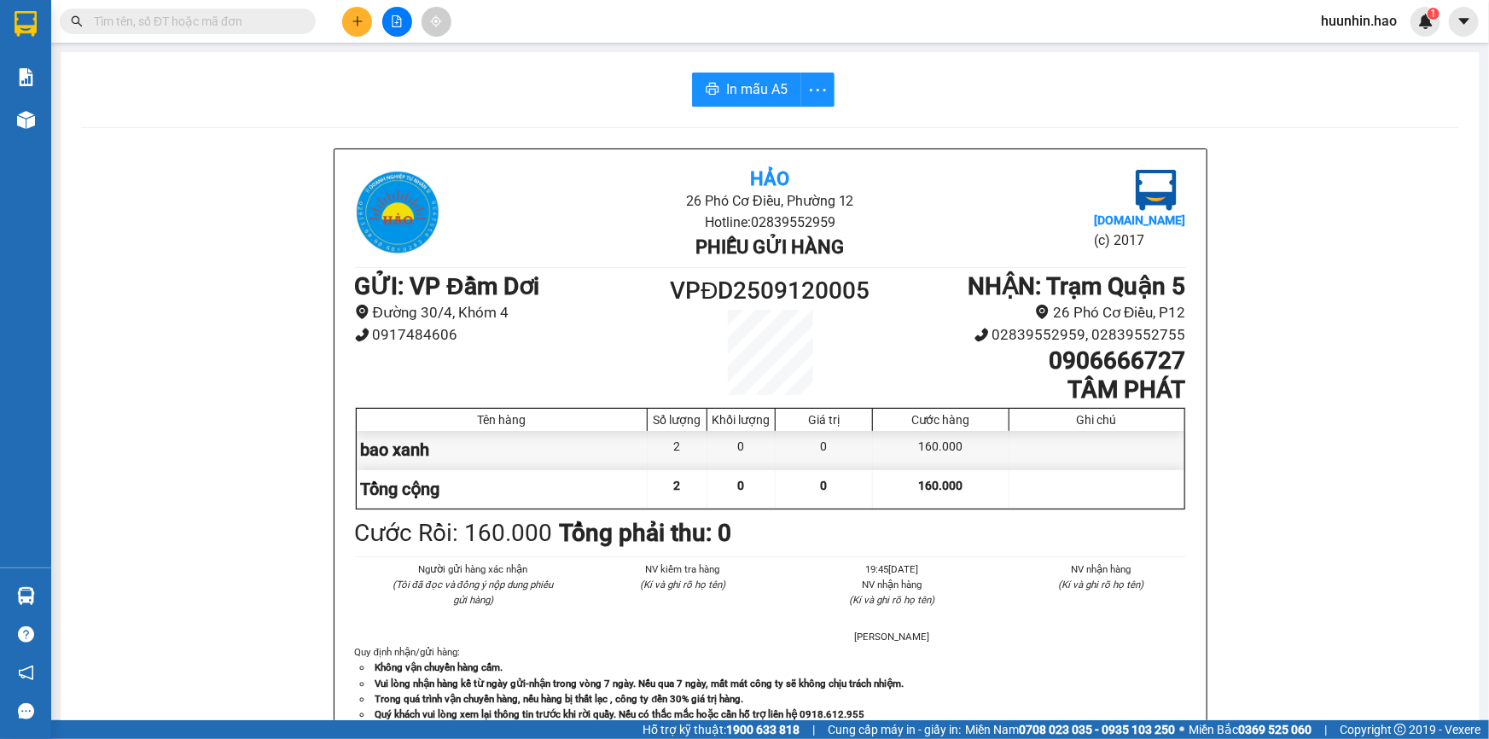
drag, startPoint x: 725, startPoint y: 56, endPoint x: 729, endPoint y: 68, distance: 12.4
click at [725, 59] on div "In mẫu A5 Hảo 26 Phó Cơ Điều, Phường 12 Hotline: 02839552959 Phiếu gửi hàng [DO…" at bounding box center [770, 711] width 1419 height 1318
drag, startPoint x: 730, startPoint y: 82, endPoint x: 910, endPoint y: 78, distance: 180.1
click at [731, 84] on span "In mẫu A5" at bounding box center [756, 89] width 61 height 21
click at [757, 95] on span "In mẫu A5" at bounding box center [756, 89] width 61 height 21
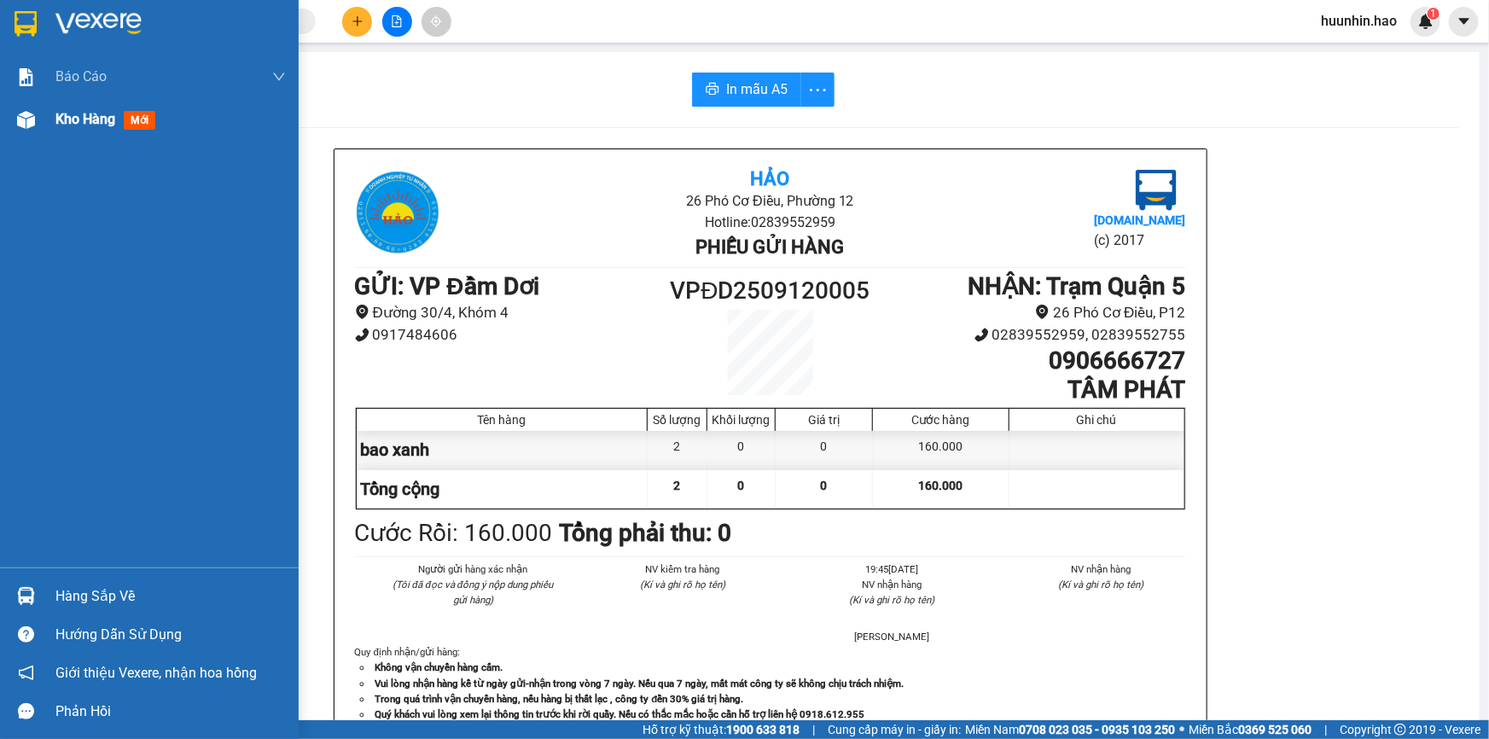
click at [139, 131] on div "Kho hàng mới" at bounding box center [170, 119] width 230 height 43
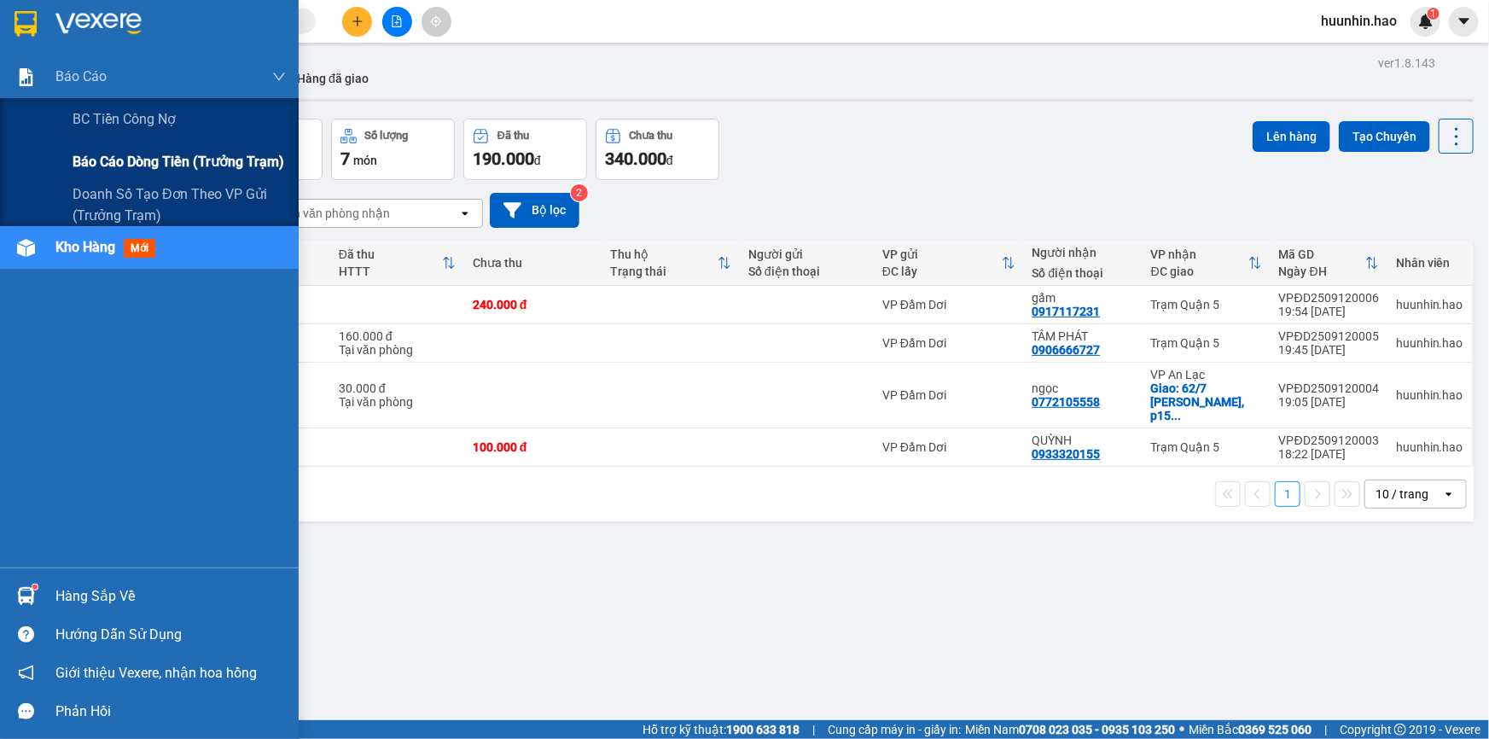
click at [100, 164] on span "Báo cáo dòng tiền (trưởng trạm)" at bounding box center [179, 161] width 212 height 21
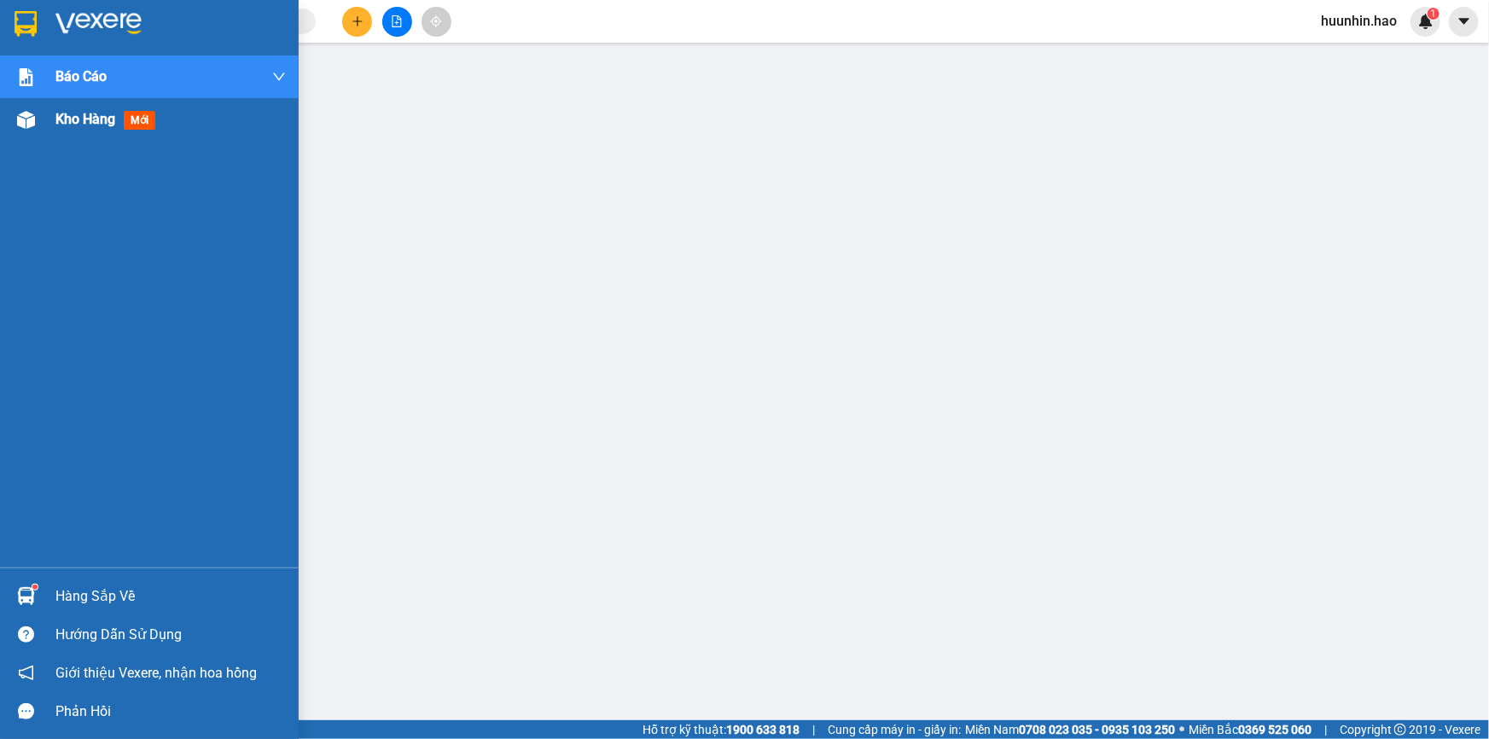
click at [68, 120] on span "Kho hàng" at bounding box center [85, 119] width 60 height 16
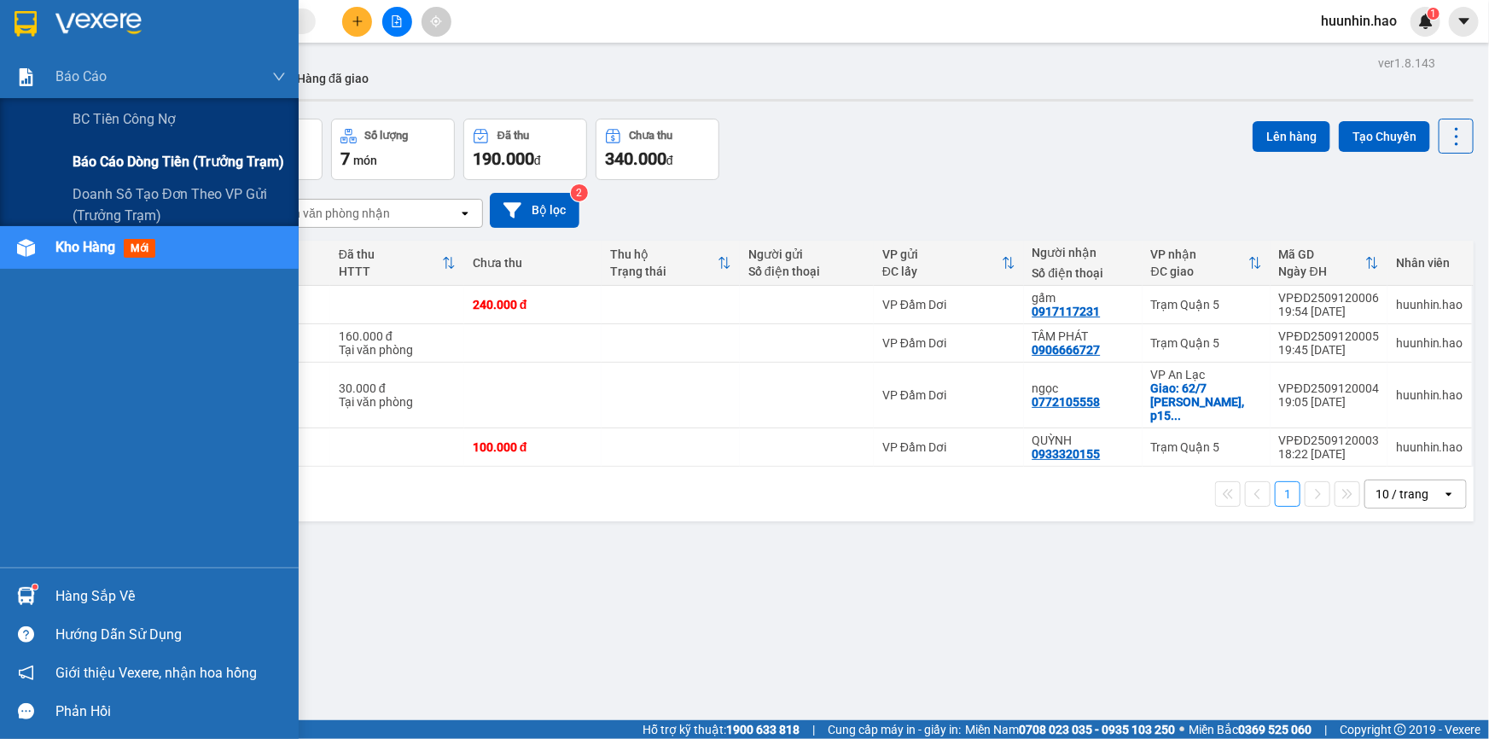
click at [138, 162] on span "Báo cáo dòng tiền (trưởng trạm)" at bounding box center [179, 161] width 212 height 21
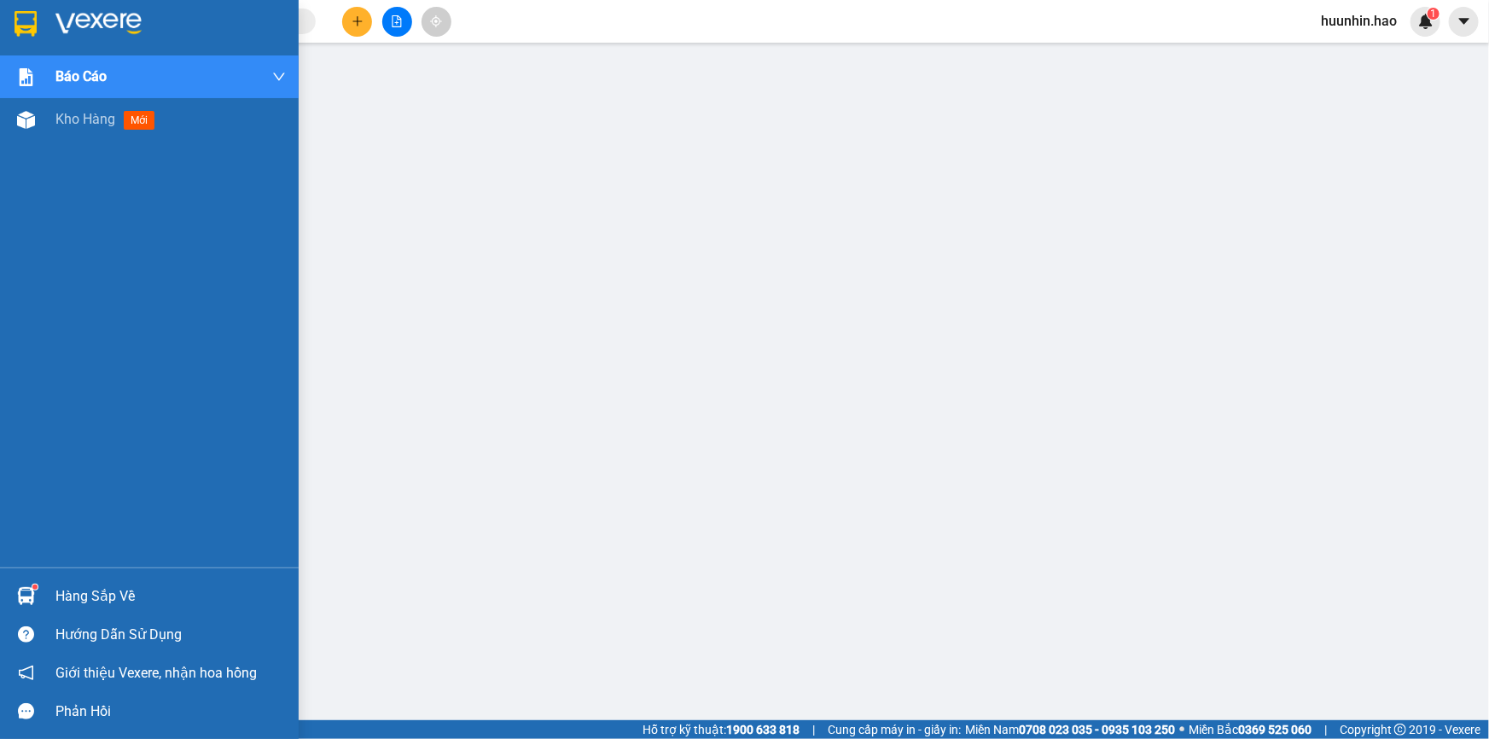
click at [59, 121] on span "Kho hàng" at bounding box center [85, 119] width 60 height 16
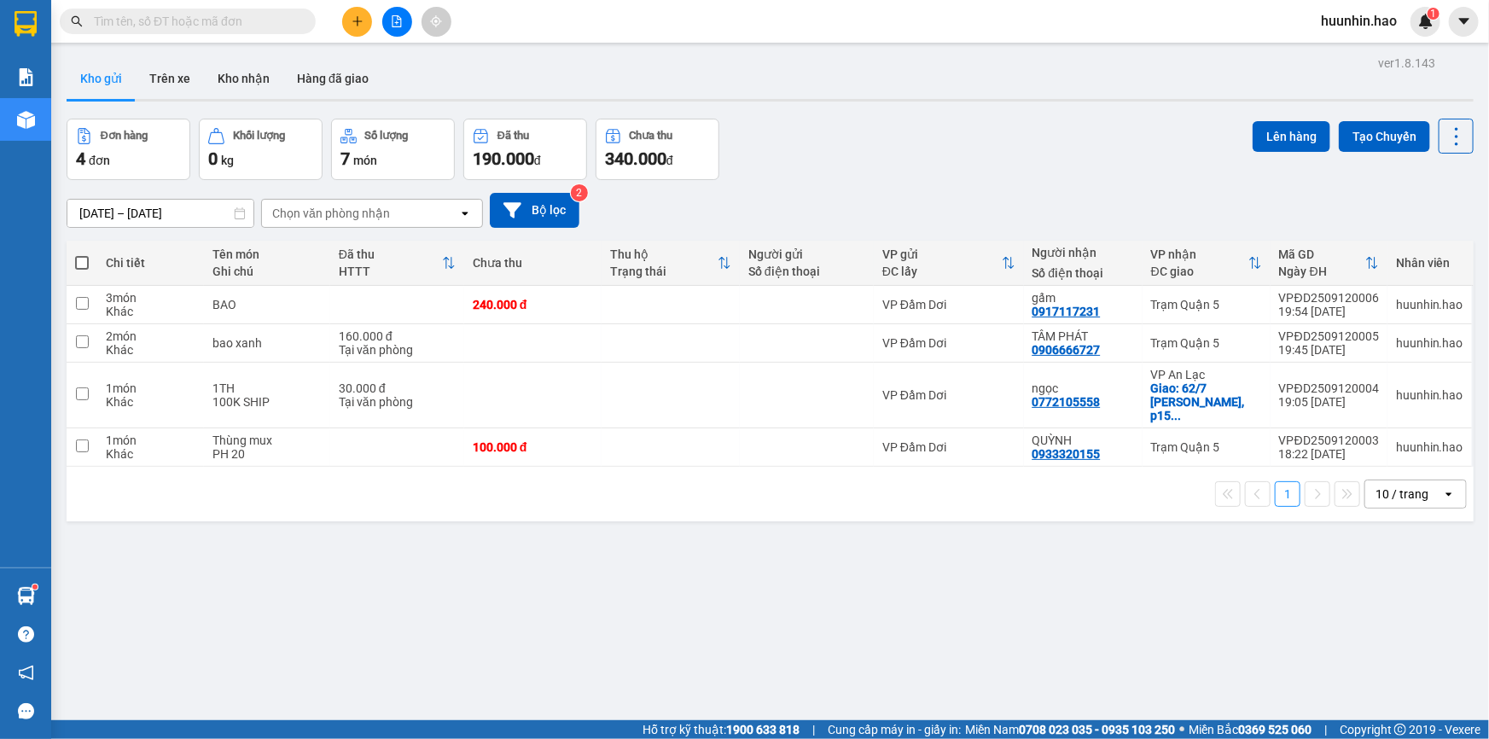
click at [82, 270] on span at bounding box center [82, 263] width 14 height 14
click at [82, 254] on input "checkbox" at bounding box center [82, 254] width 0 height 0
checkbox input "true"
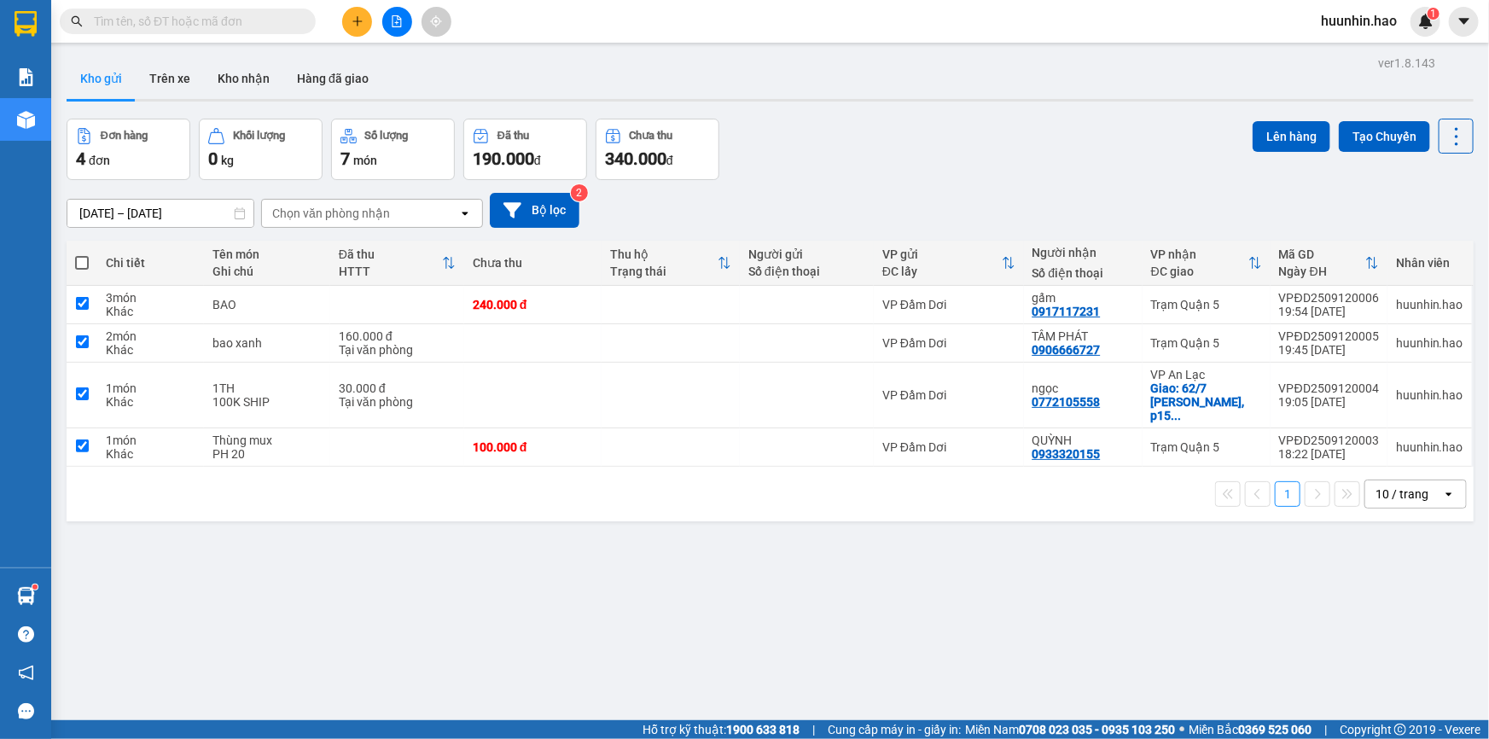
checkbox input "true"
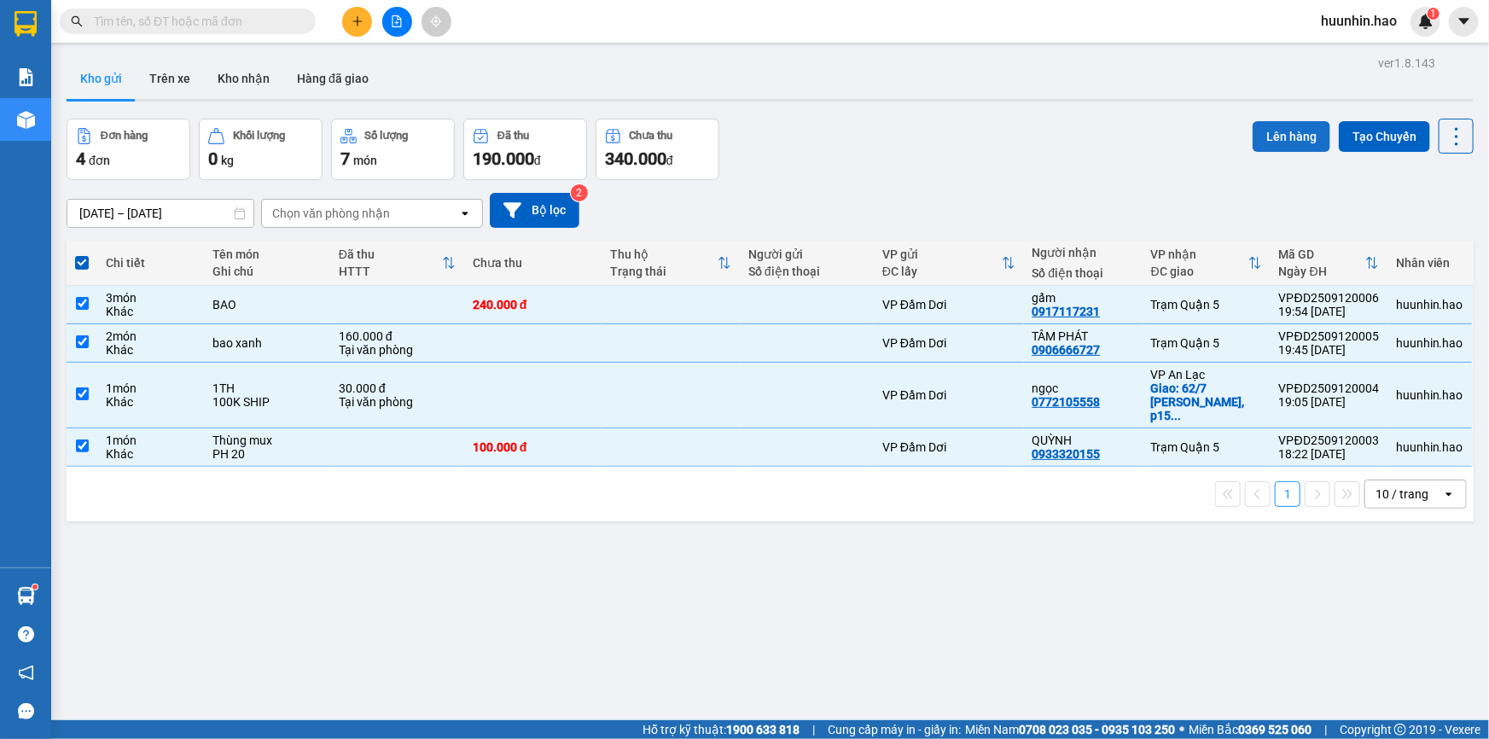
click at [1278, 142] on button "Lên hàng" at bounding box center [1292, 136] width 78 height 31
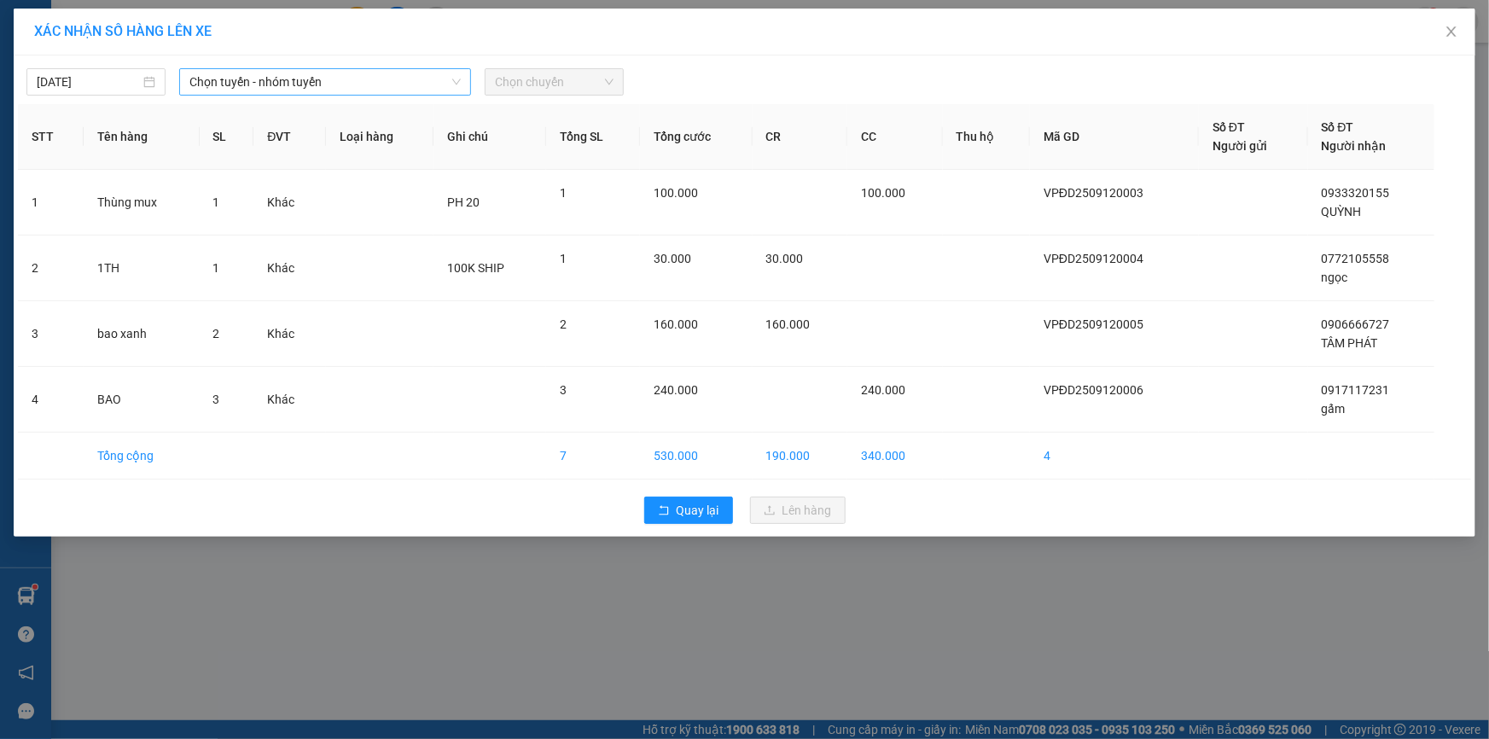
click at [384, 82] on span "Chọn tuyến - nhóm tuyến" at bounding box center [324, 82] width 271 height 26
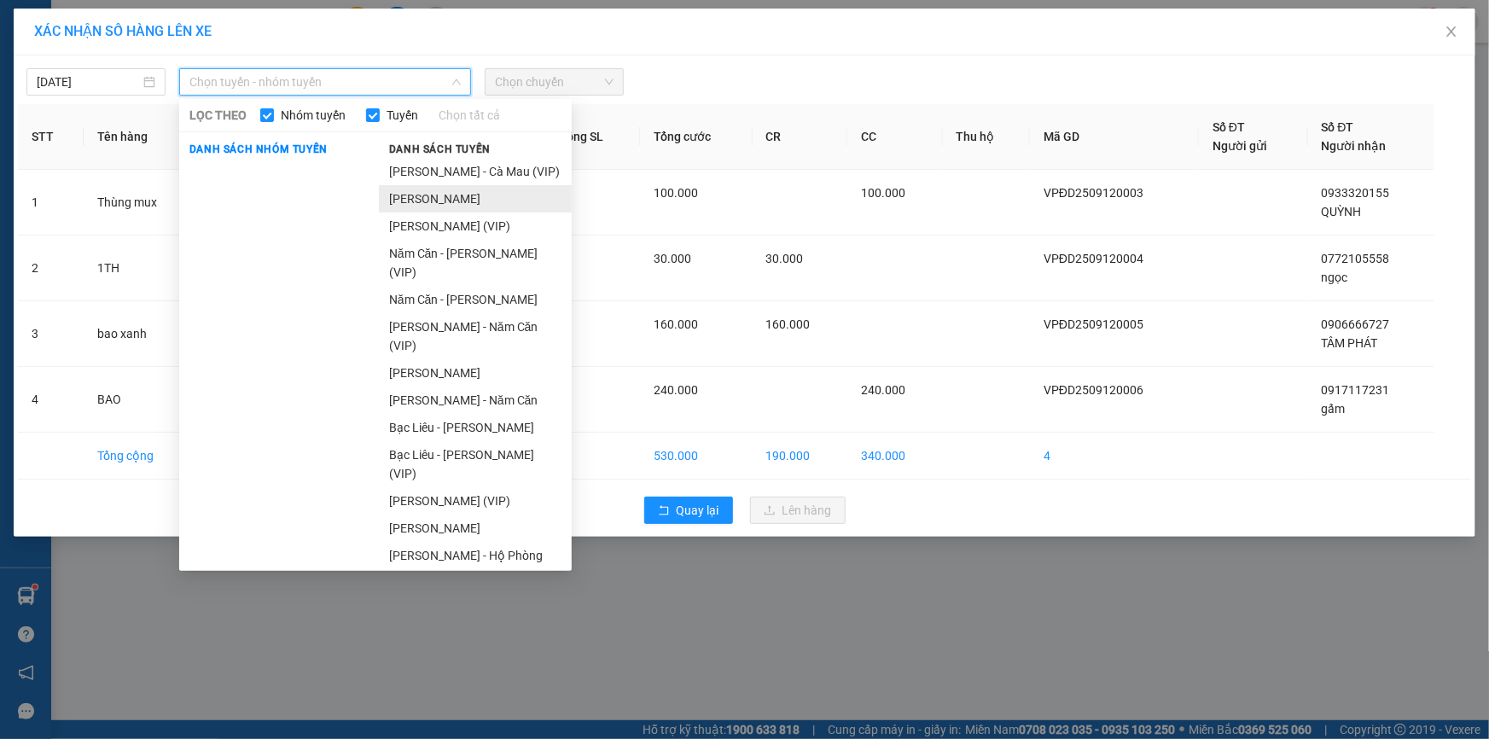
click at [475, 207] on li "[PERSON_NAME]" at bounding box center [475, 198] width 193 height 27
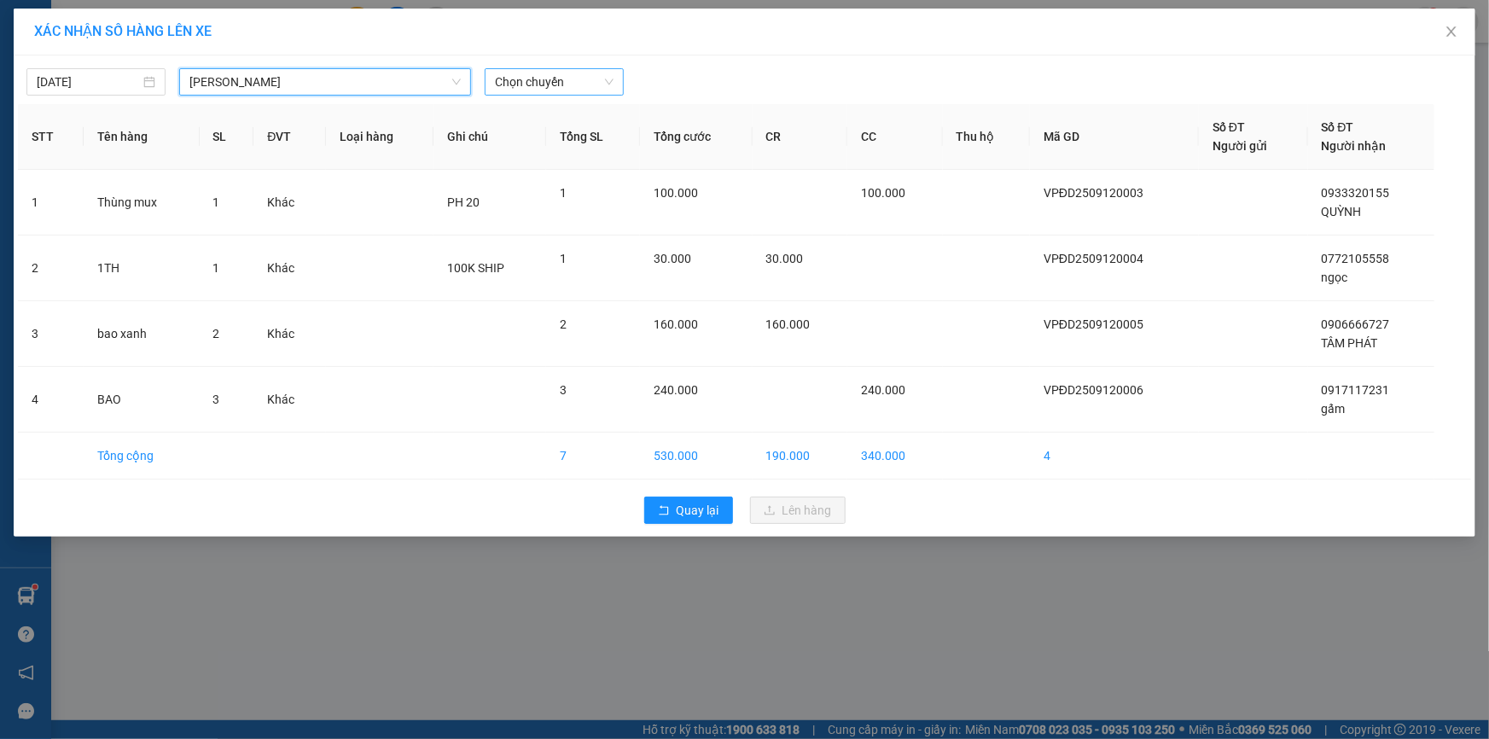
click at [535, 81] on span "Chọn chuyến" at bounding box center [554, 82] width 119 height 26
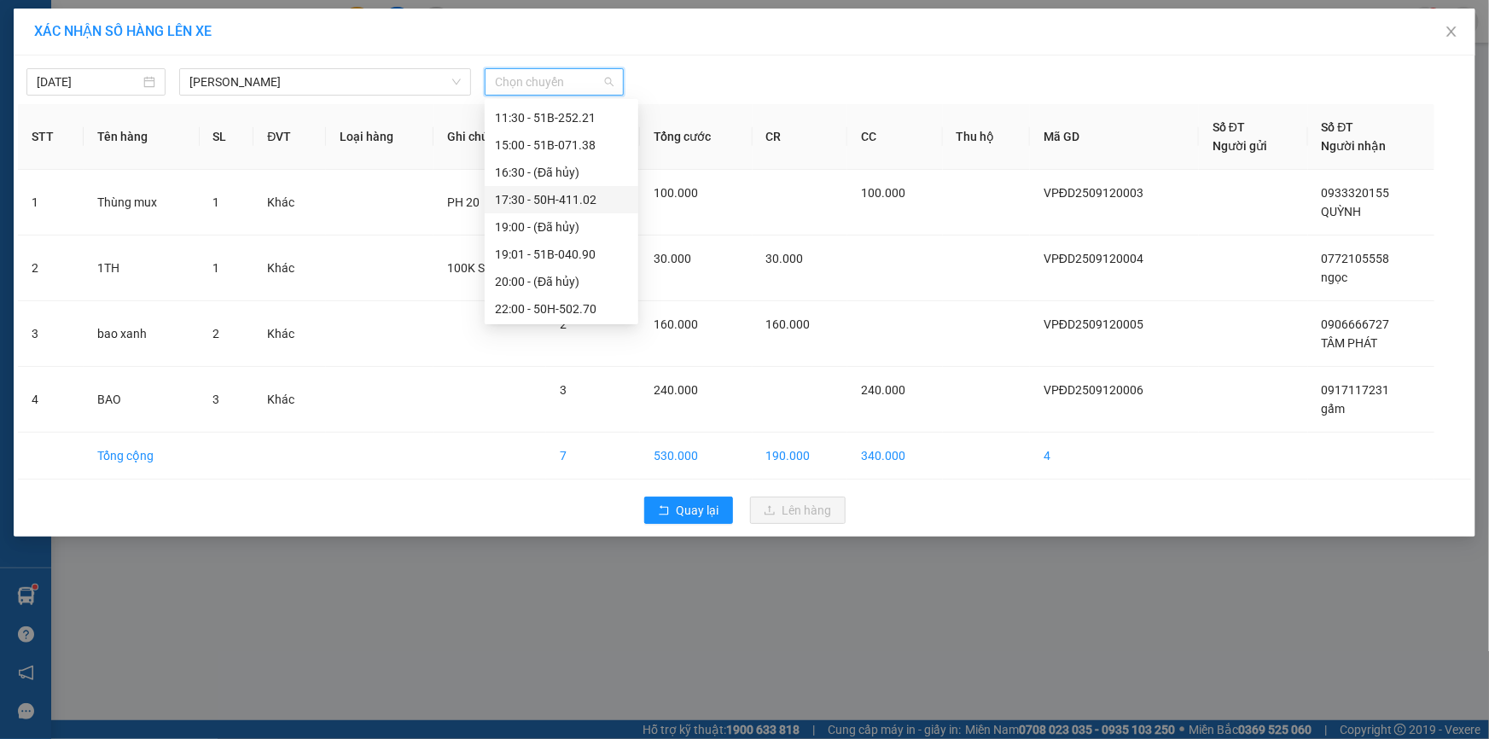
scroll to position [218, 0]
click at [572, 254] on div "22:04 (TC) - 51B-191.99" at bounding box center [561, 253] width 133 height 19
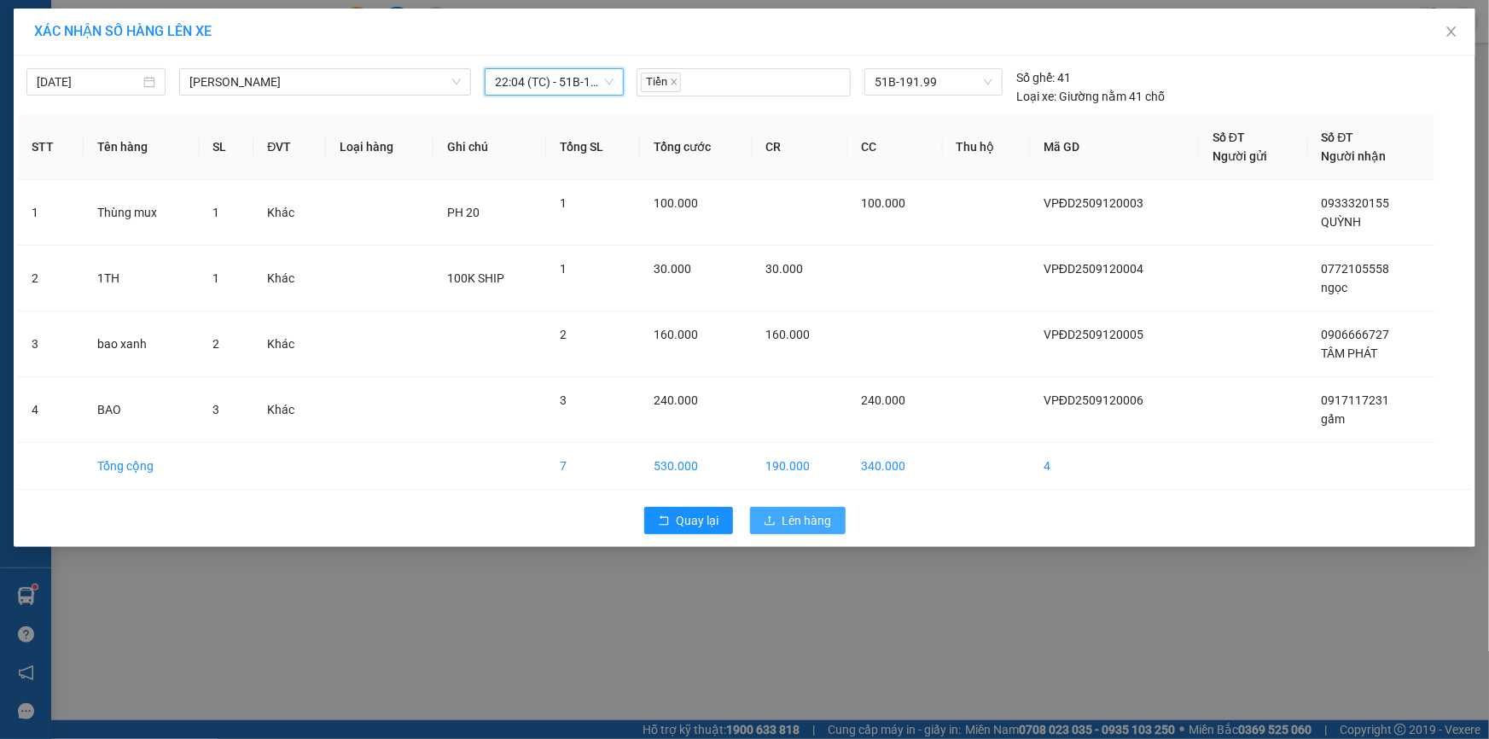
click at [778, 514] on button "Lên hàng" at bounding box center [798, 520] width 96 height 27
